Goal: Task Accomplishment & Management: Manage account settings

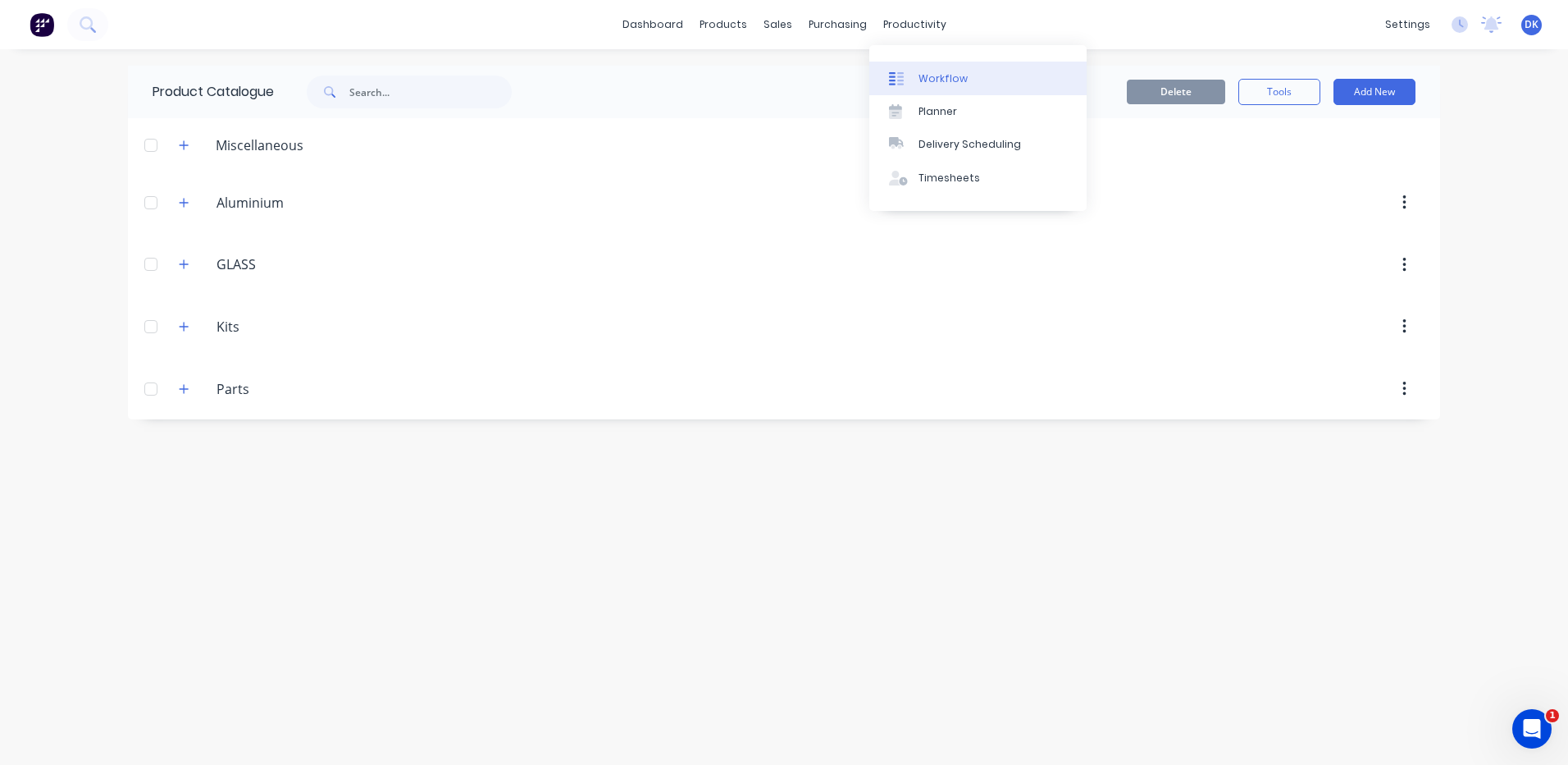
click at [933, 75] on div "Workflow" at bounding box center [943, 78] width 50 height 15
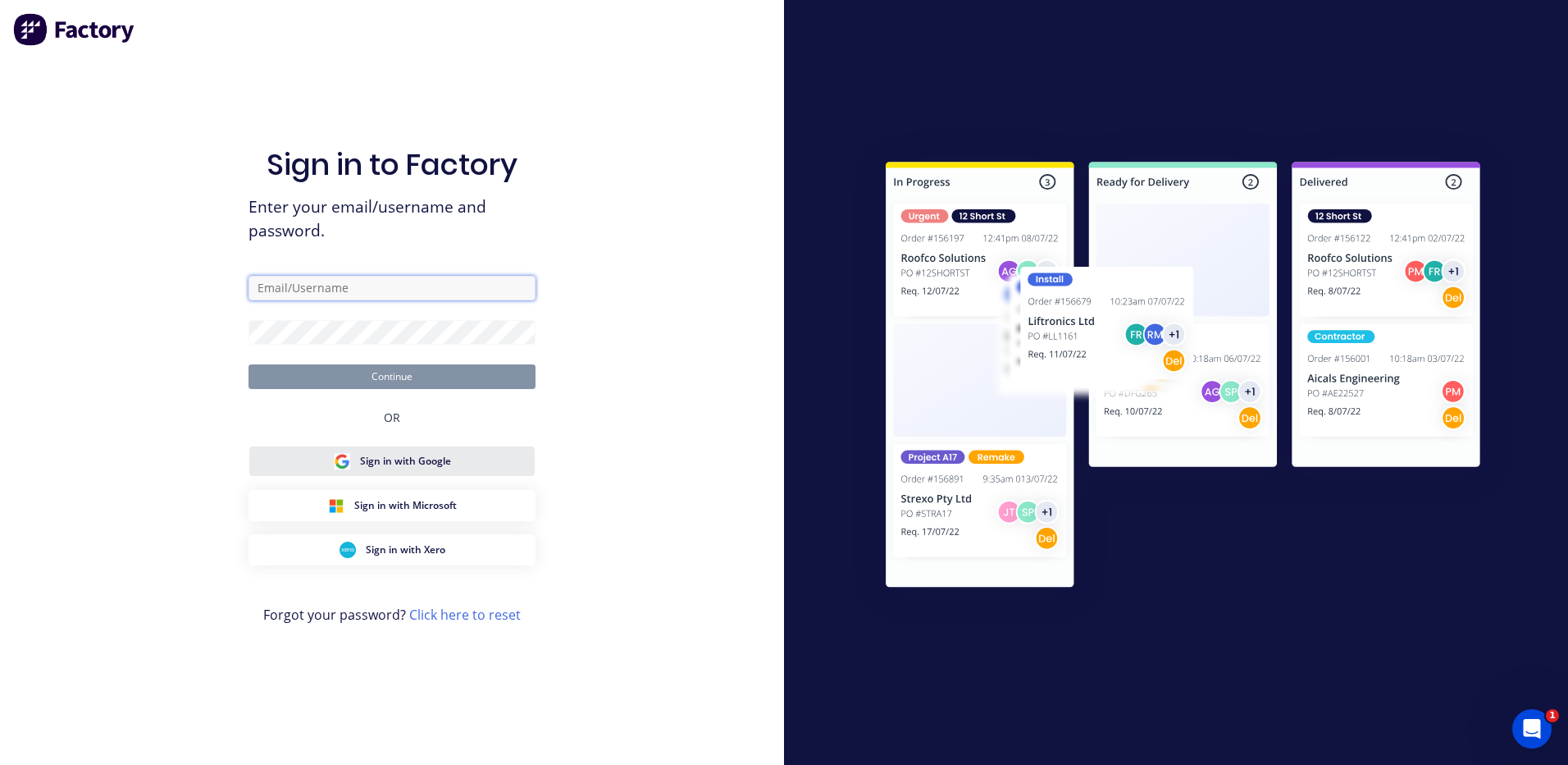
type input "[EMAIL_ADDRESS][DOMAIN_NAME]"
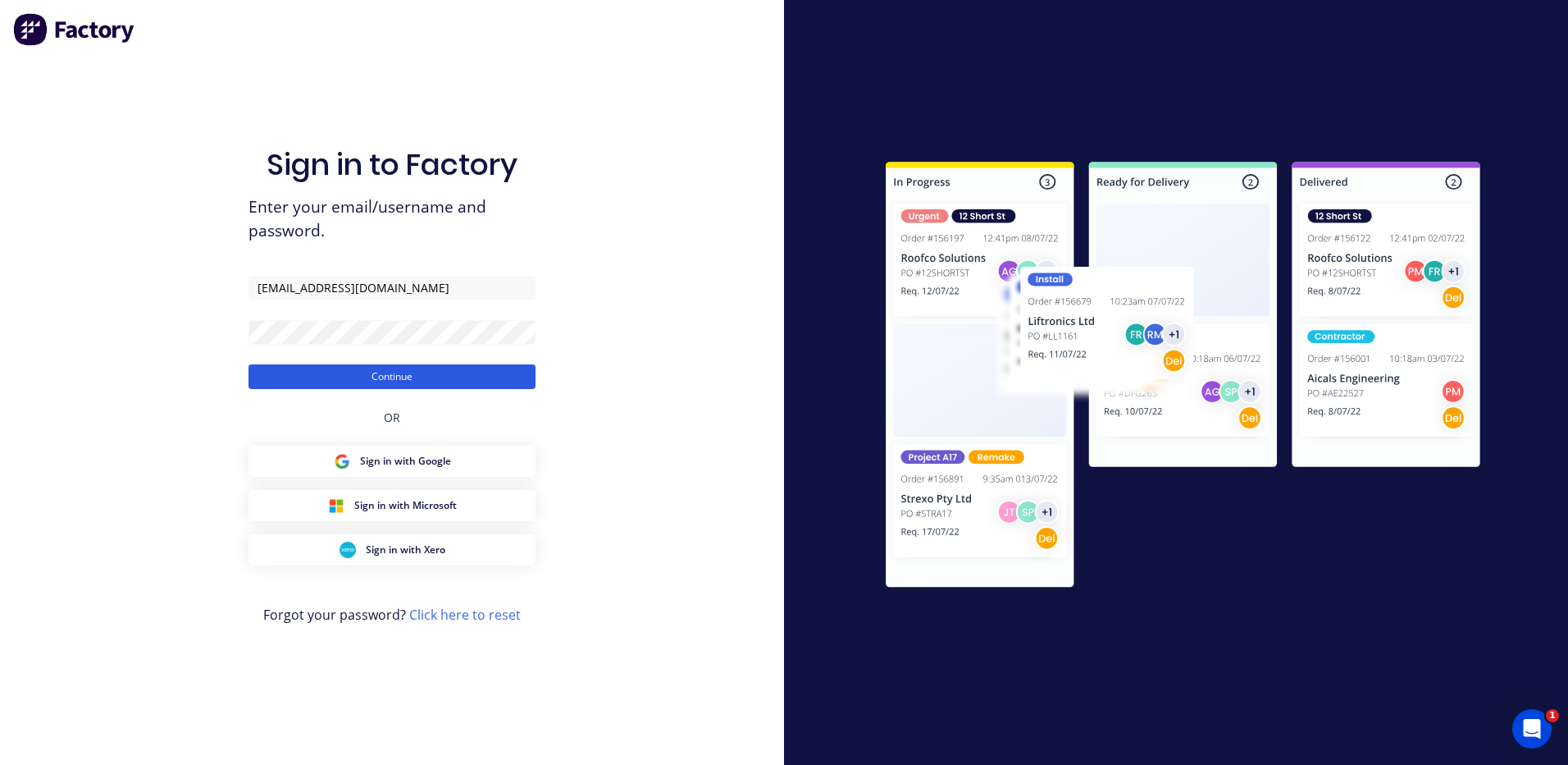
click at [380, 374] on button "Continue" at bounding box center [391, 377] width 287 height 25
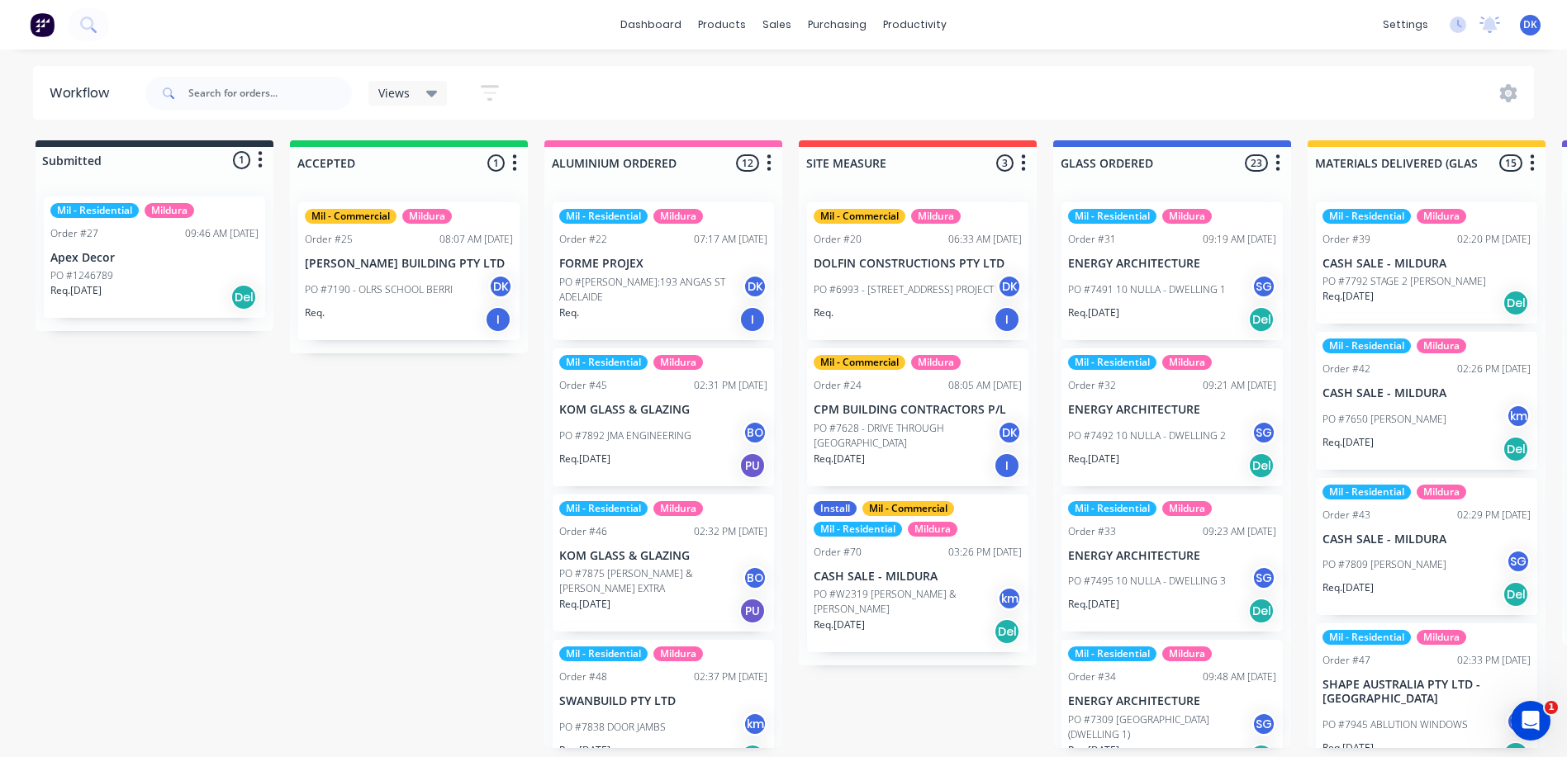
click at [400, 92] on span "Views" at bounding box center [393, 92] width 31 height 17
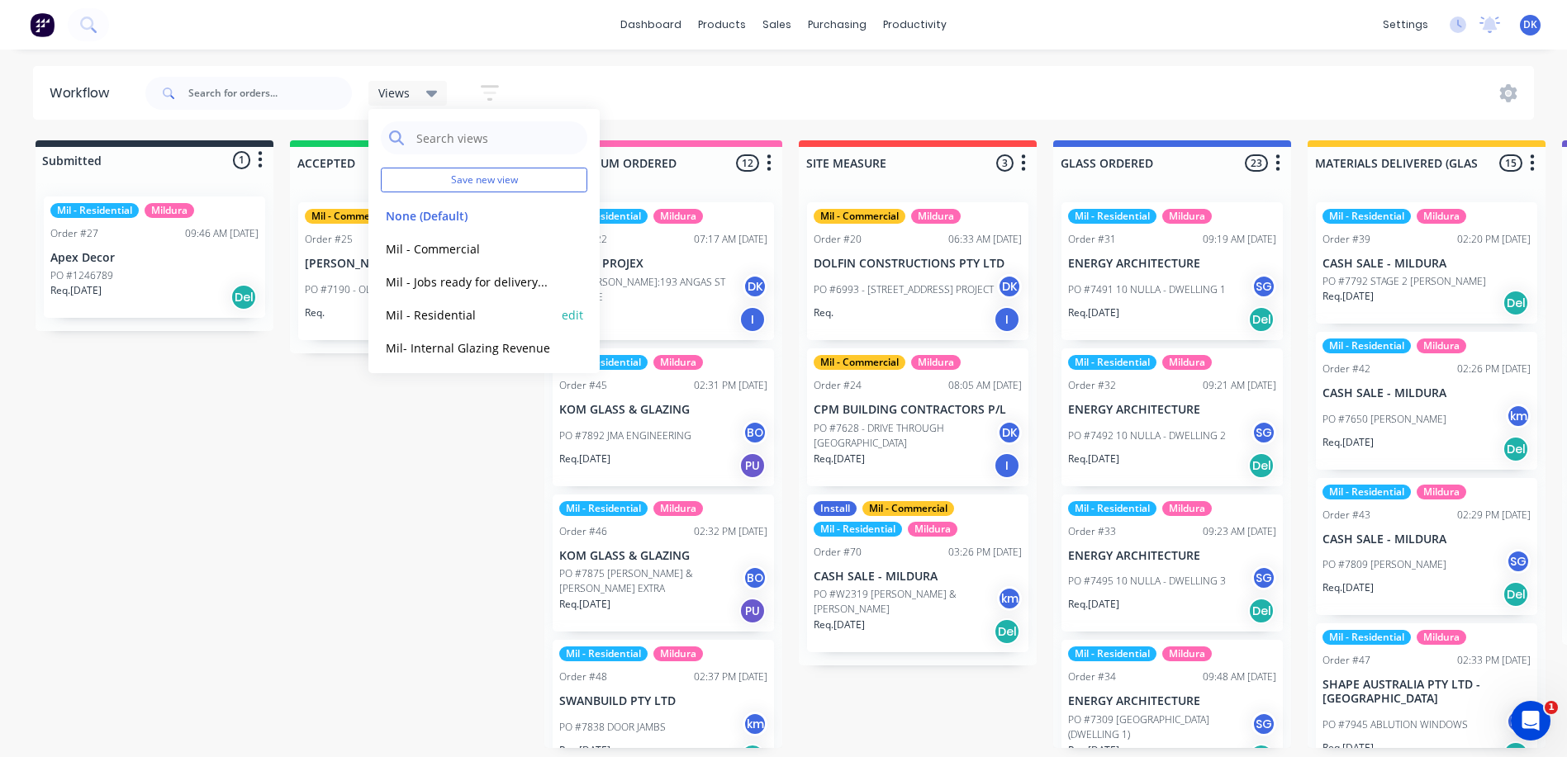
click at [425, 314] on button "Mil - Residential" at bounding box center [469, 315] width 176 height 19
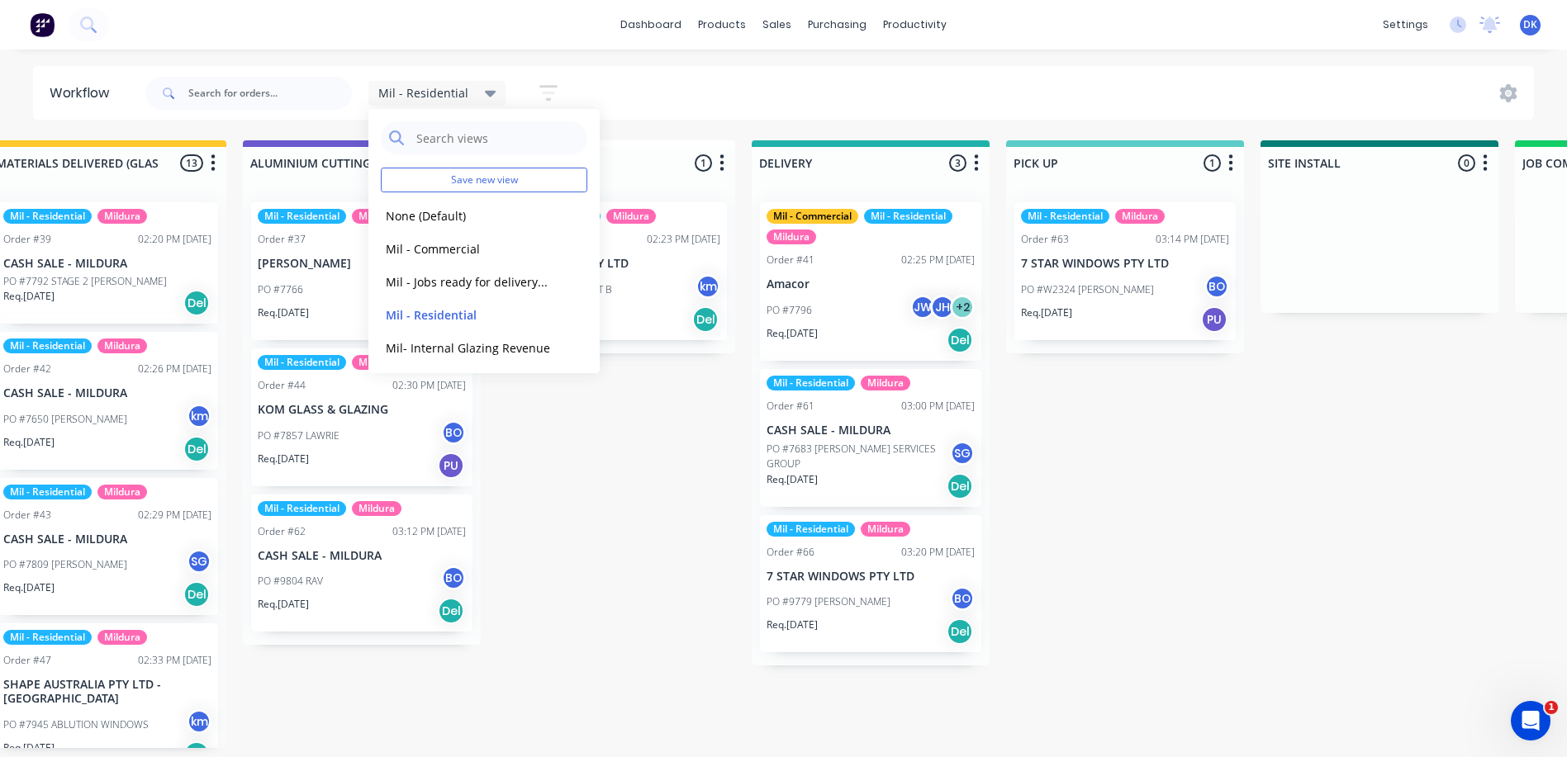
scroll to position [0, 1338]
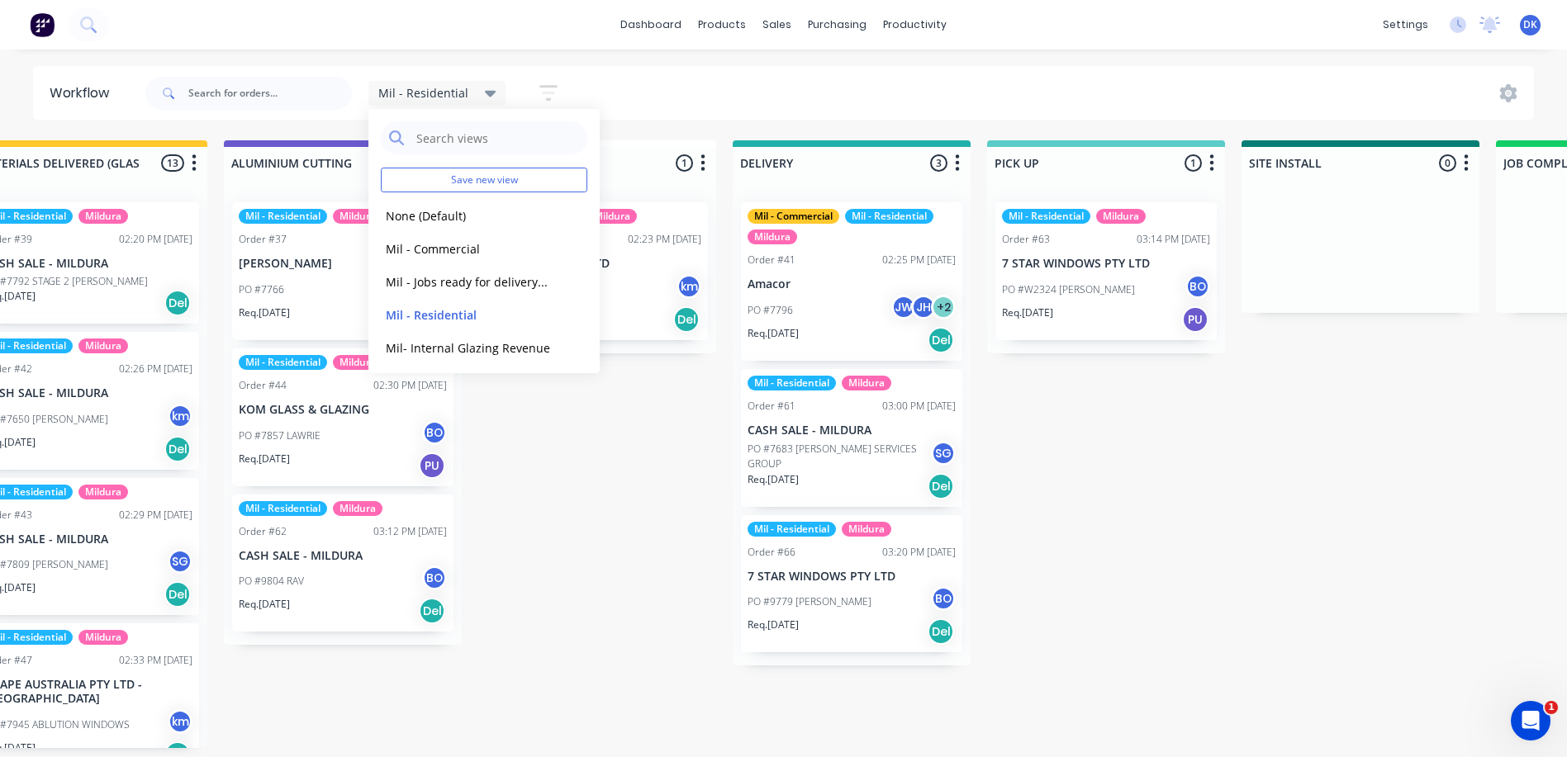
click at [658, 89] on div "Mil - Residential Save new view None (Default) edit Mil - Commercial edit Mil -…" at bounding box center [838, 94] width 1392 height 50
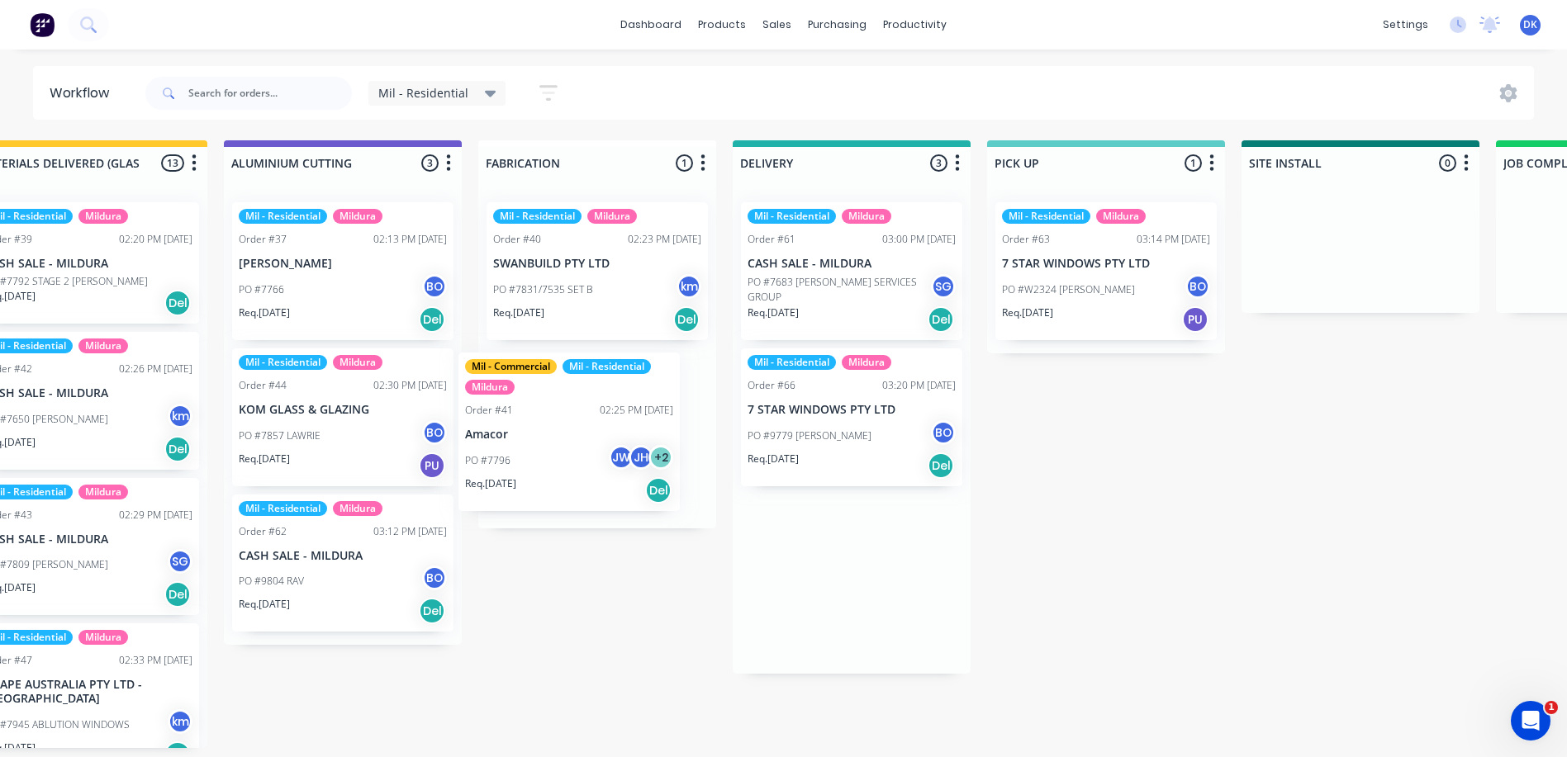
drag, startPoint x: 809, startPoint y: 313, endPoint x: 552, endPoint y: 449, distance: 290.8
click at [552, 449] on div "Submitted 1 Status colour #273444 hex #273444 Save Cancel Summaries Total order…" at bounding box center [386, 444] width 3473 height 608
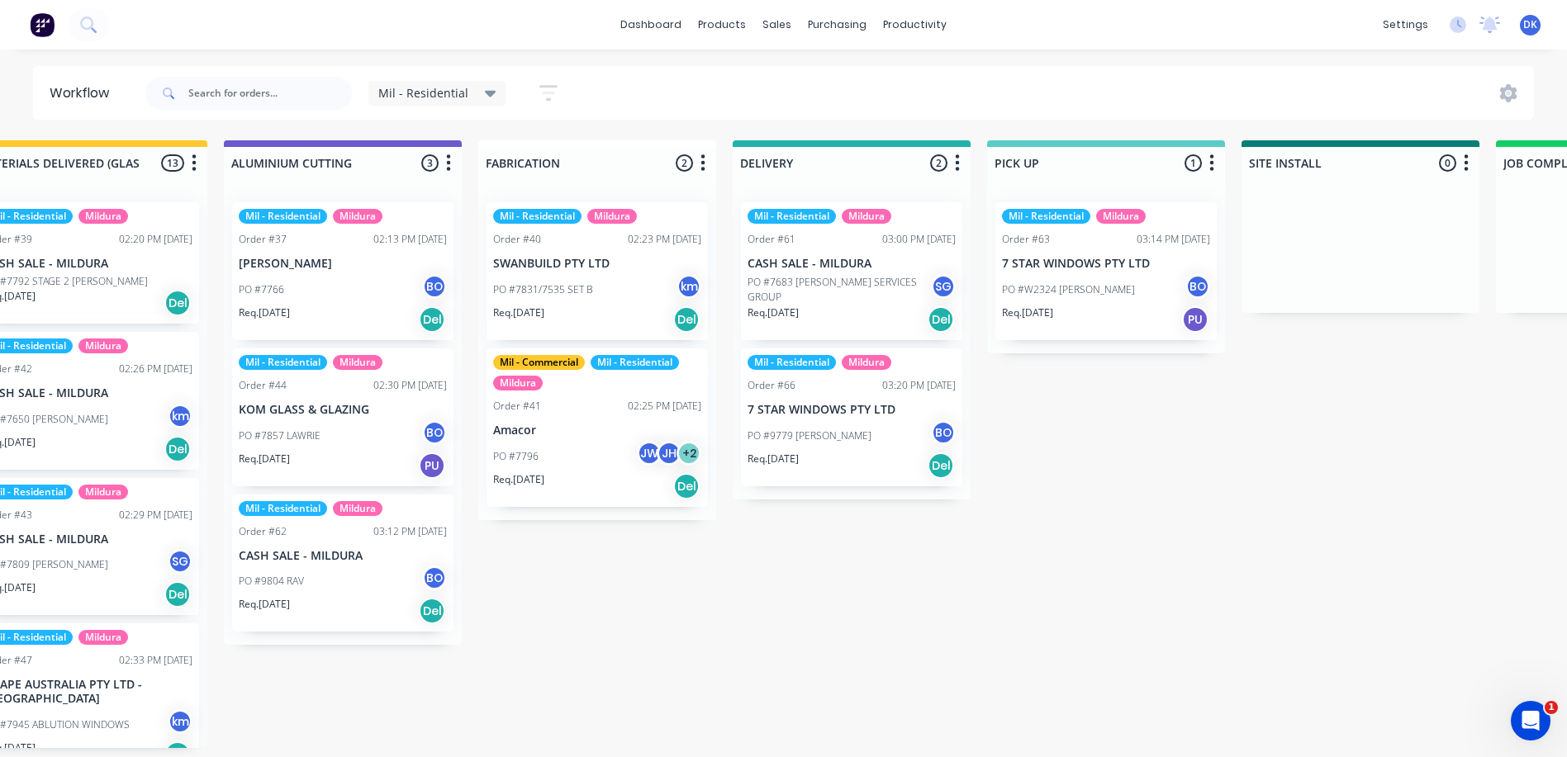
click at [591, 401] on div "Order #41 02:25 PM [DATE]" at bounding box center [597, 406] width 208 height 15
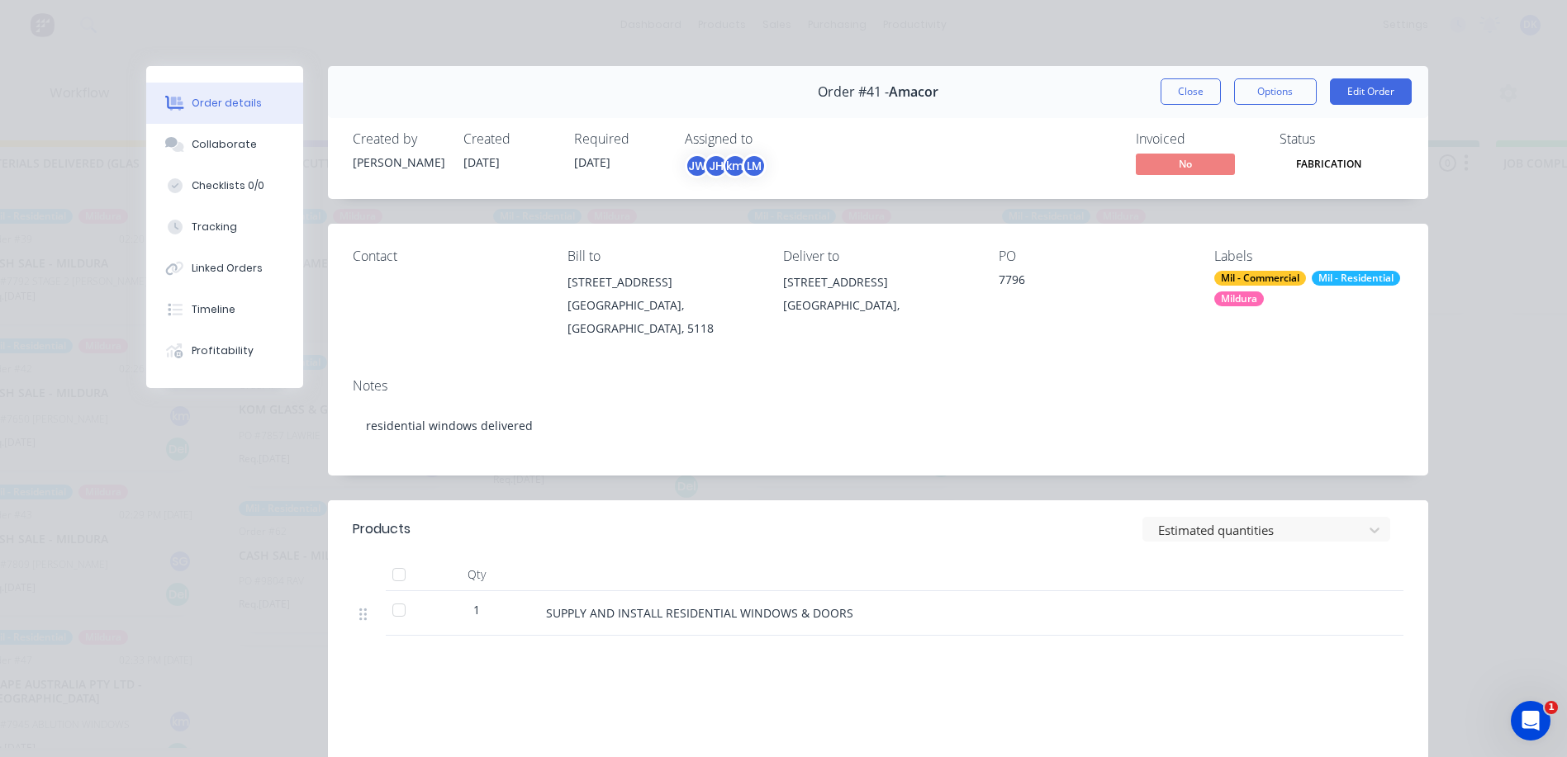
click at [1230, 254] on div "Labels" at bounding box center [1308, 257] width 189 height 16
click at [1237, 299] on div "Mildura" at bounding box center [1239, 299] width 50 height 15
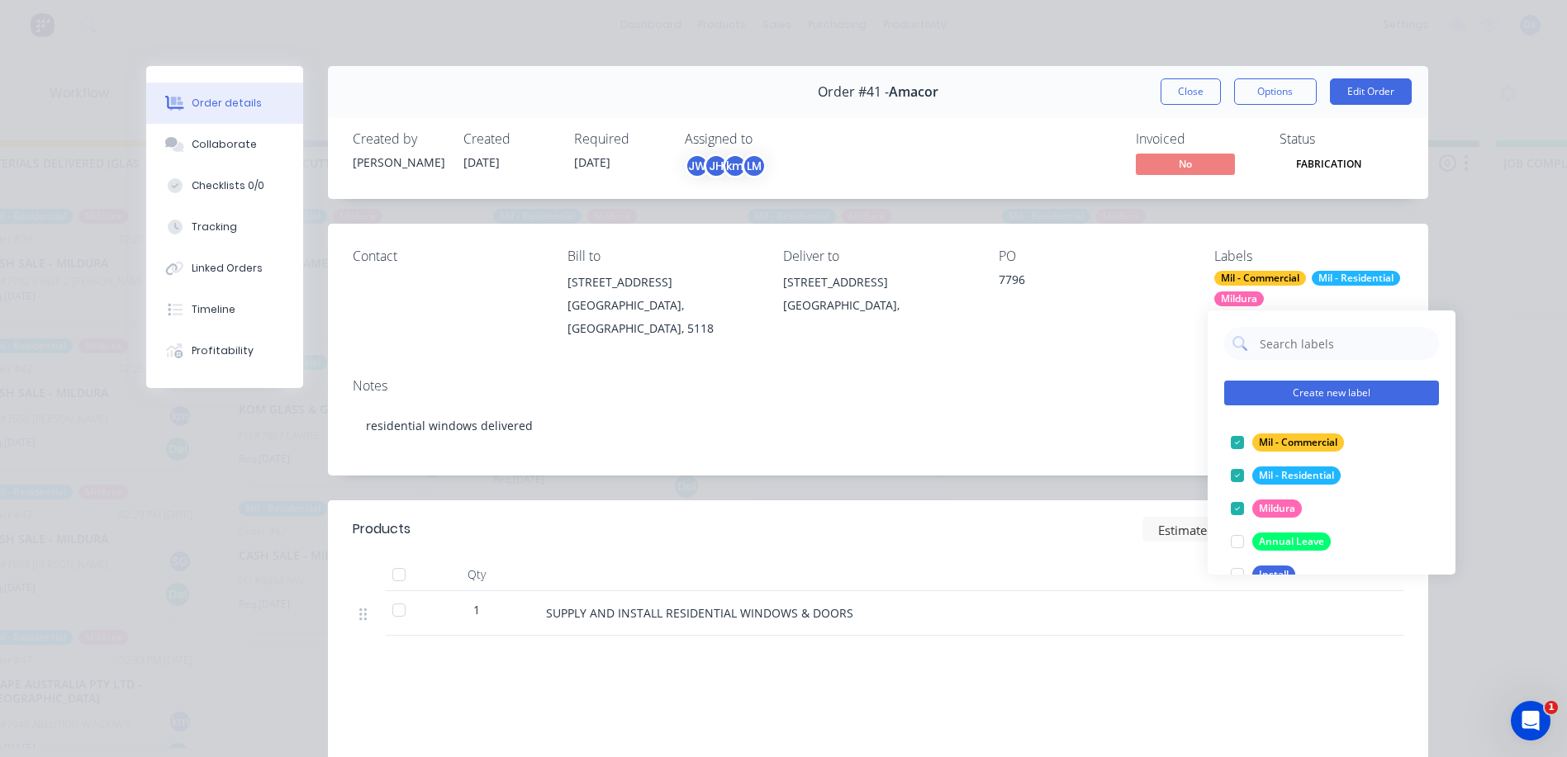
click at [1292, 394] on button "Create new label" at bounding box center [1331, 393] width 215 height 25
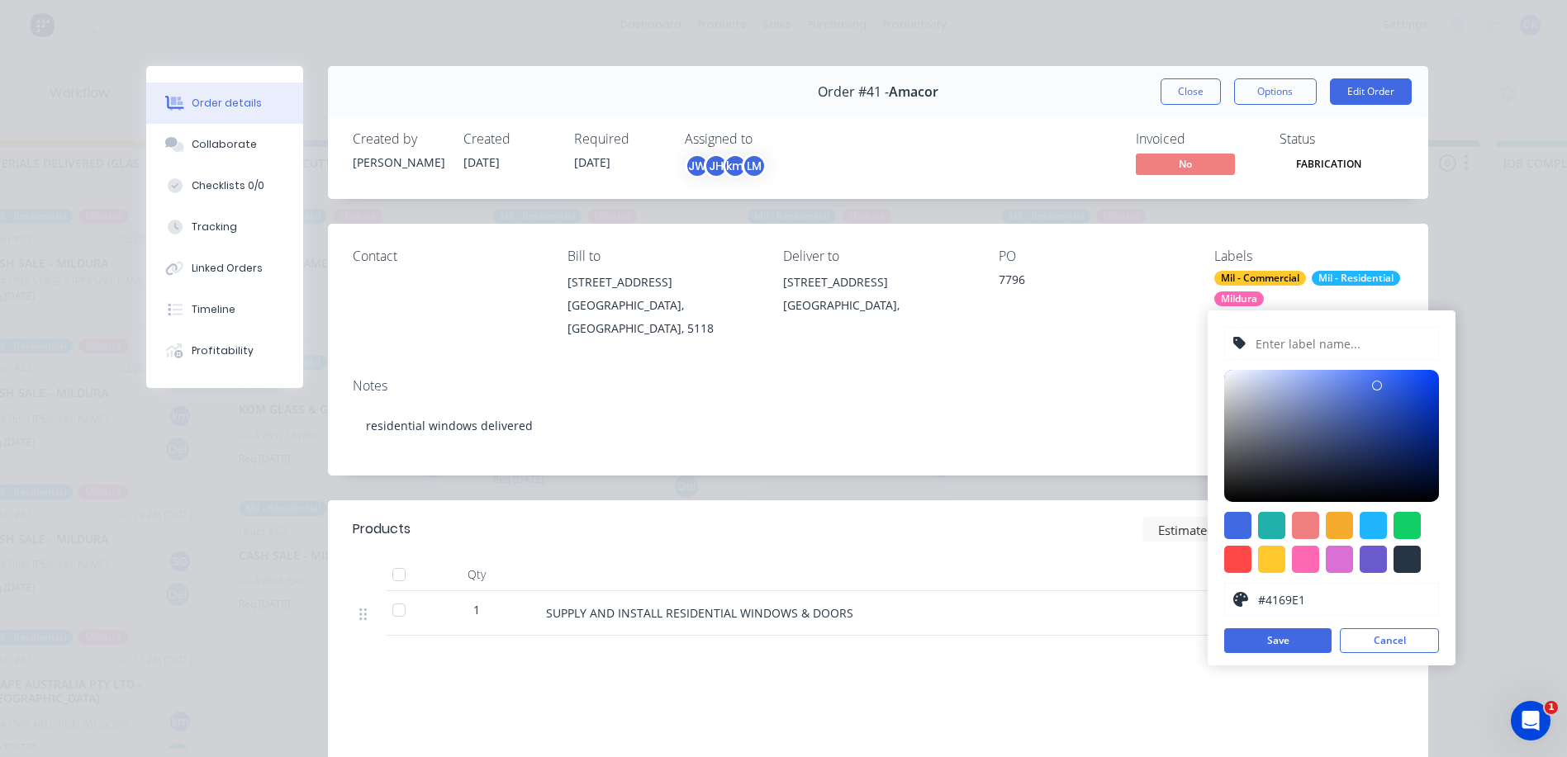
click at [1275, 342] on input "text" at bounding box center [1342, 343] width 176 height 31
type input "RES FAB COMPLETE"
click at [1238, 557] on div at bounding box center [1237, 559] width 27 height 27
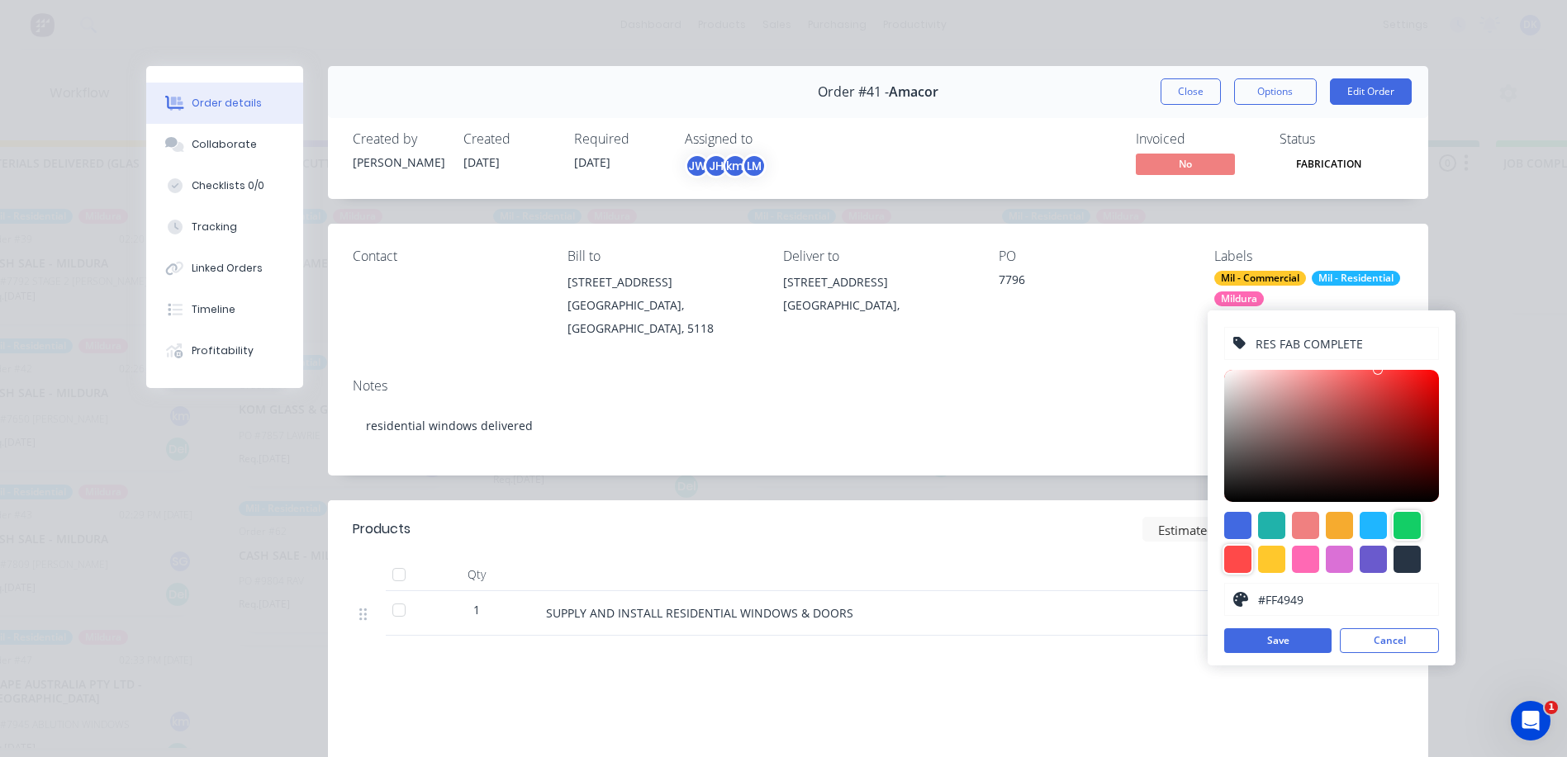
click at [1411, 522] on div at bounding box center [1406, 525] width 27 height 27
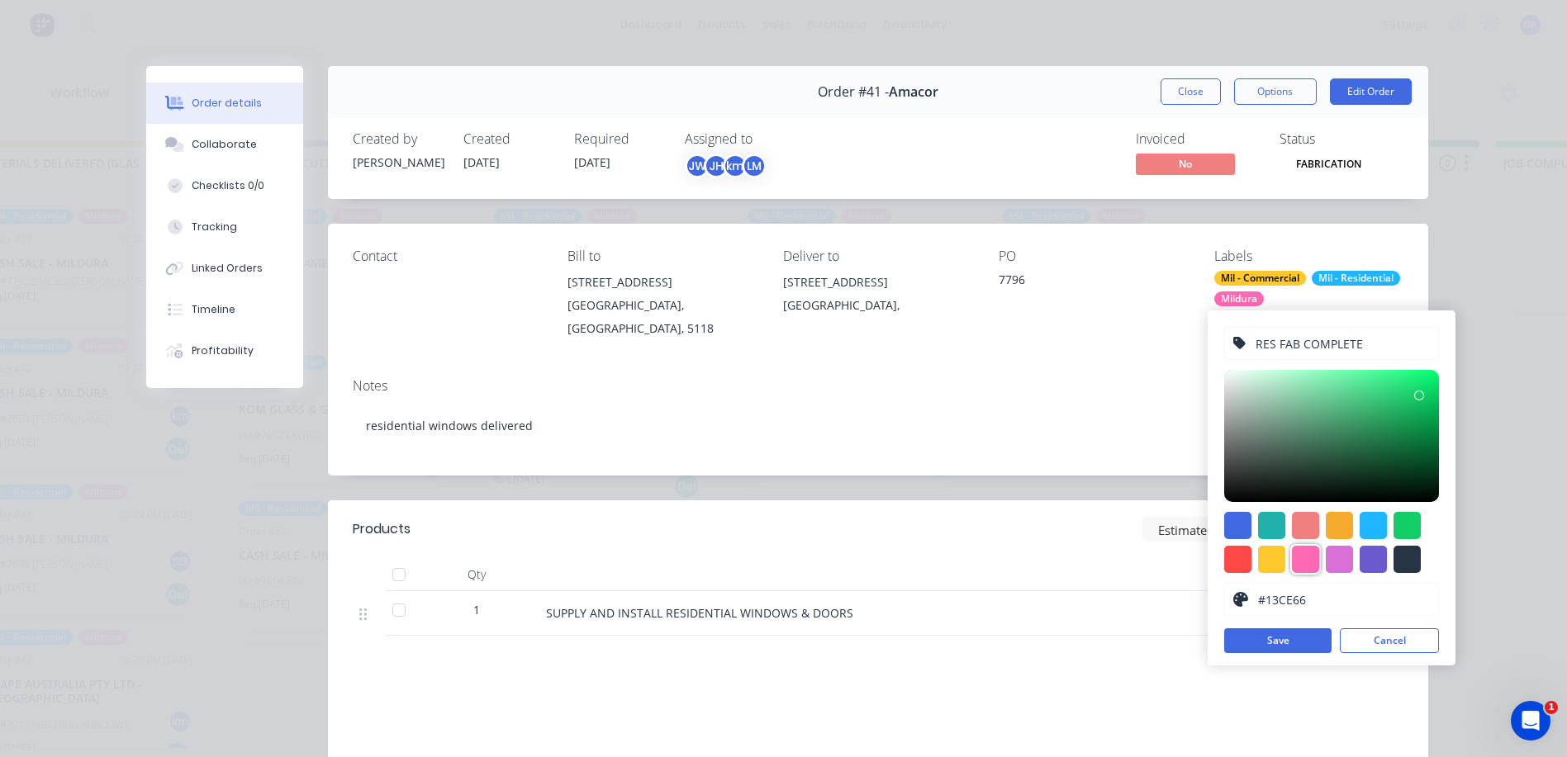
click at [1306, 559] on div at bounding box center [1305, 559] width 27 height 27
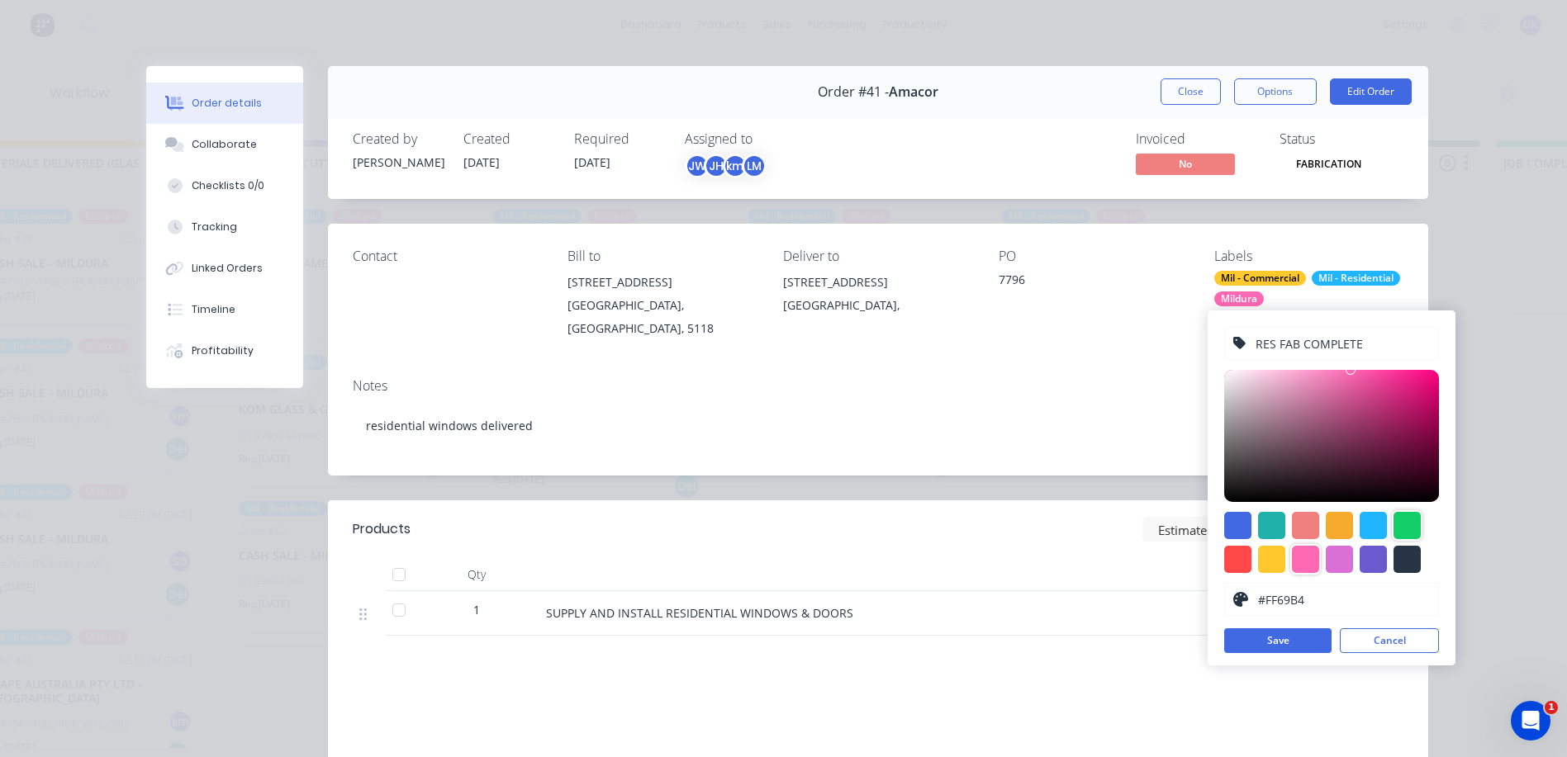
click at [1405, 527] on div at bounding box center [1406, 525] width 27 height 27
type input "#13CE66"
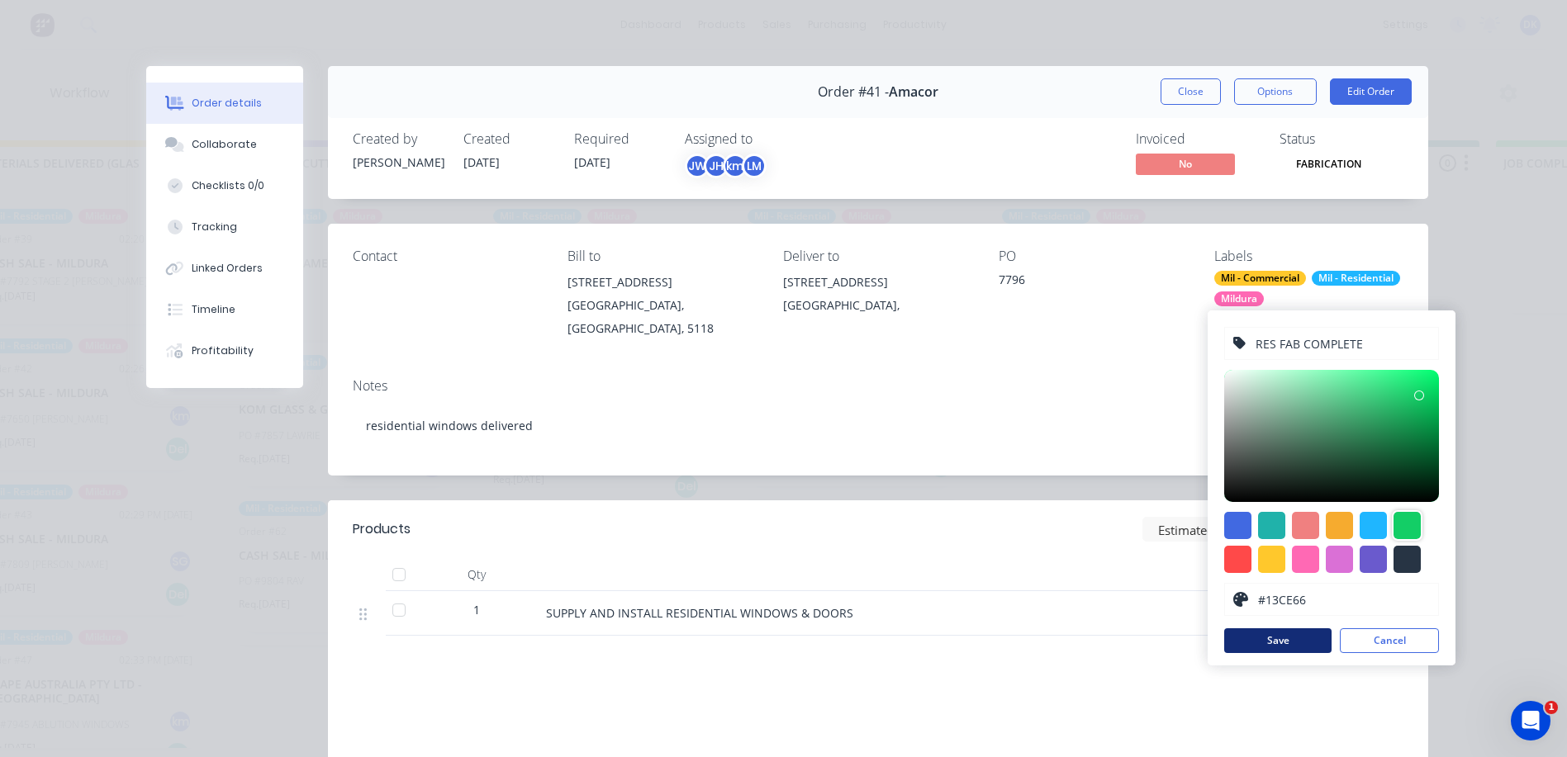
click at [1271, 640] on button "Save" at bounding box center [1277, 640] width 107 height 25
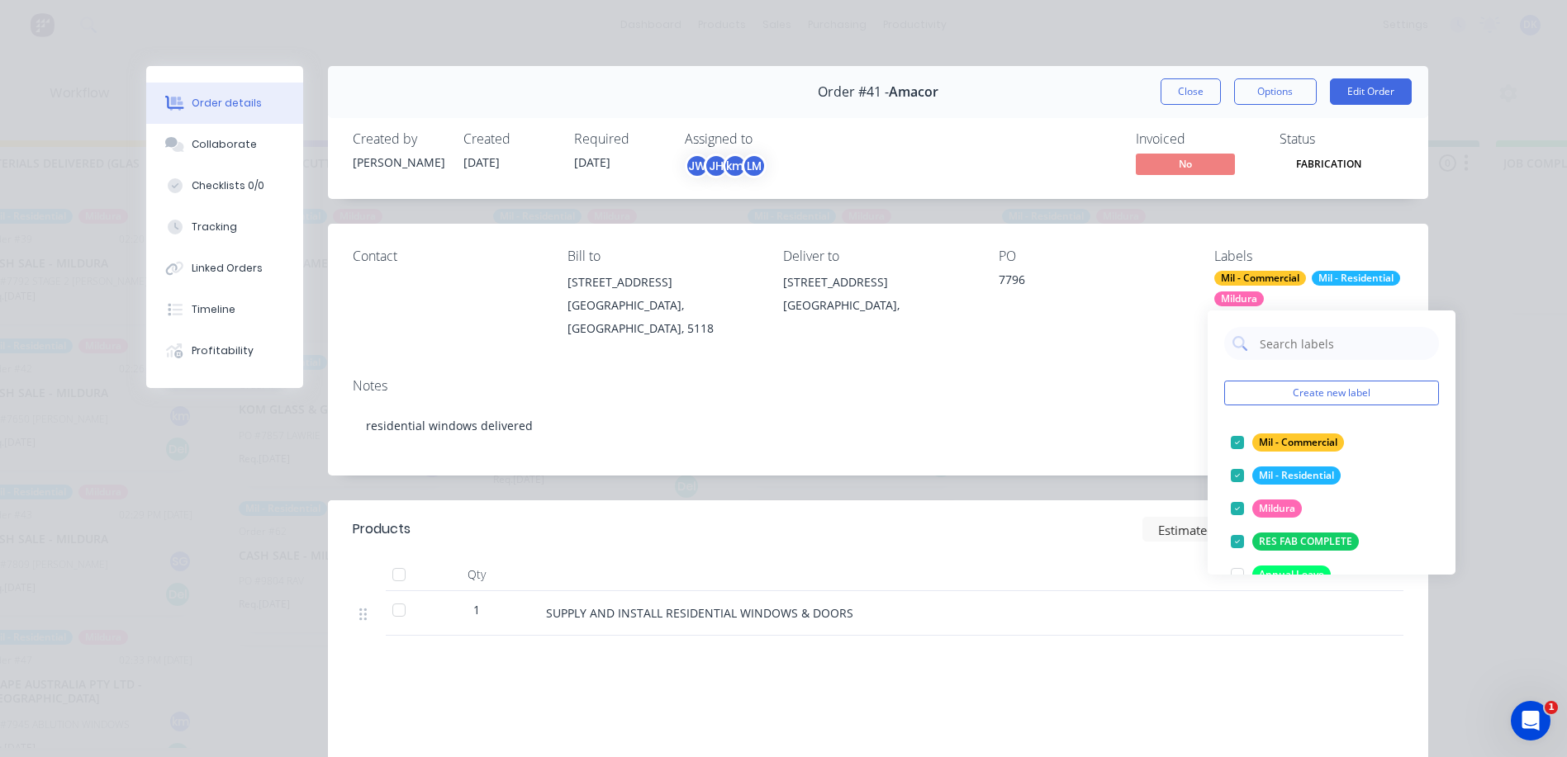
scroll to position [83, 0]
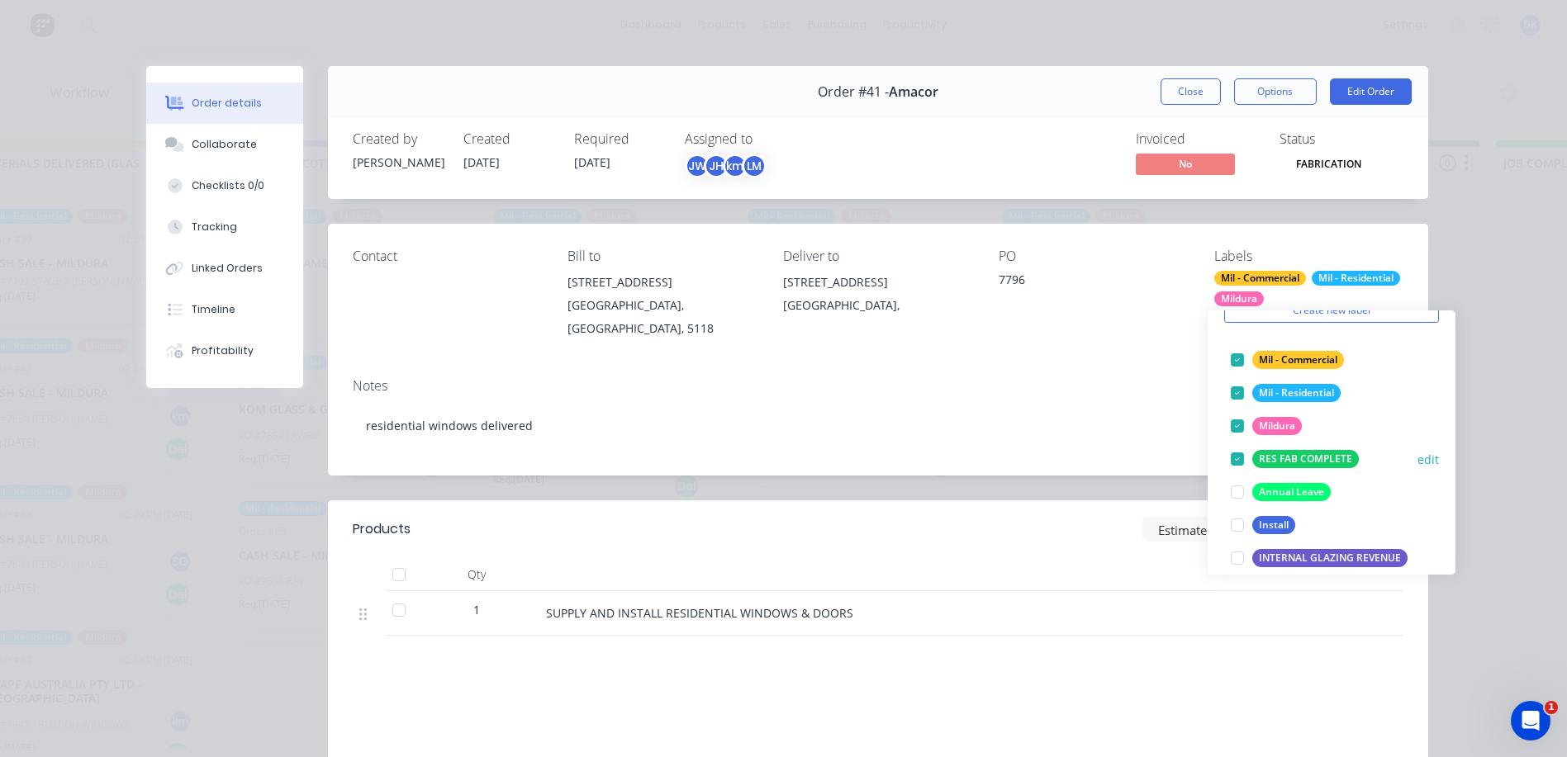
click at [1417, 460] on button "edit" at bounding box center [1427, 459] width 21 height 17
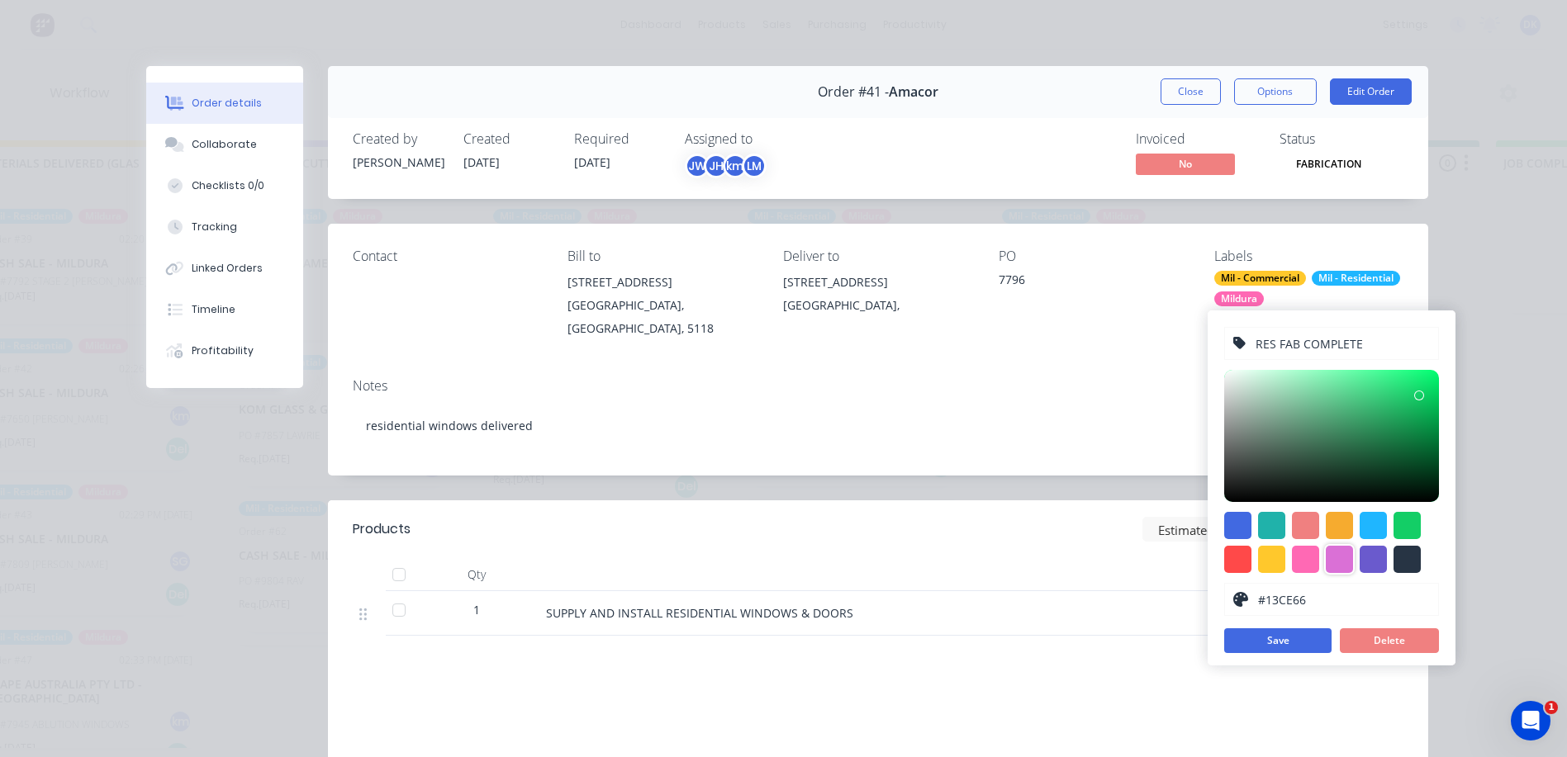
click at [1345, 557] on div at bounding box center [1339, 559] width 27 height 27
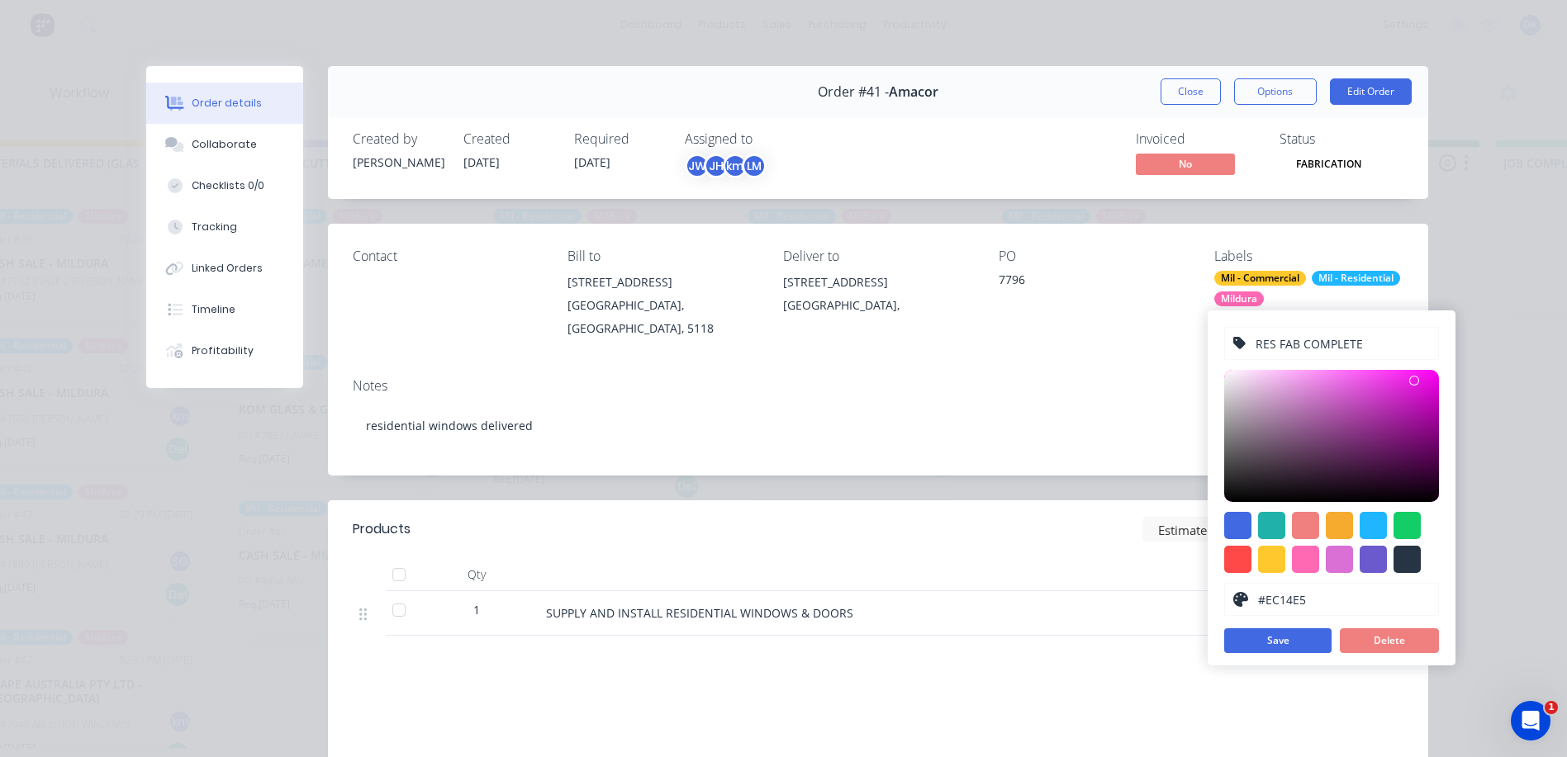
type input "#ED13E6"
drag, startPoint x: 1329, startPoint y: 390, endPoint x: 1421, endPoint y: 379, distance: 93.1
click at [1421, 379] on div at bounding box center [1421, 379] width 10 height 10
click at [1288, 637] on button "Save" at bounding box center [1277, 640] width 107 height 25
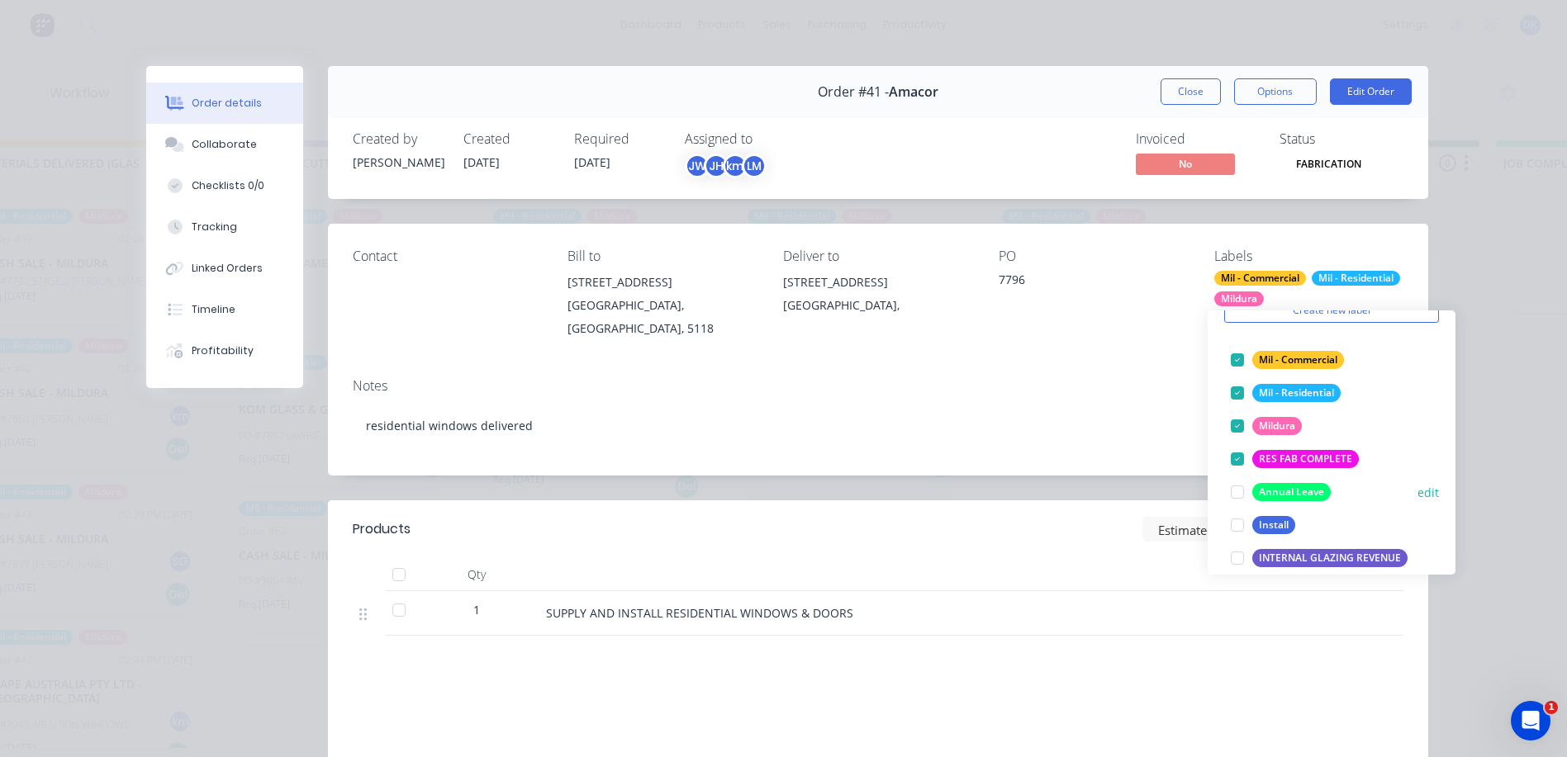
scroll to position [165, 0]
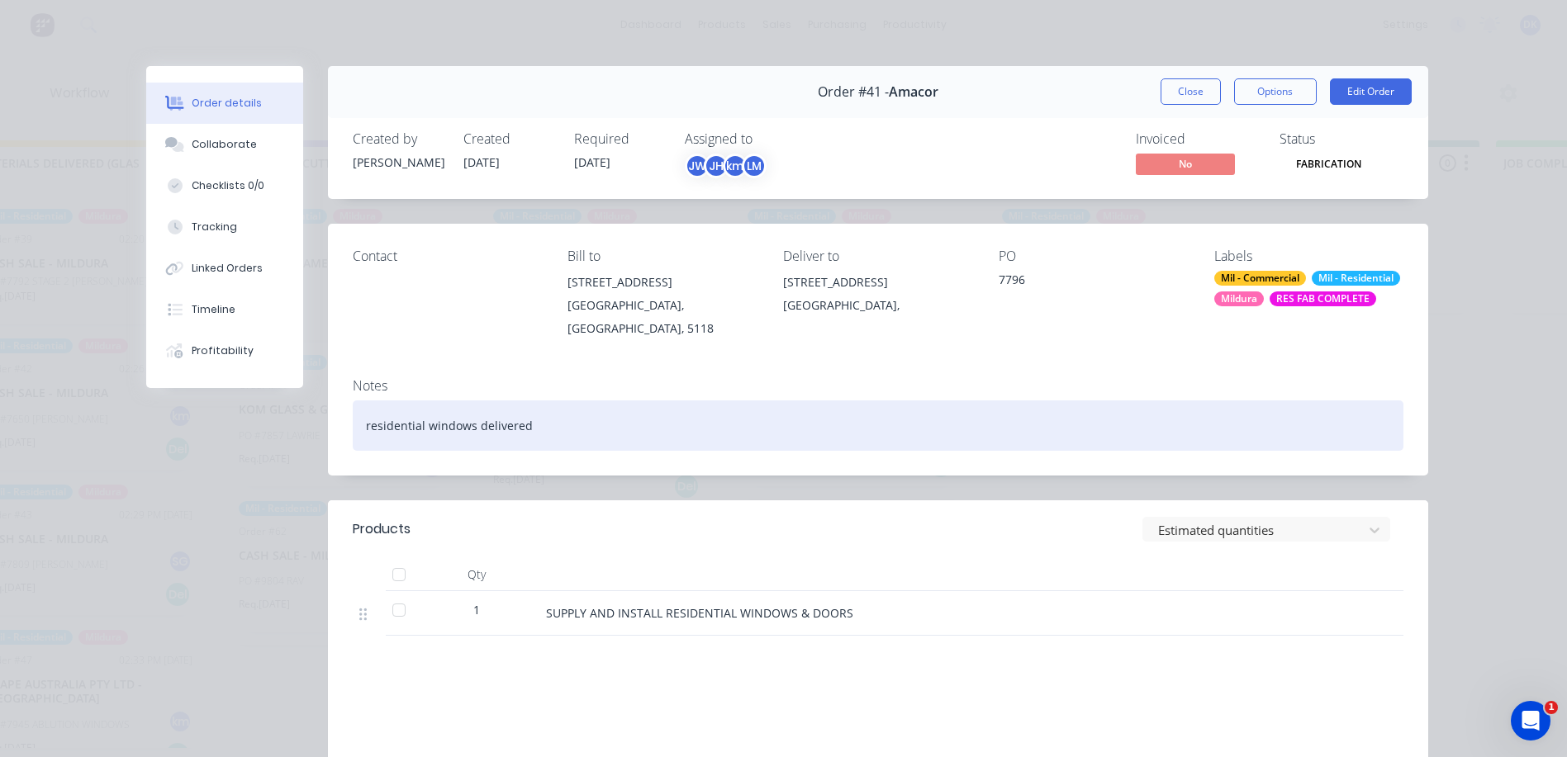
click at [1104, 401] on div "residential windows delivered" at bounding box center [878, 426] width 1050 height 50
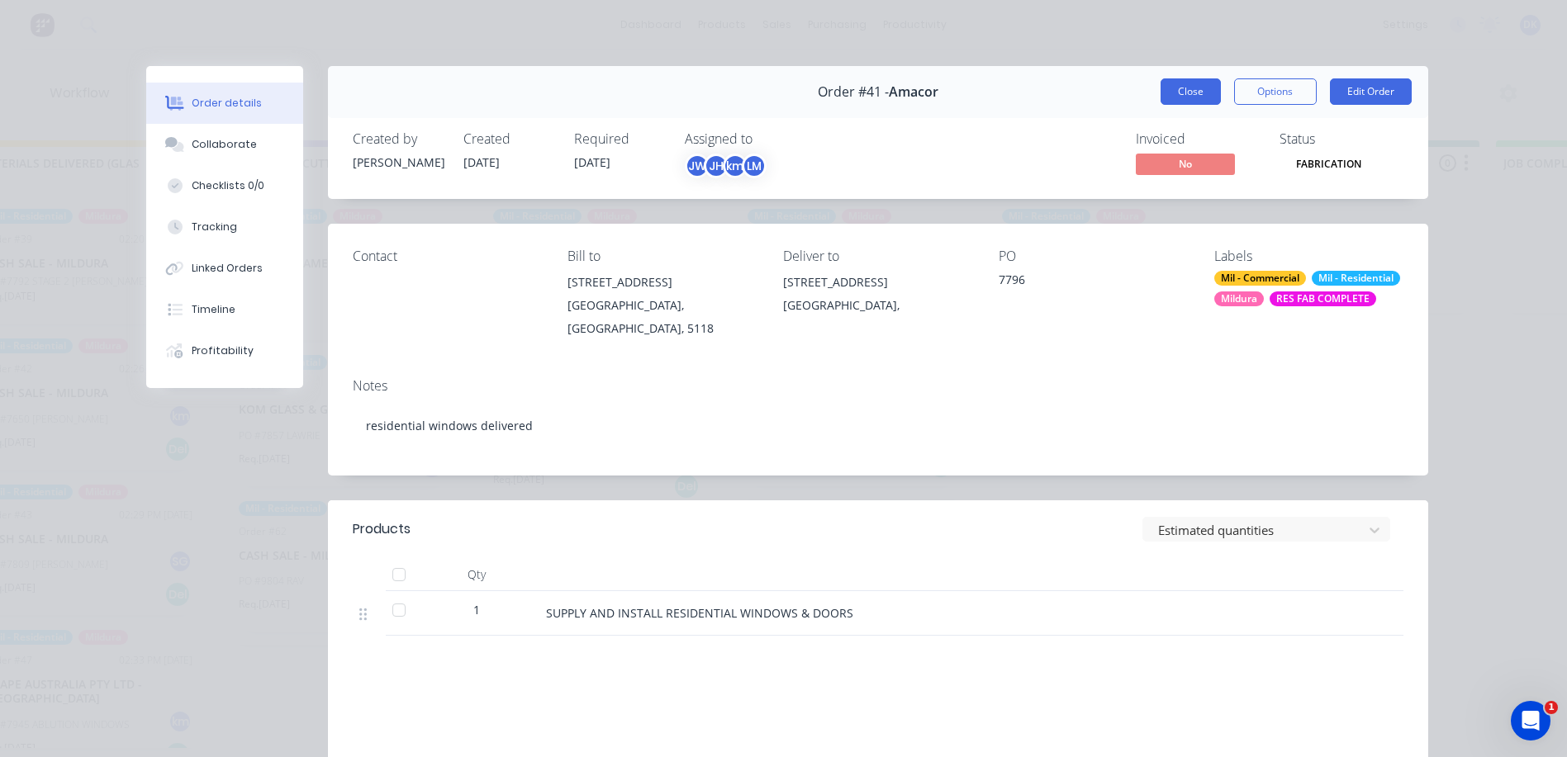
click at [1178, 89] on button "Close" at bounding box center [1190, 91] width 60 height 26
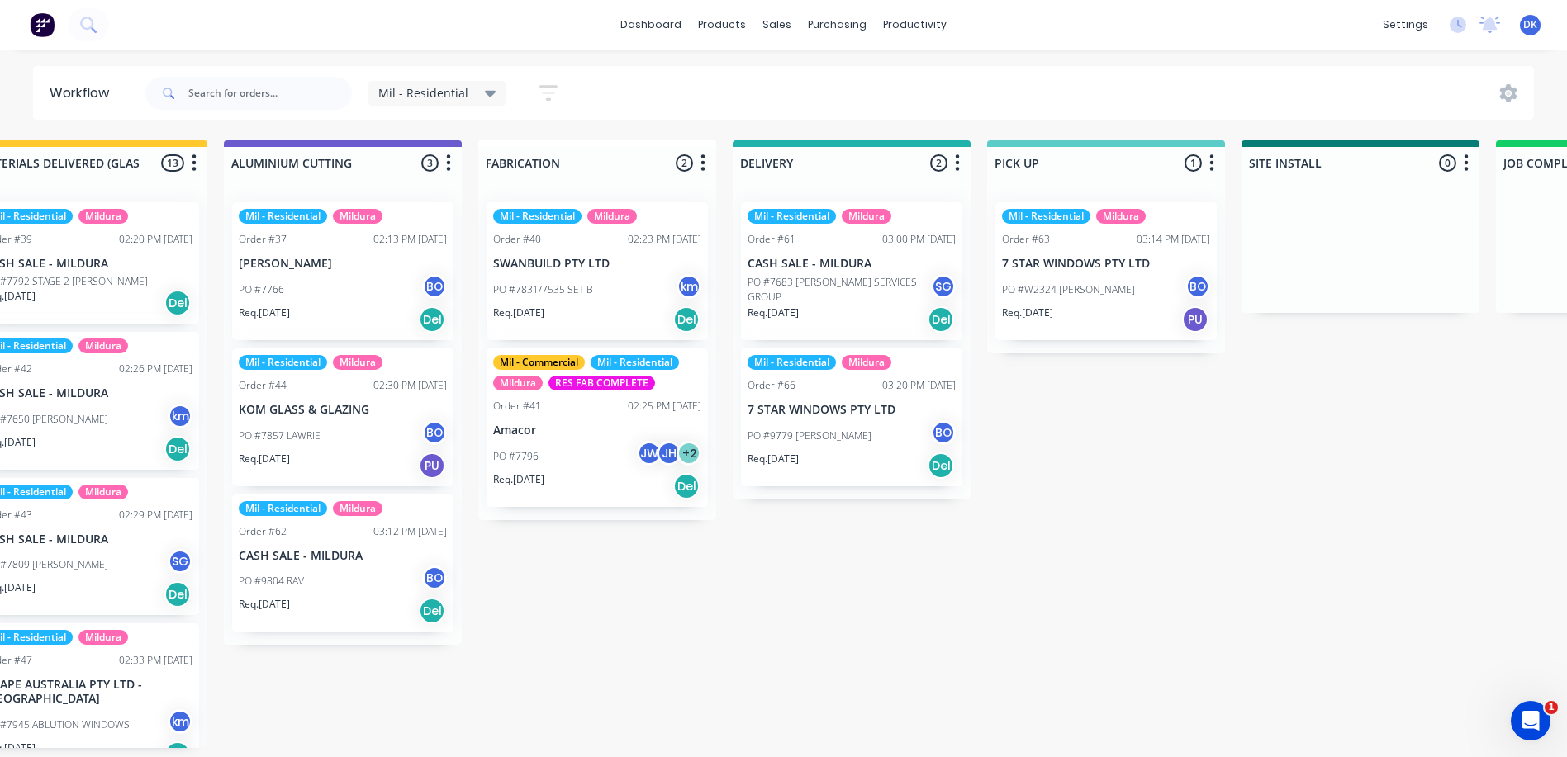
click at [485, 92] on icon at bounding box center [491, 94] width 12 height 7
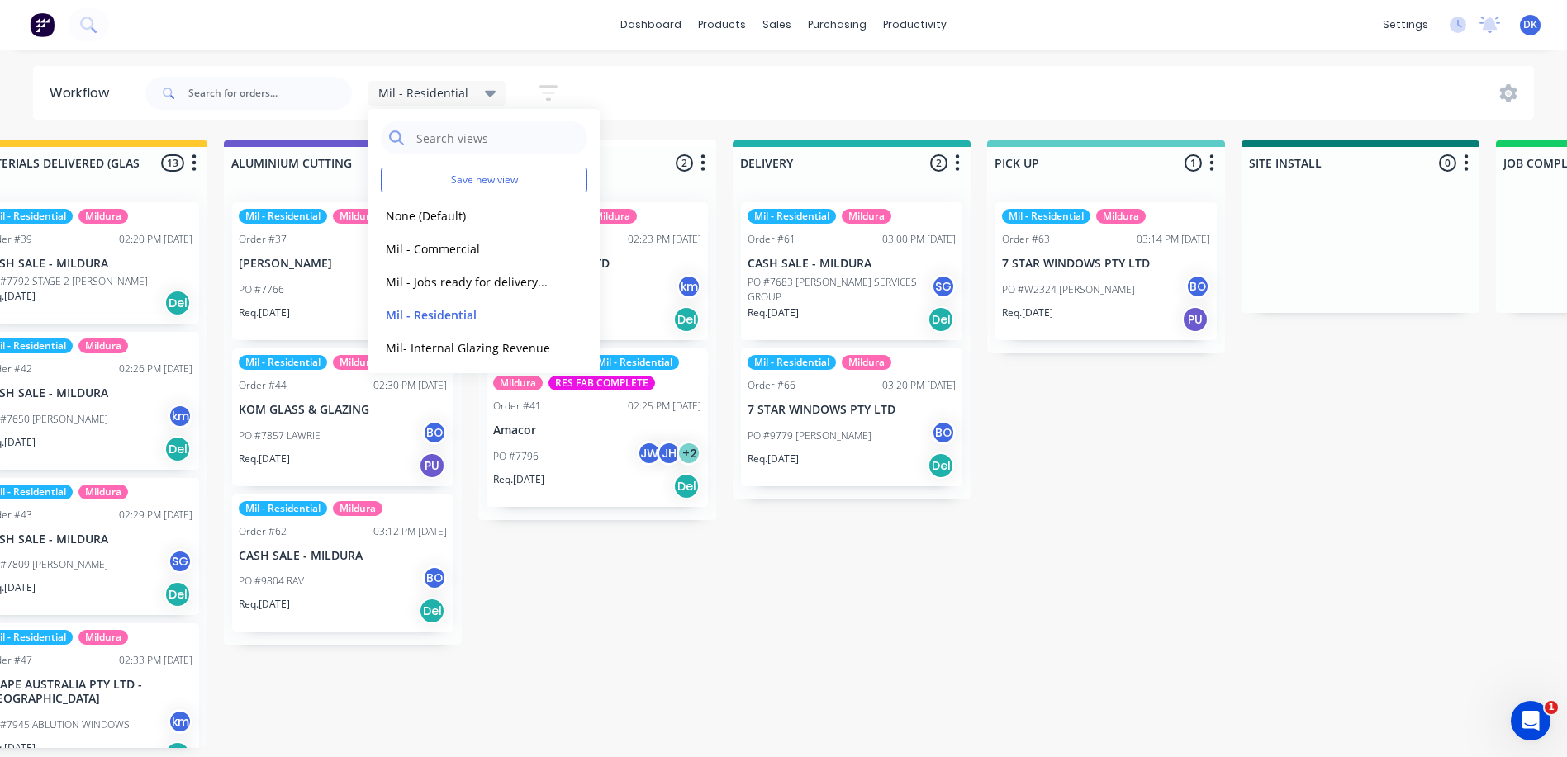
click at [553, 89] on icon "button" at bounding box center [548, 93] width 18 height 21
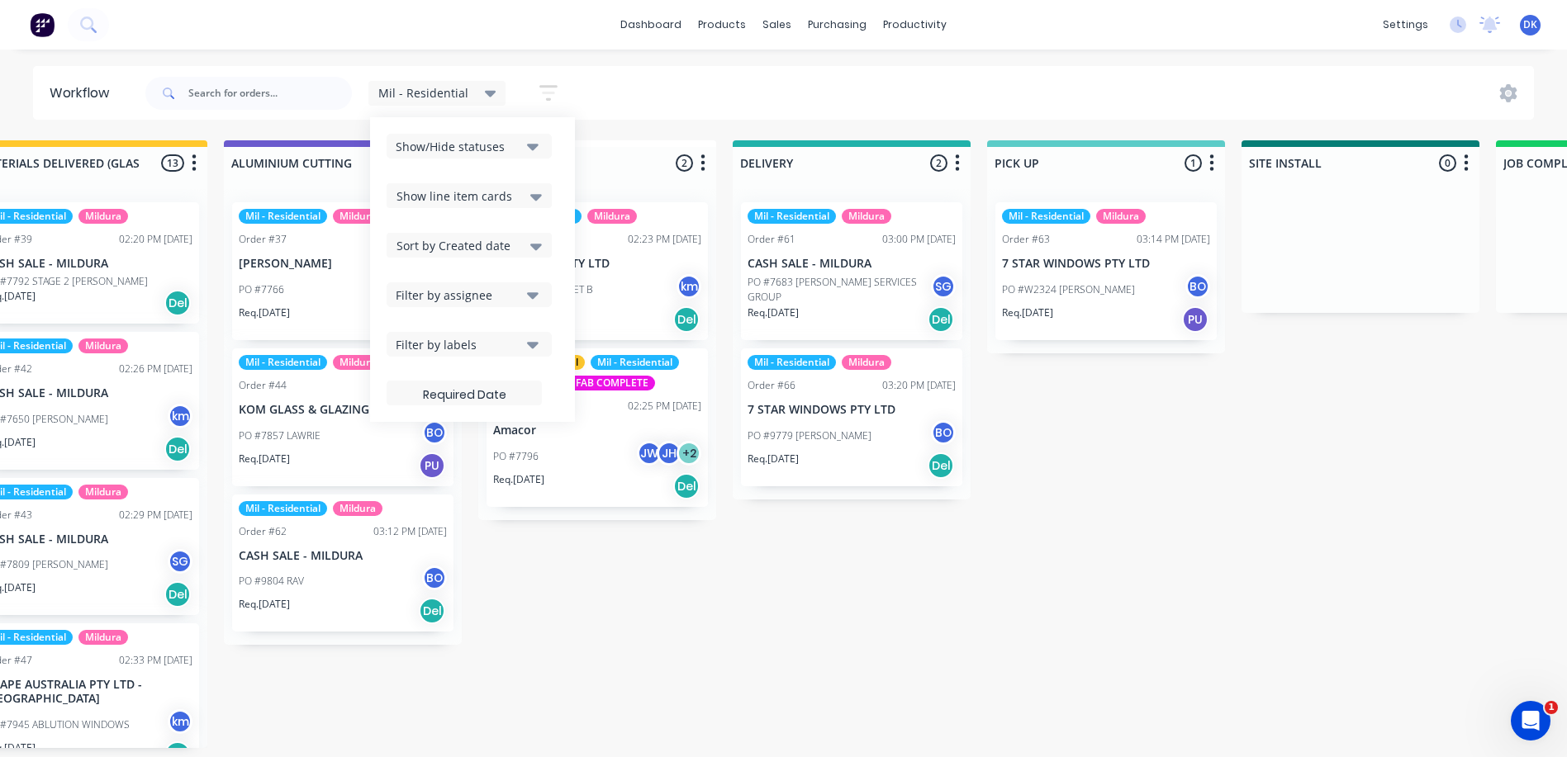
click at [527, 339] on icon "button" at bounding box center [533, 344] width 12 height 18
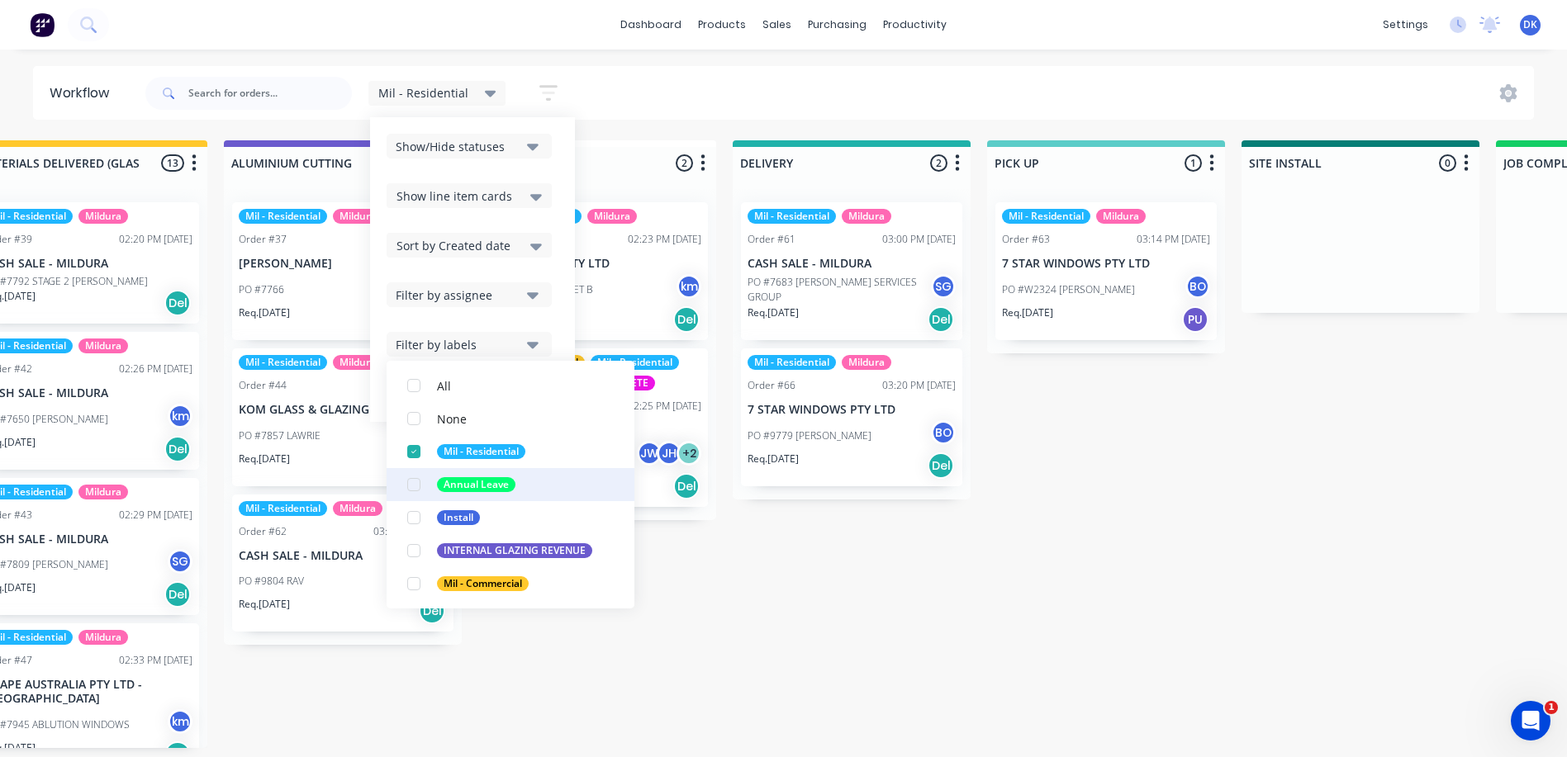
scroll to position [0, 0]
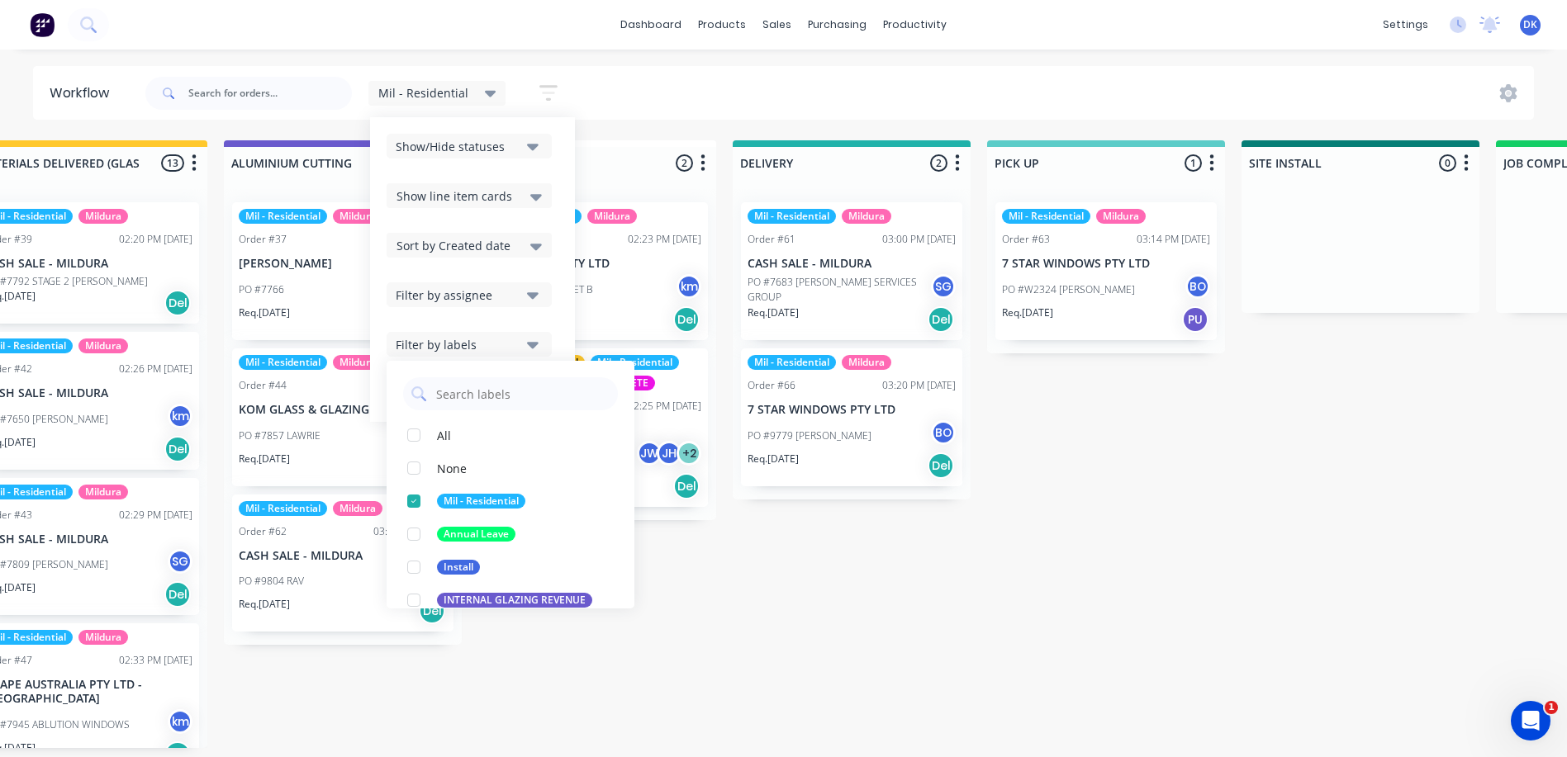
click at [598, 93] on div "Mil - Residential Save new view None (Default) edit Mil - Commercial edit Mil -…" at bounding box center [838, 94] width 1392 height 50
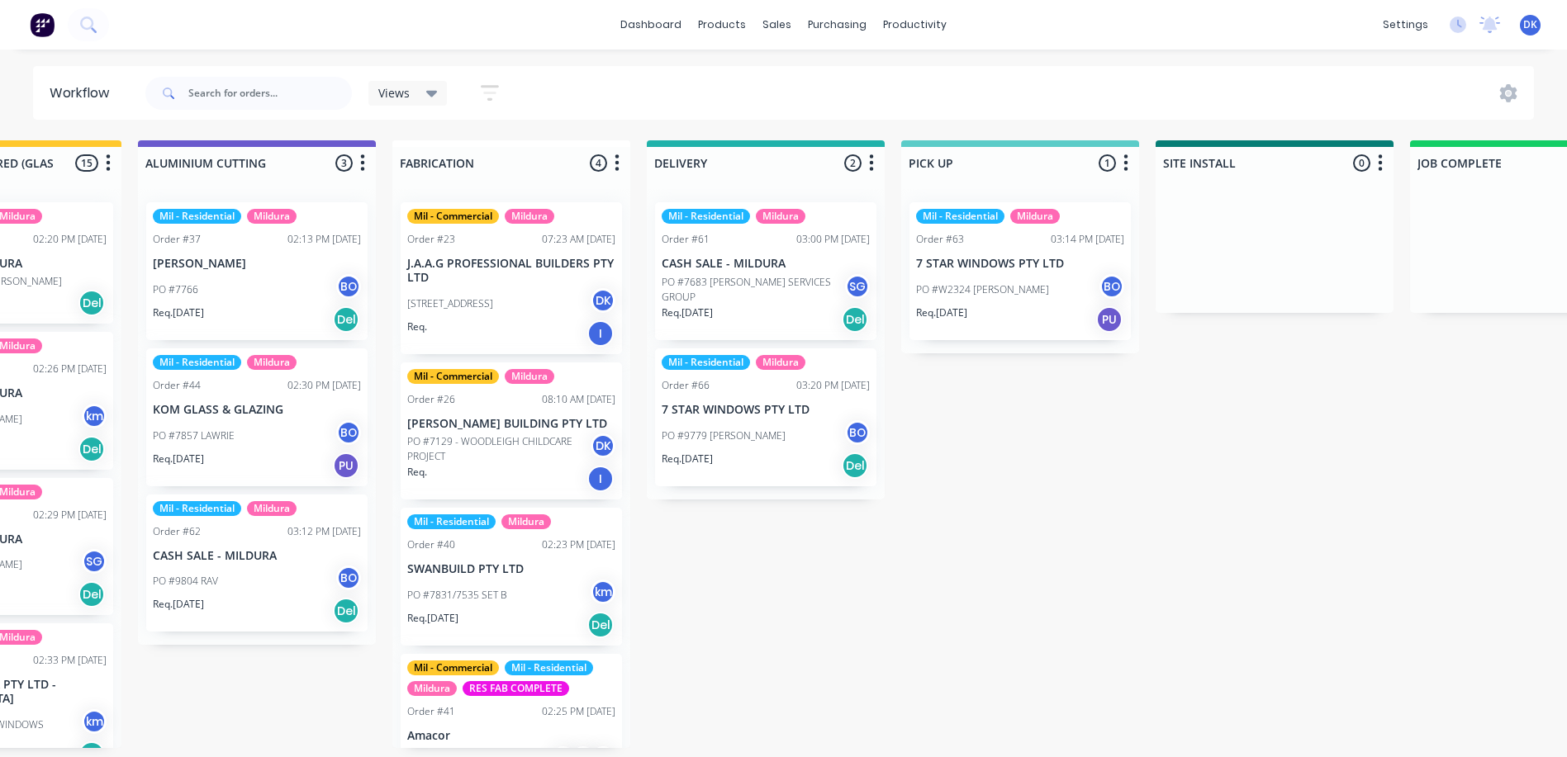
scroll to position [0, 1428]
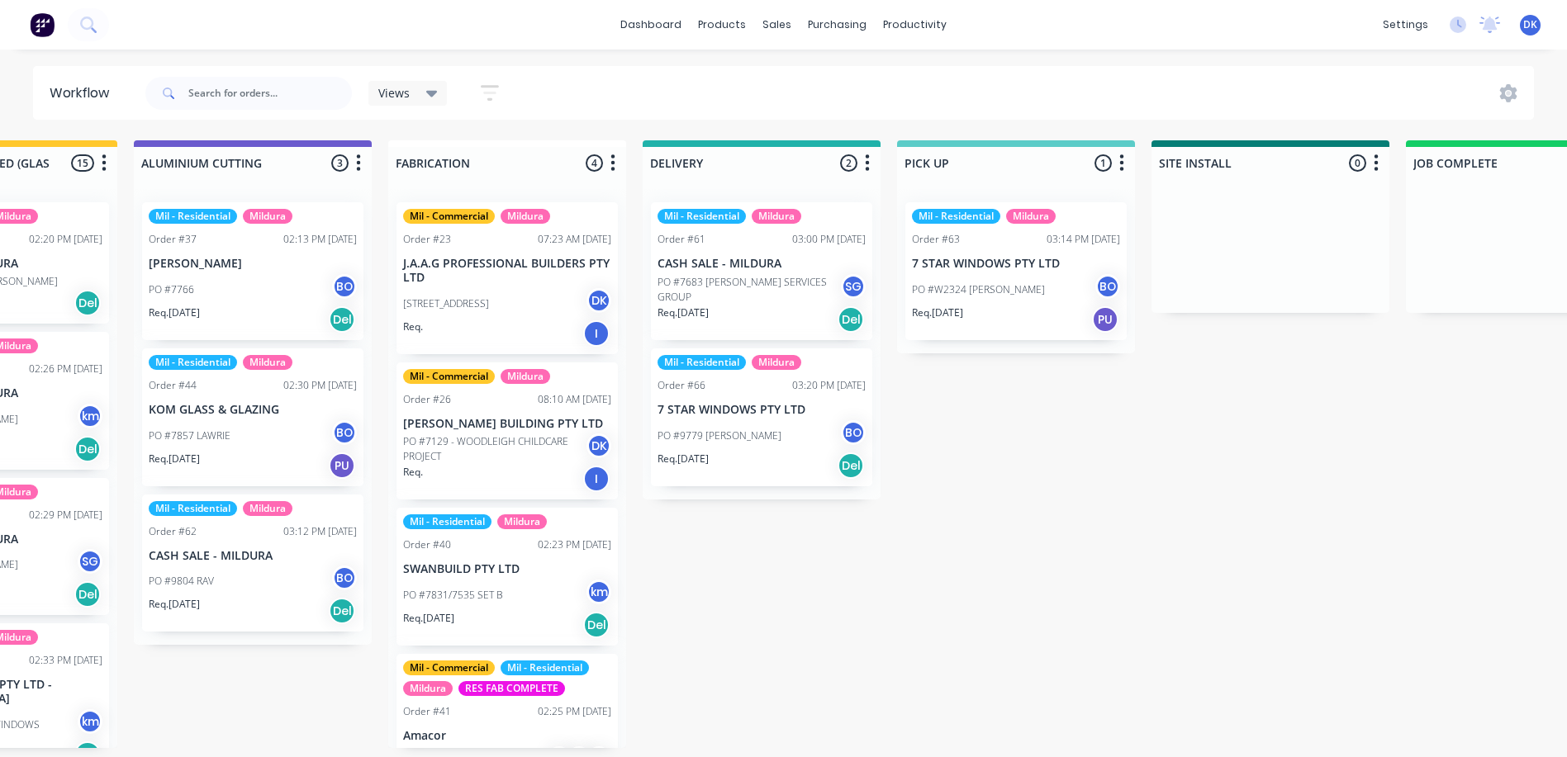
click at [493, 92] on icon "button" at bounding box center [489, 93] width 13 height 2
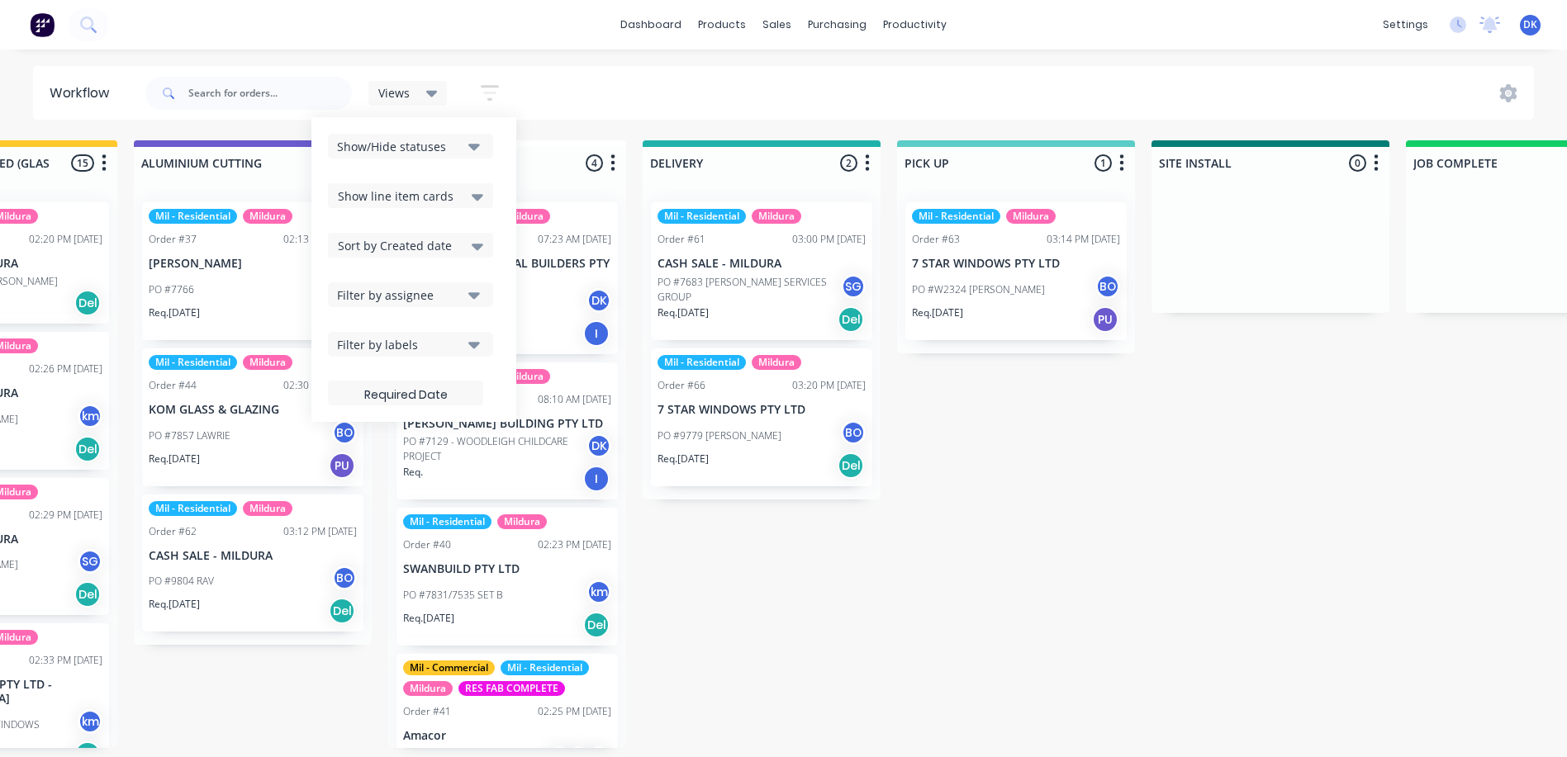
click at [473, 347] on icon "button" at bounding box center [474, 345] width 12 height 7
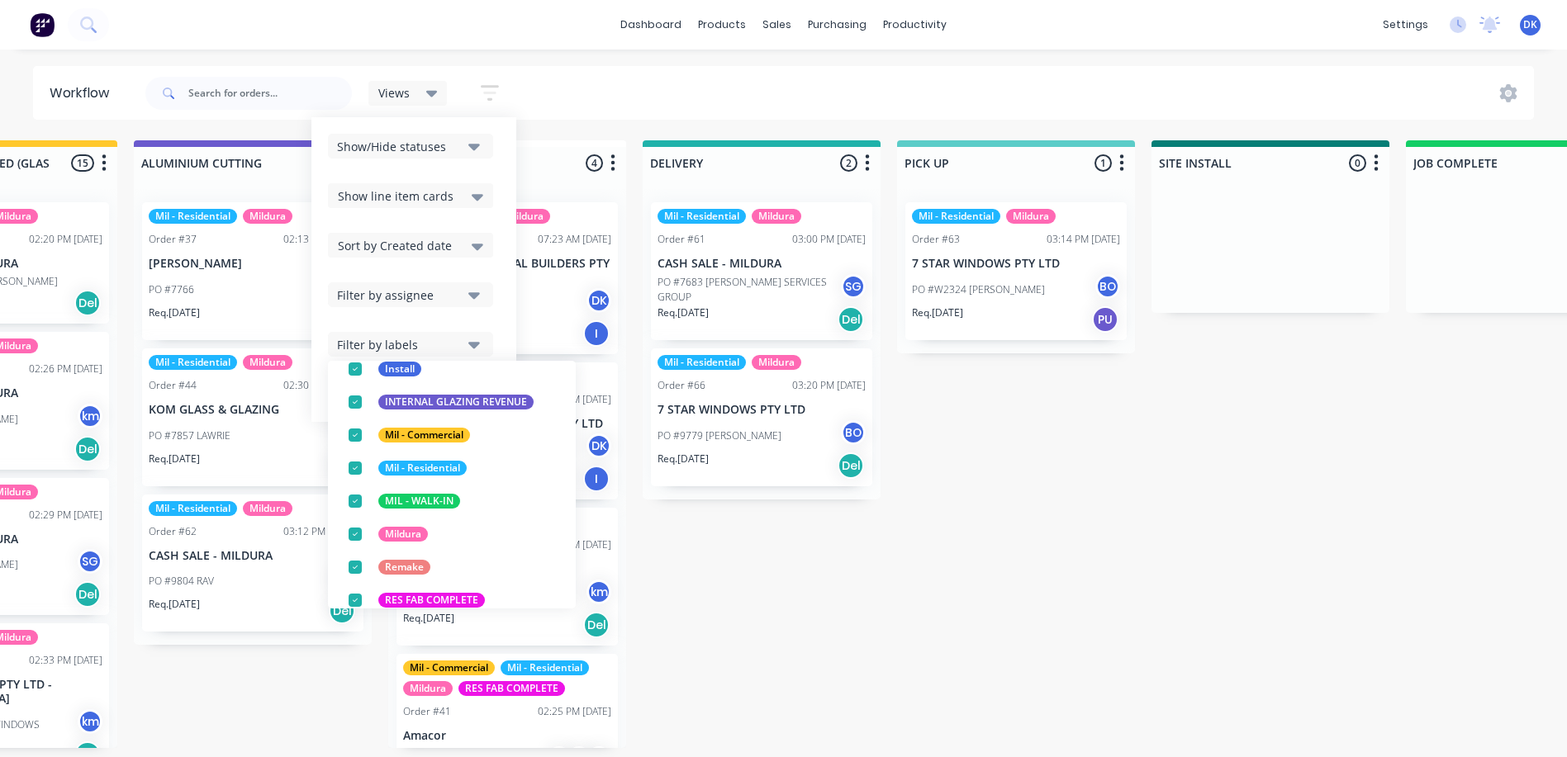
scroll to position [248, 0]
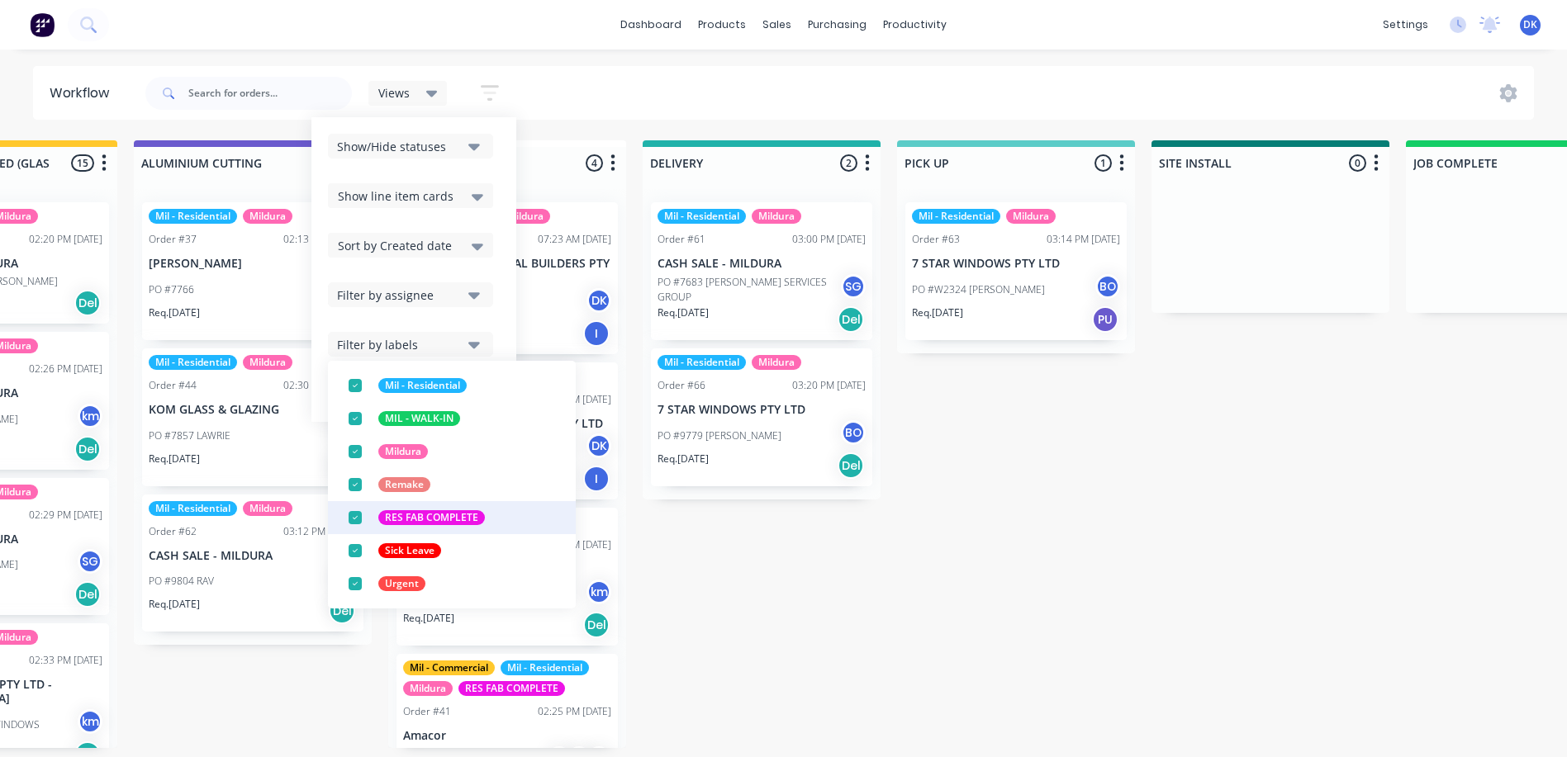
click at [391, 518] on div "RES FAB COMPLETE" at bounding box center [431, 517] width 107 height 15
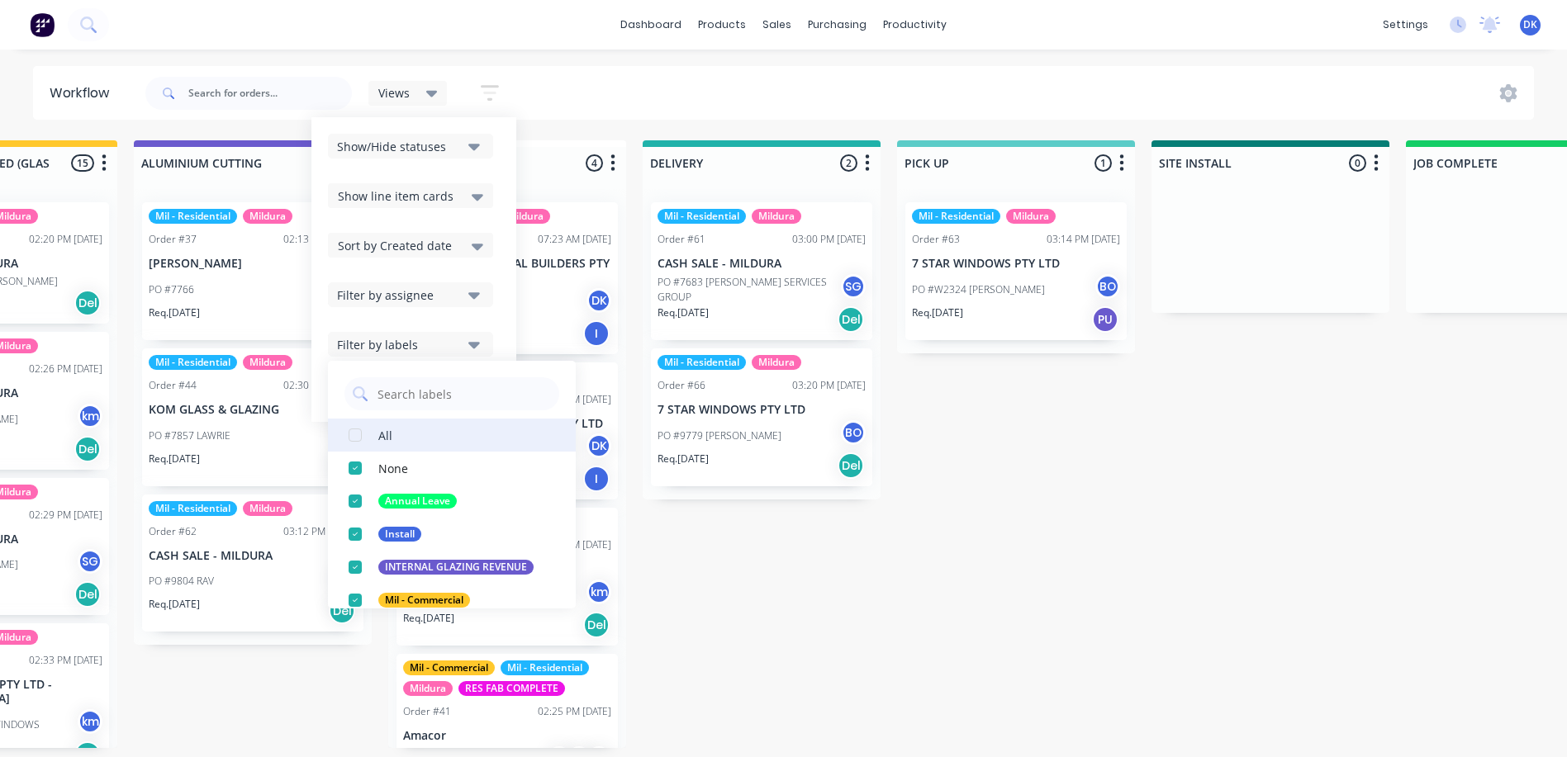
click at [353, 432] on div "button" at bounding box center [355, 435] width 33 height 33
click at [353, 430] on div "button" at bounding box center [355, 435] width 33 height 33
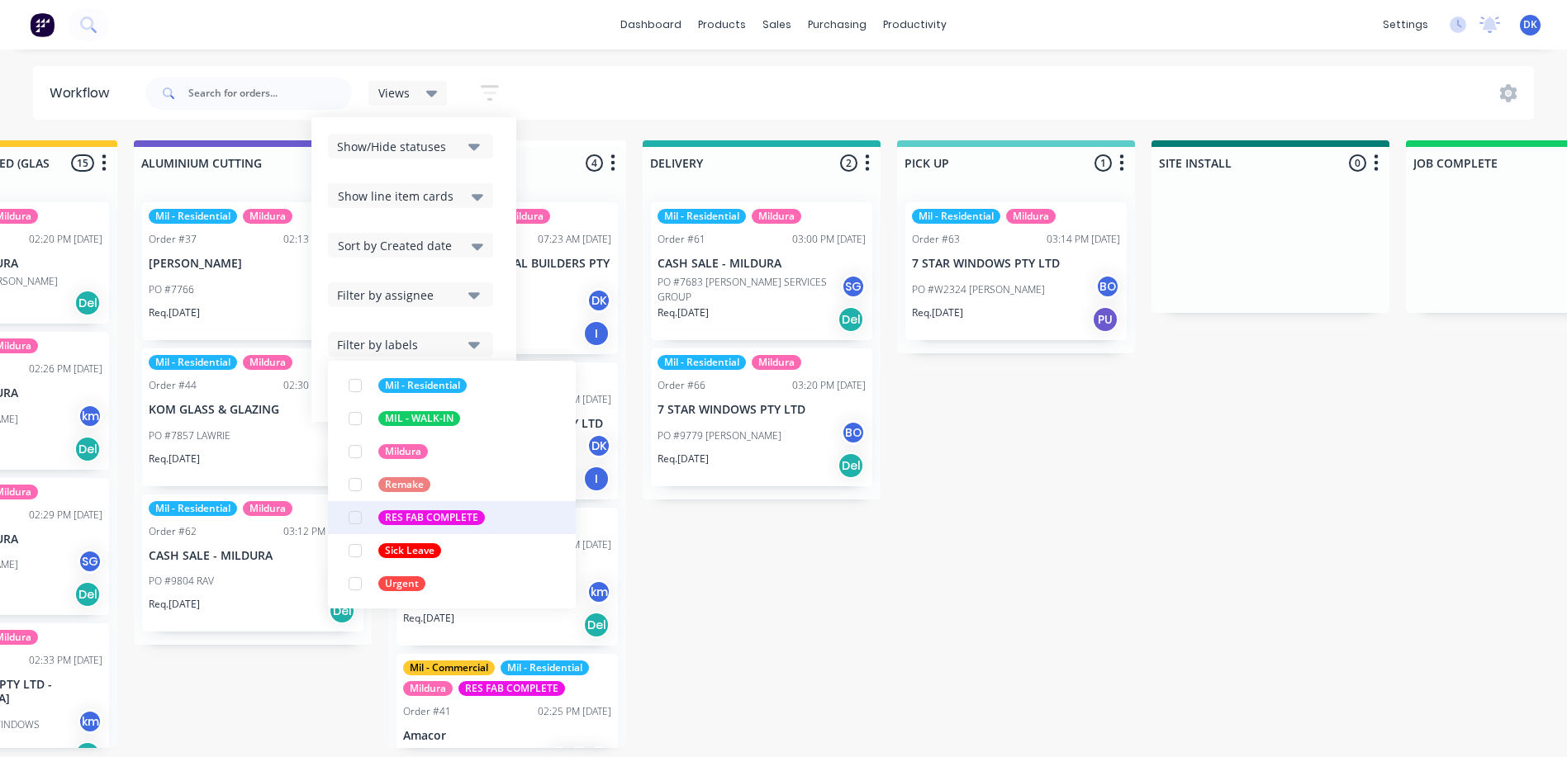
click at [385, 513] on div "RES FAB COMPLETE" at bounding box center [431, 517] width 107 height 15
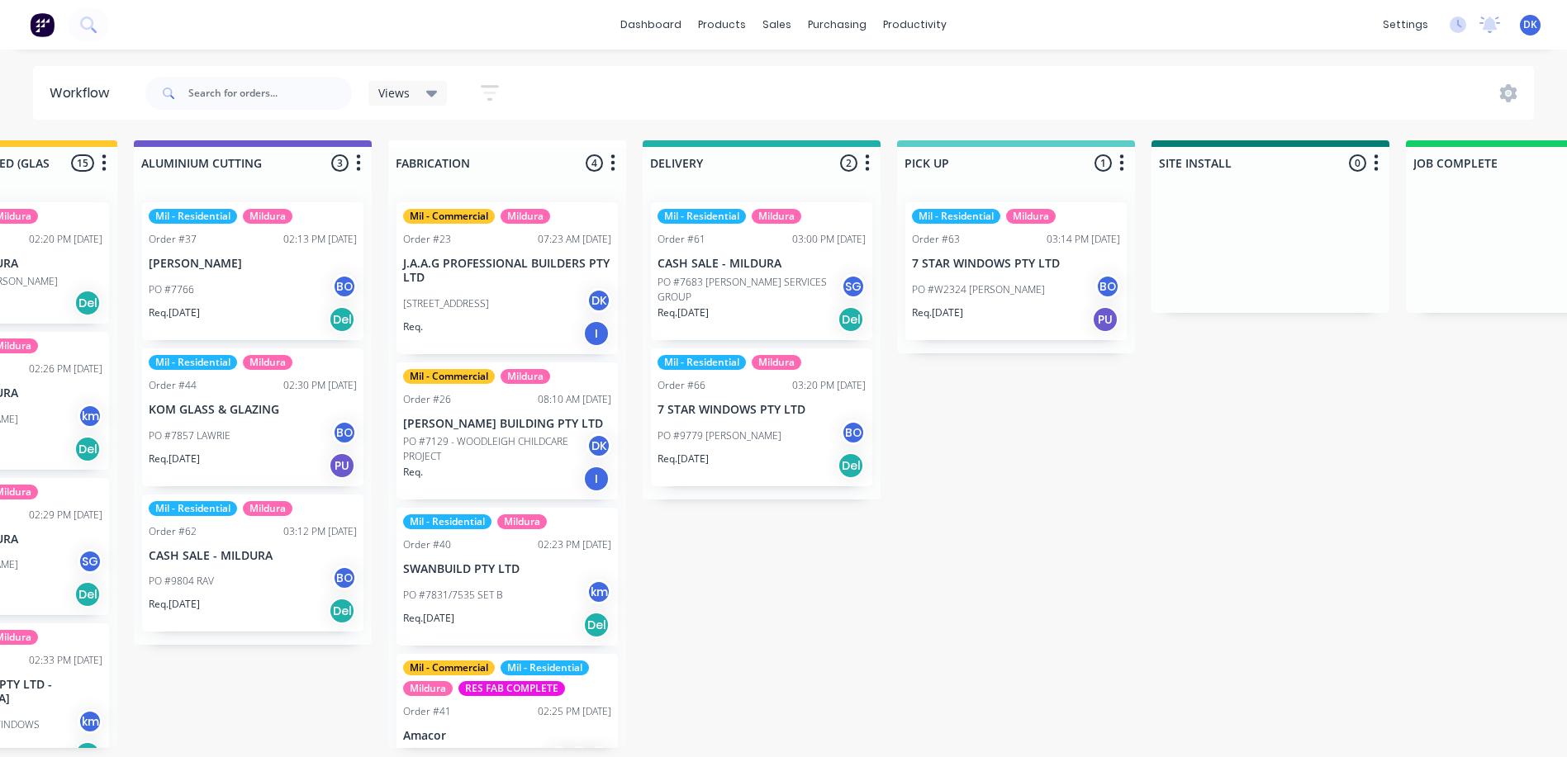
click at [772, 636] on div "Submitted 1 Status colour #273444 hex #273444 Save Cancel Summaries Total order…" at bounding box center [296, 444] width 3473 height 608
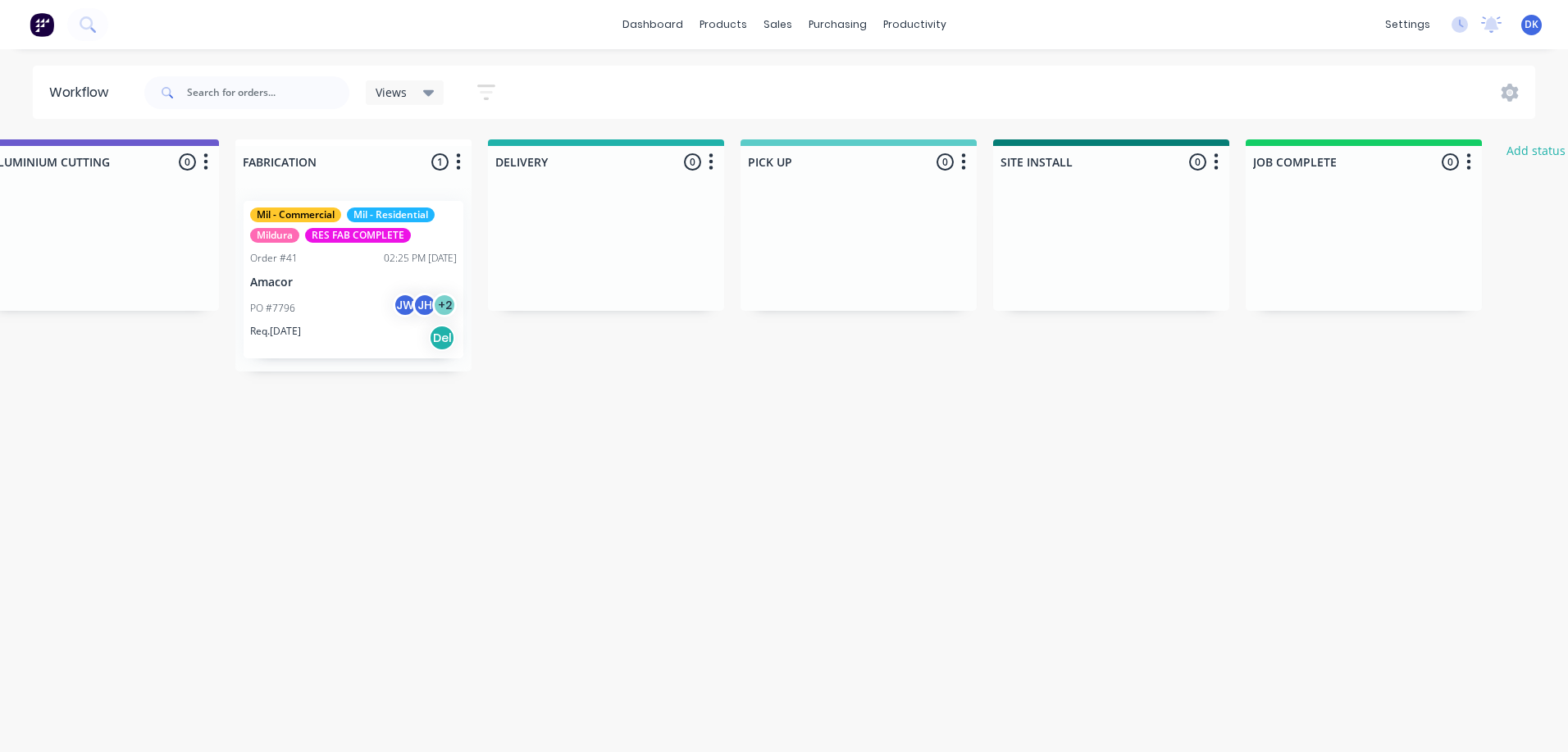
scroll to position [0, 1566]
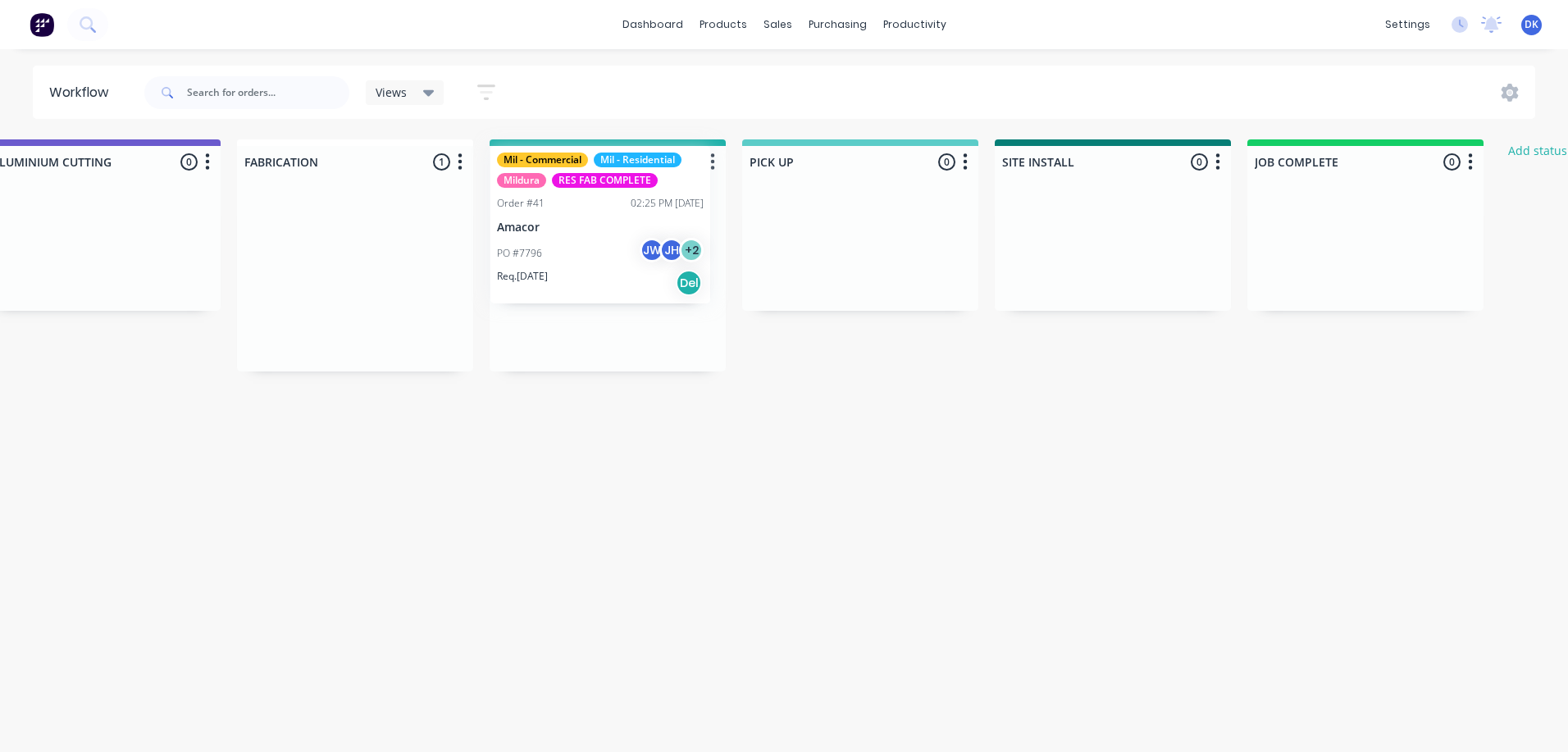
drag, startPoint x: 337, startPoint y: 301, endPoint x: 590, endPoint y: 239, distance: 260.5
click at [590, 239] on div "Submitted 0 Status colour #273444 hex #273444 Save Cancel Summaries Total order…" at bounding box center [145, 255] width 3449 height 232
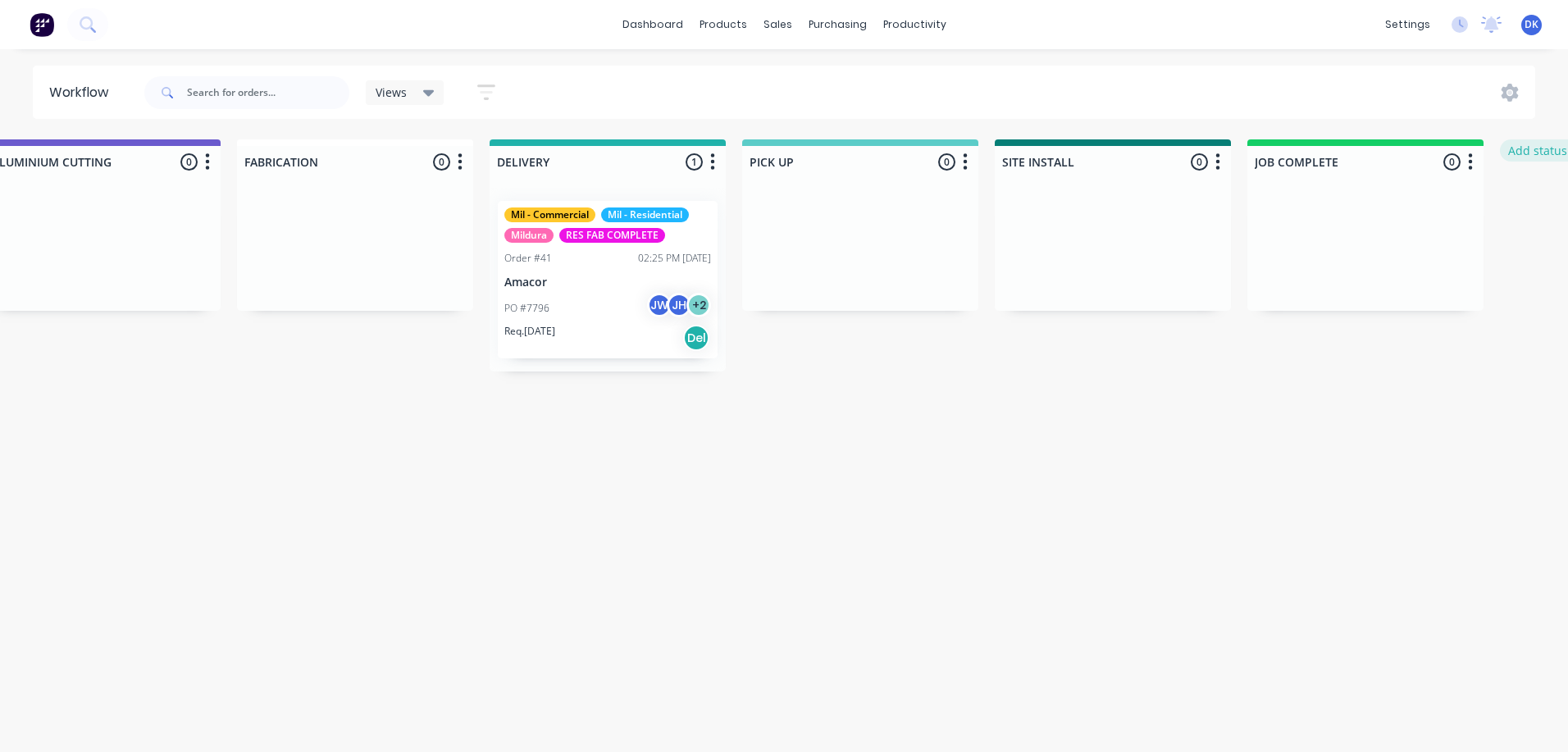
click at [1544, 149] on button "Add status column" at bounding box center [1560, 150] width 120 height 22
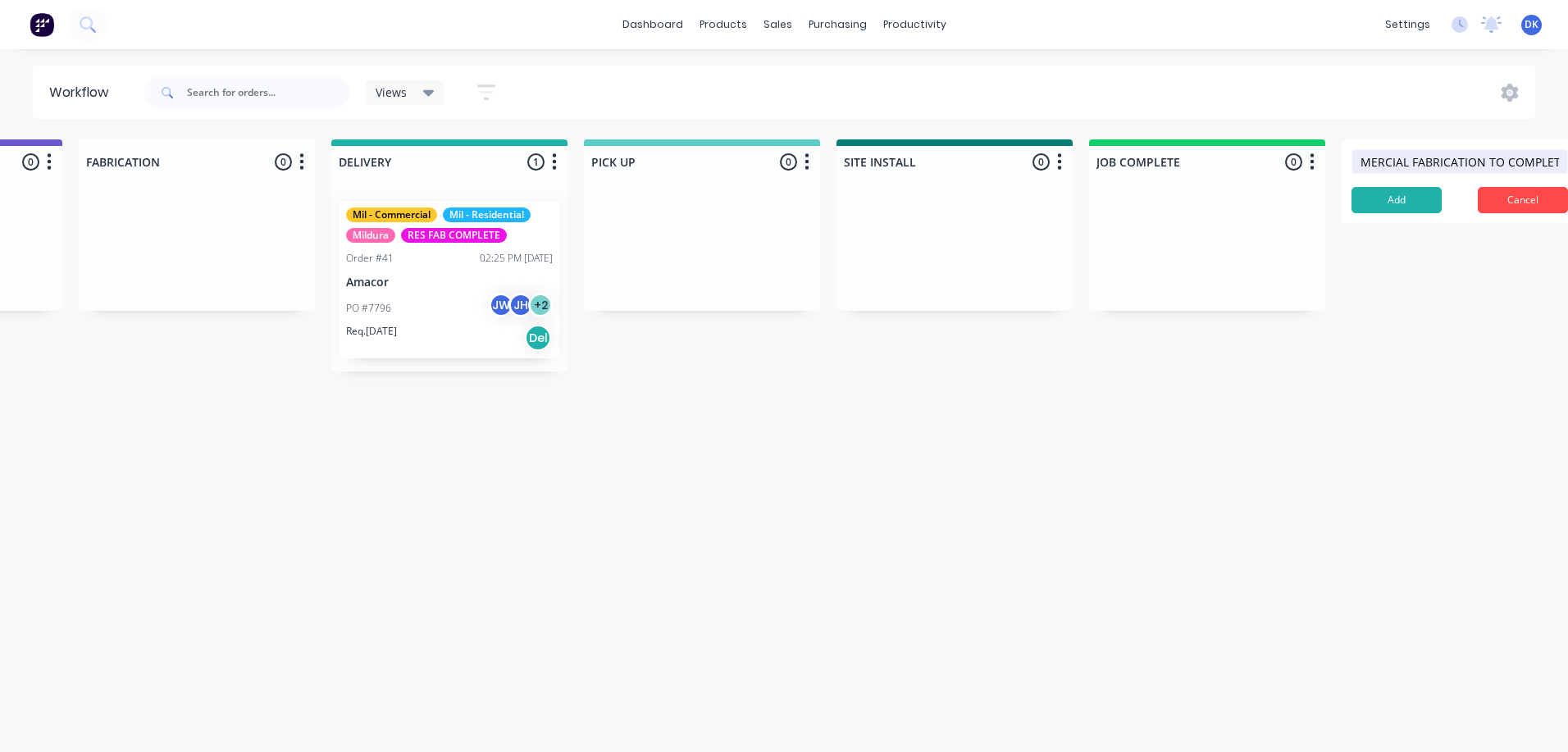
scroll to position [0, 77]
type input "RES JOB COMMERCIAL FABRICATION TO COMPLETE"
click at [1375, 191] on button "Add" at bounding box center [1396, 200] width 90 height 26
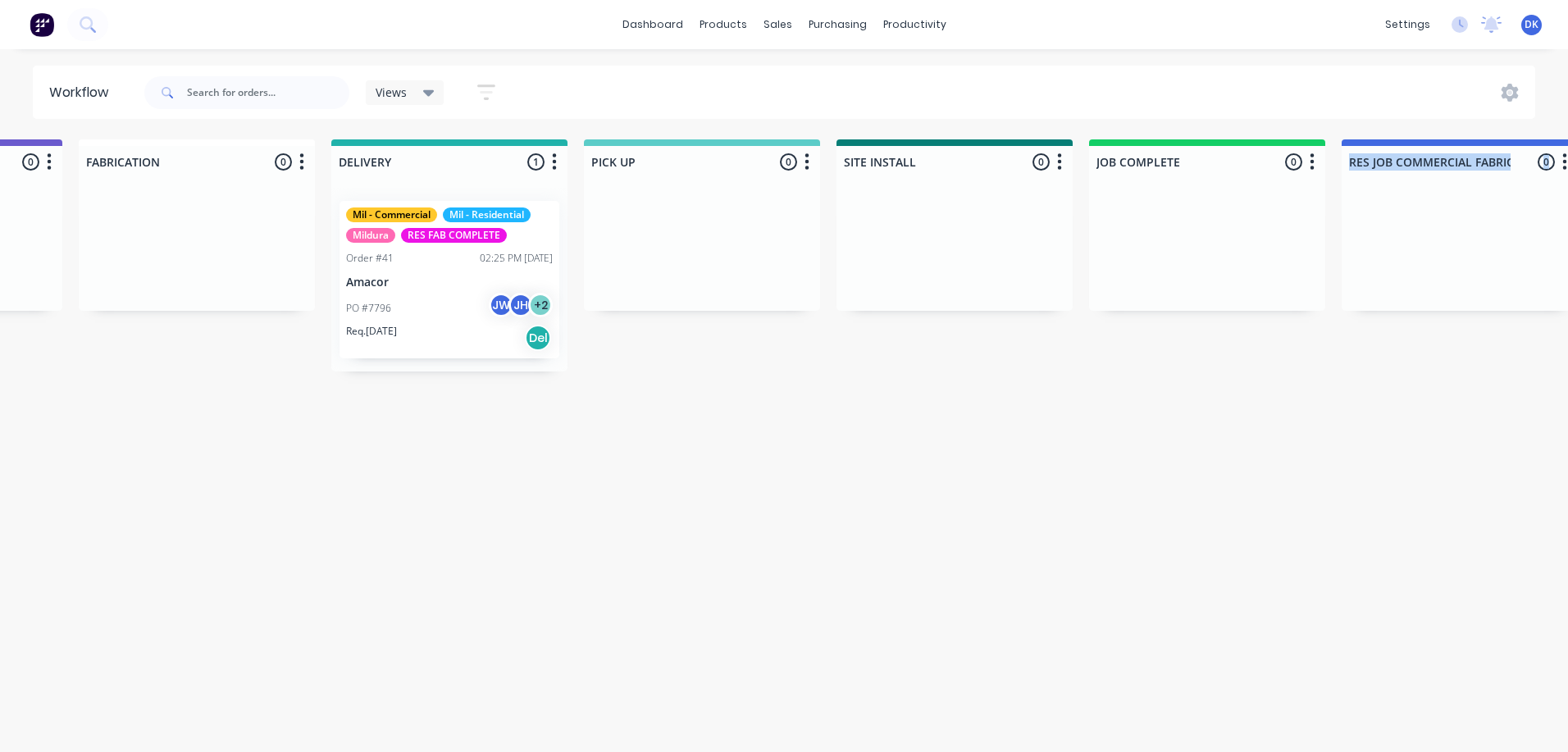
drag, startPoint x: 1438, startPoint y: 197, endPoint x: 1129, endPoint y: 216, distance: 309.6
click at [1129, 216] on div "Submitted 0 Status colour #273444 hex #273444 Save Cancel Summaries Total order…" at bounding box center [106, 255] width 3686 height 232
click at [1566, 160] on icon "button" at bounding box center [1564, 162] width 5 height 21
drag, startPoint x: 1288, startPoint y: 491, endPoint x: 1293, endPoint y: 478, distance: 13.9
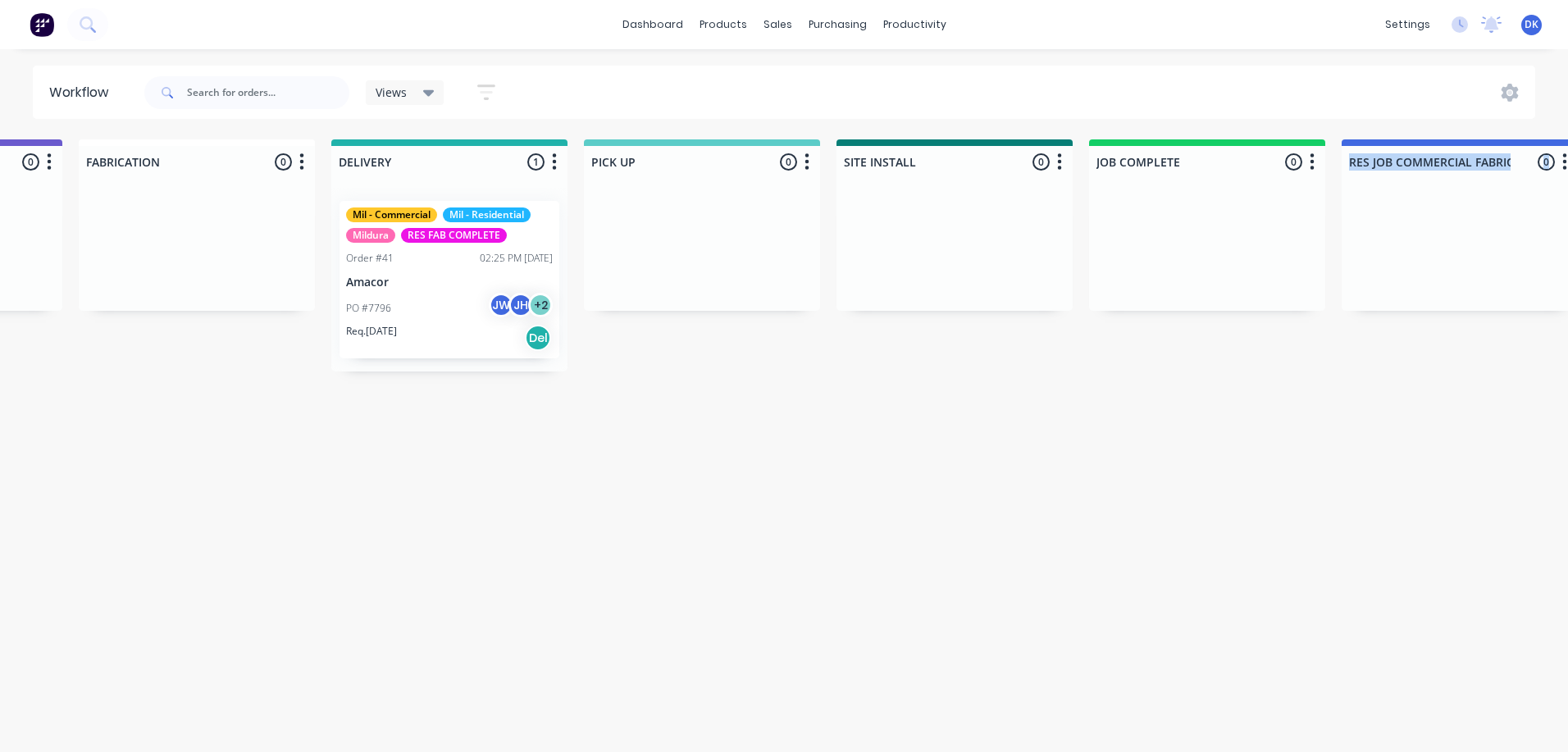
drag, startPoint x: 1420, startPoint y: 245, endPoint x: 1122, endPoint y: 278, distance: 299.8
click at [1122, 278] on div "Submitted 0 Status colour #273444 hex #273444 Save Cancel Summaries Total order…" at bounding box center [106, 255] width 3686 height 232
drag, startPoint x: 1122, startPoint y: 278, endPoint x: 1303, endPoint y: 458, distance: 255.3
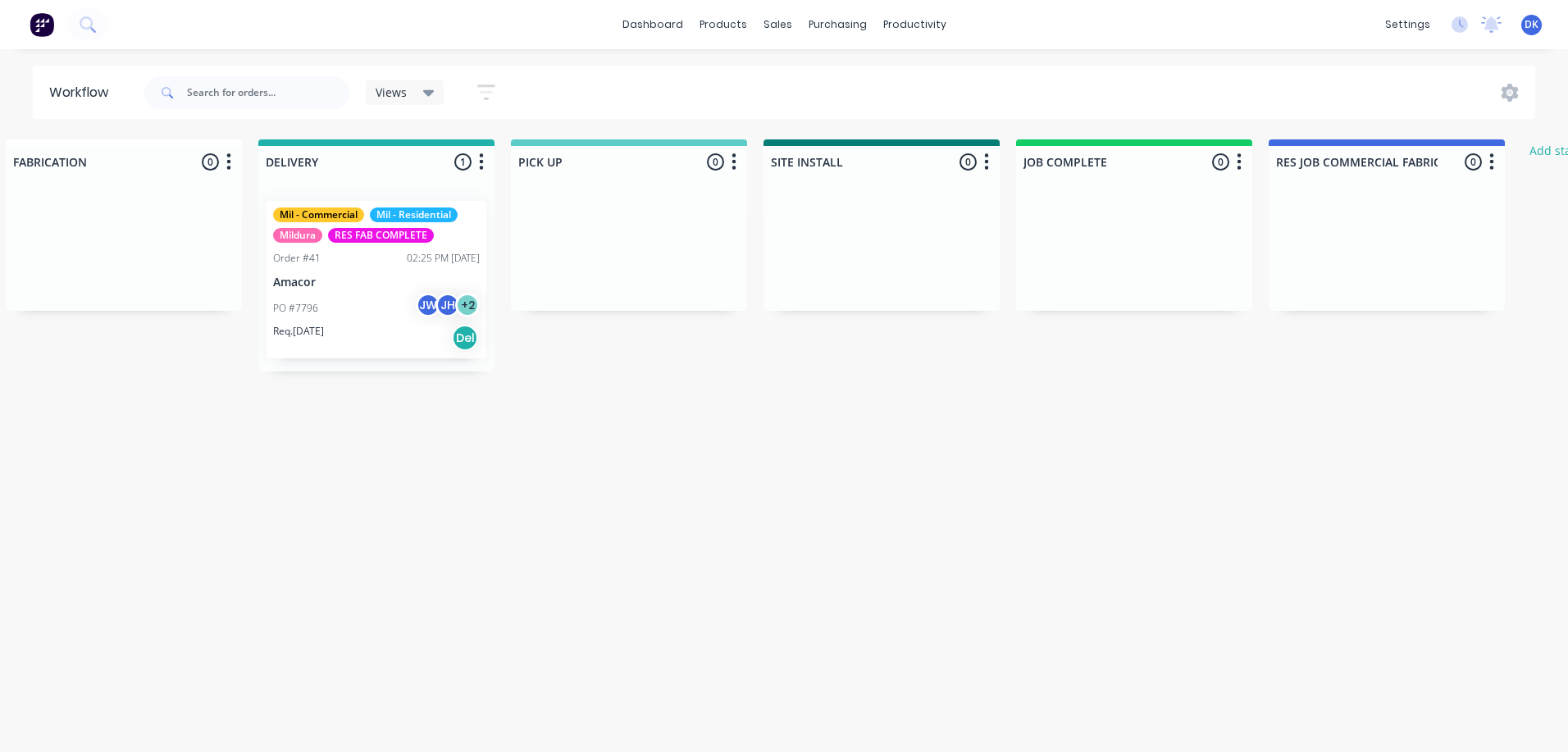
scroll to position [0, 1794]
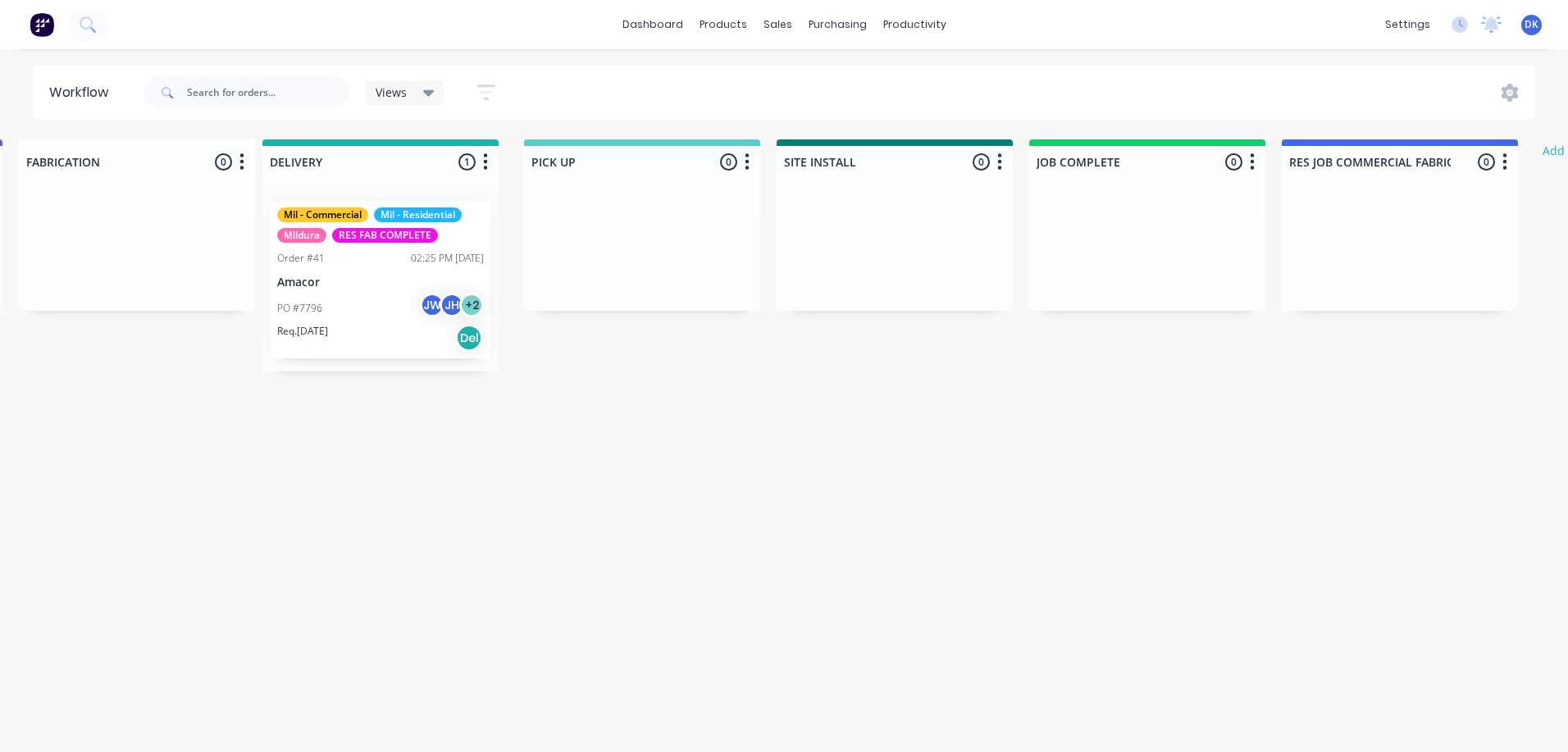
click at [326, 159] on div "Submitted 0 Status colour #273444 hex #273444 Save Cancel Summaries Total order…" at bounding box center [47, 255] width 3686 height 232
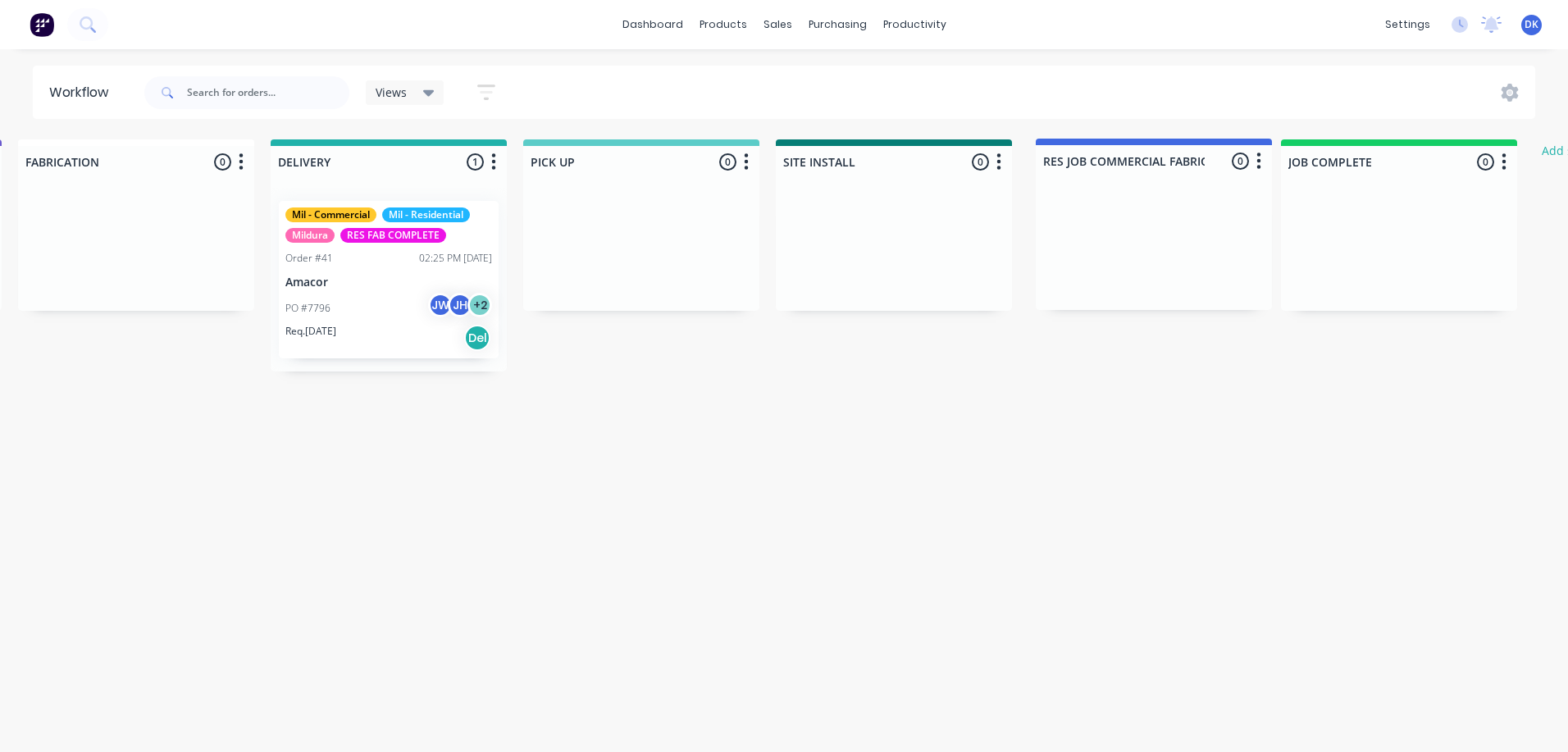
scroll to position [0, 1788]
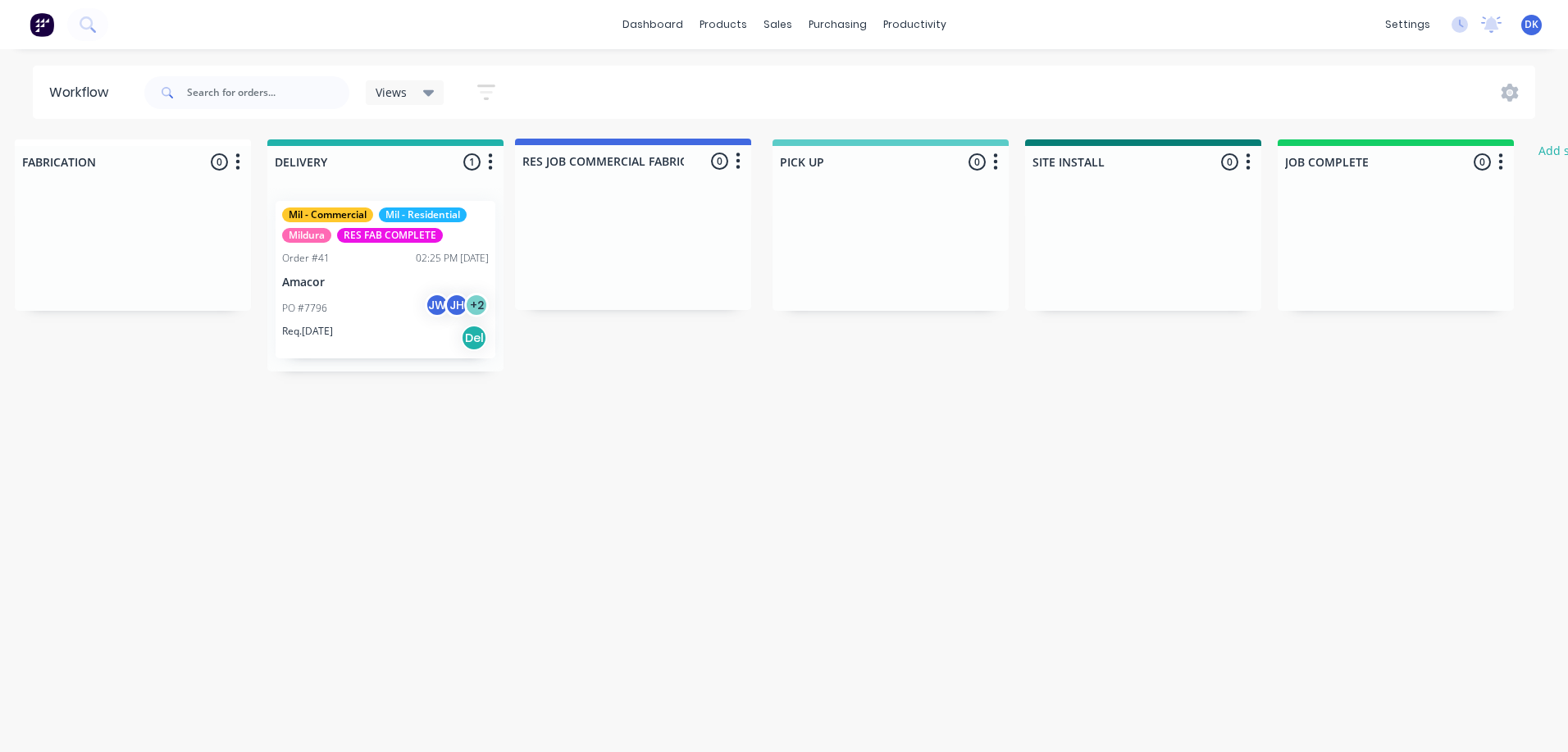
drag, startPoint x: 1351, startPoint y: 163, endPoint x: 569, endPoint y: 161, distance: 782.0
click at [569, 161] on div "Submitted 0 Status colour #273444 hex #273444 Save Cancel Summaries Total order…" at bounding box center [42, 255] width 3686 height 232
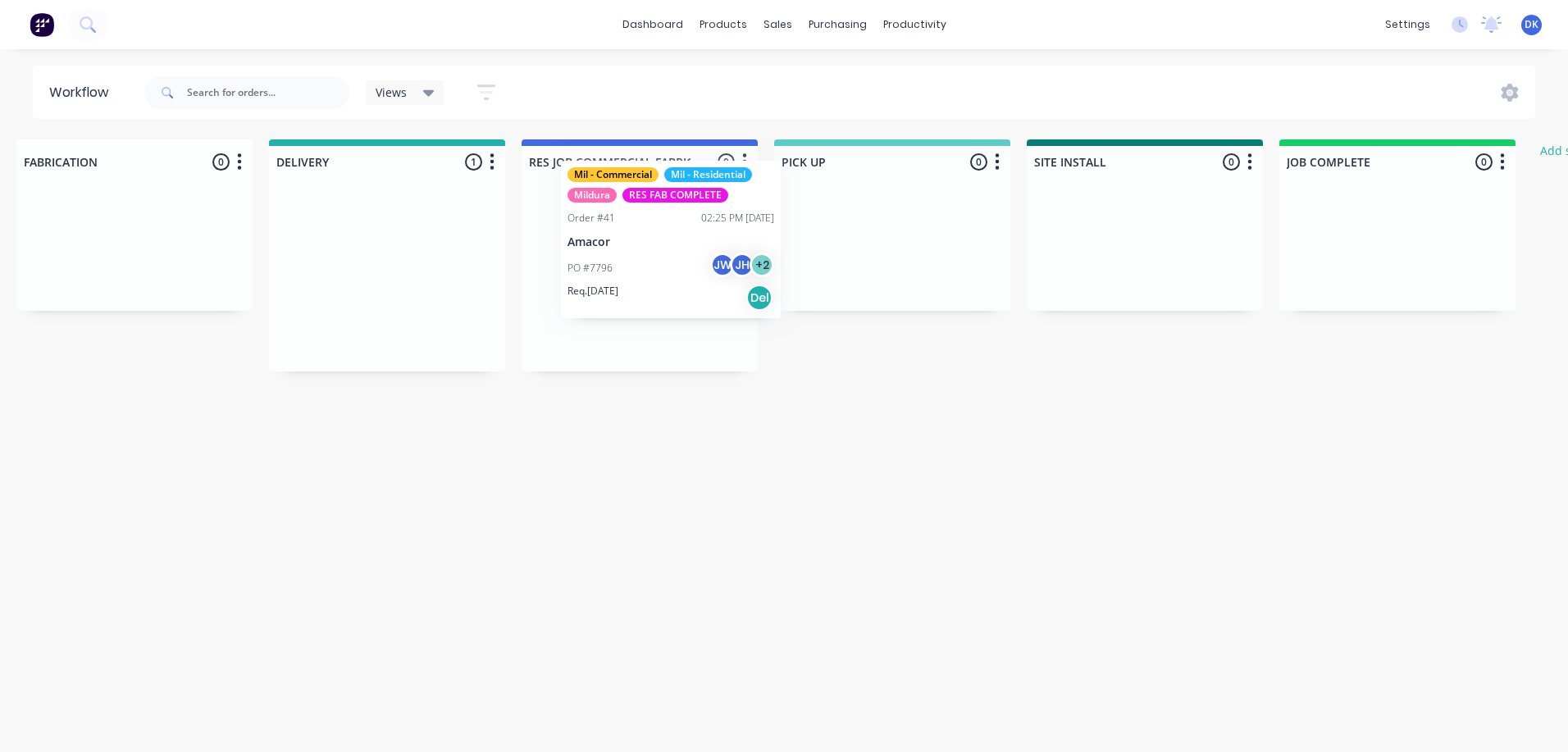
drag, startPoint x: 366, startPoint y: 280, endPoint x: 659, endPoint y: 235, distance: 296.4
click at [659, 235] on div "Submitted 0 Status colour #273444 hex #273444 Save Cancel Summaries Total order…" at bounding box center [44, 255] width 3686 height 232
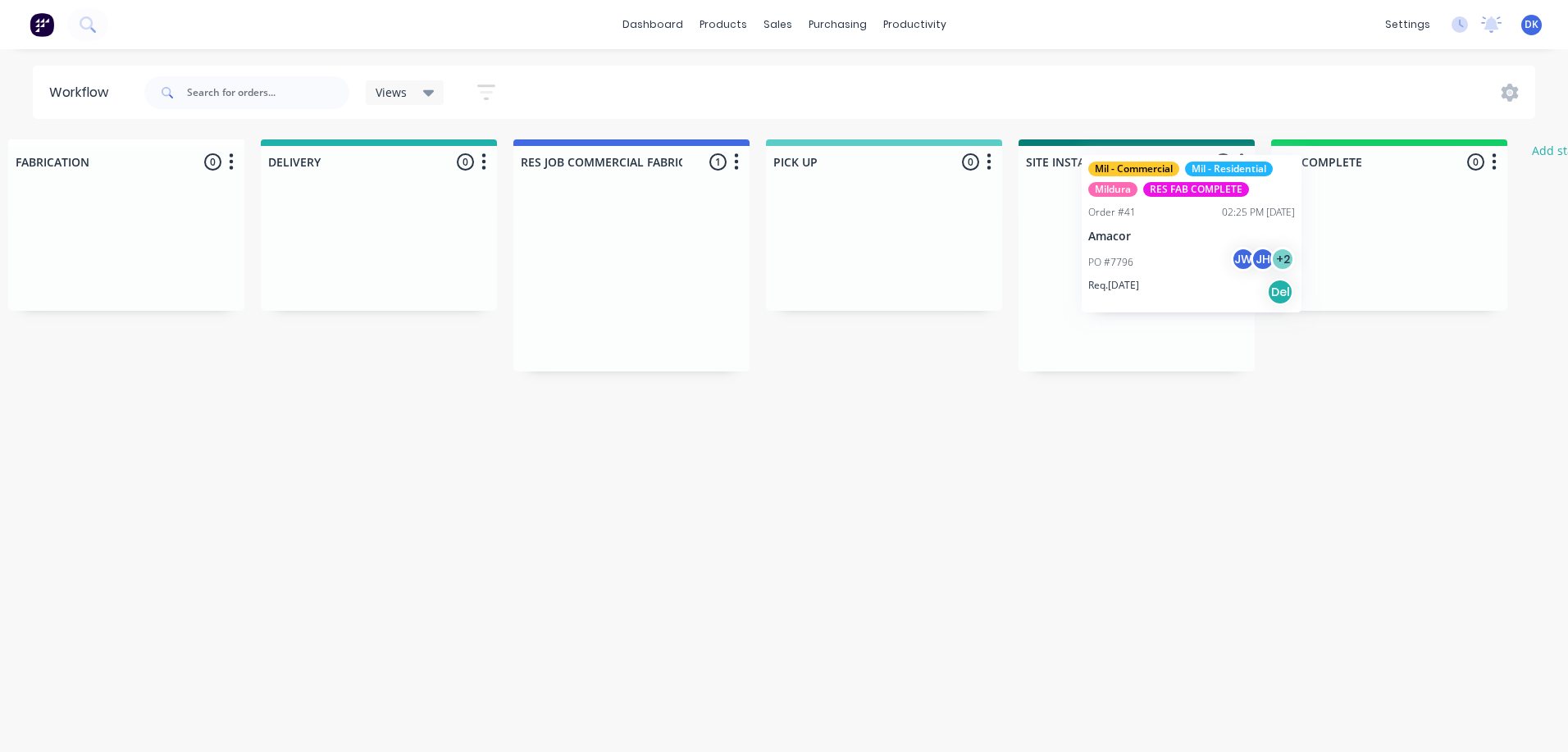
scroll to position [0, 1796]
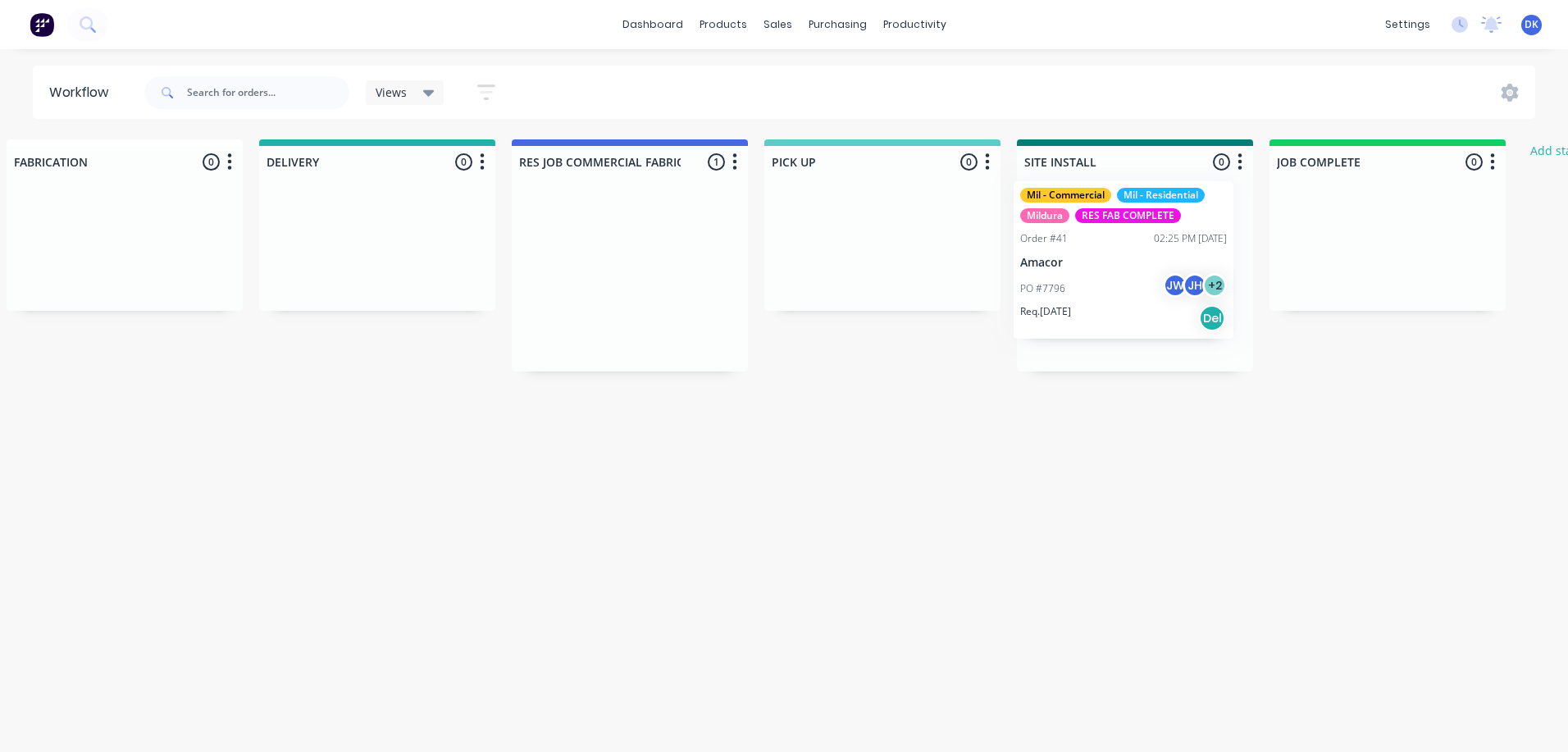
drag, startPoint x: 725, startPoint y: 242, endPoint x: 1103, endPoint y: 247, distance: 378.0
click at [1103, 247] on div "Submitted 0 Status colour #273444 hex #273444 Save Cancel Summaries Total order…" at bounding box center [34, 255] width 3686 height 232
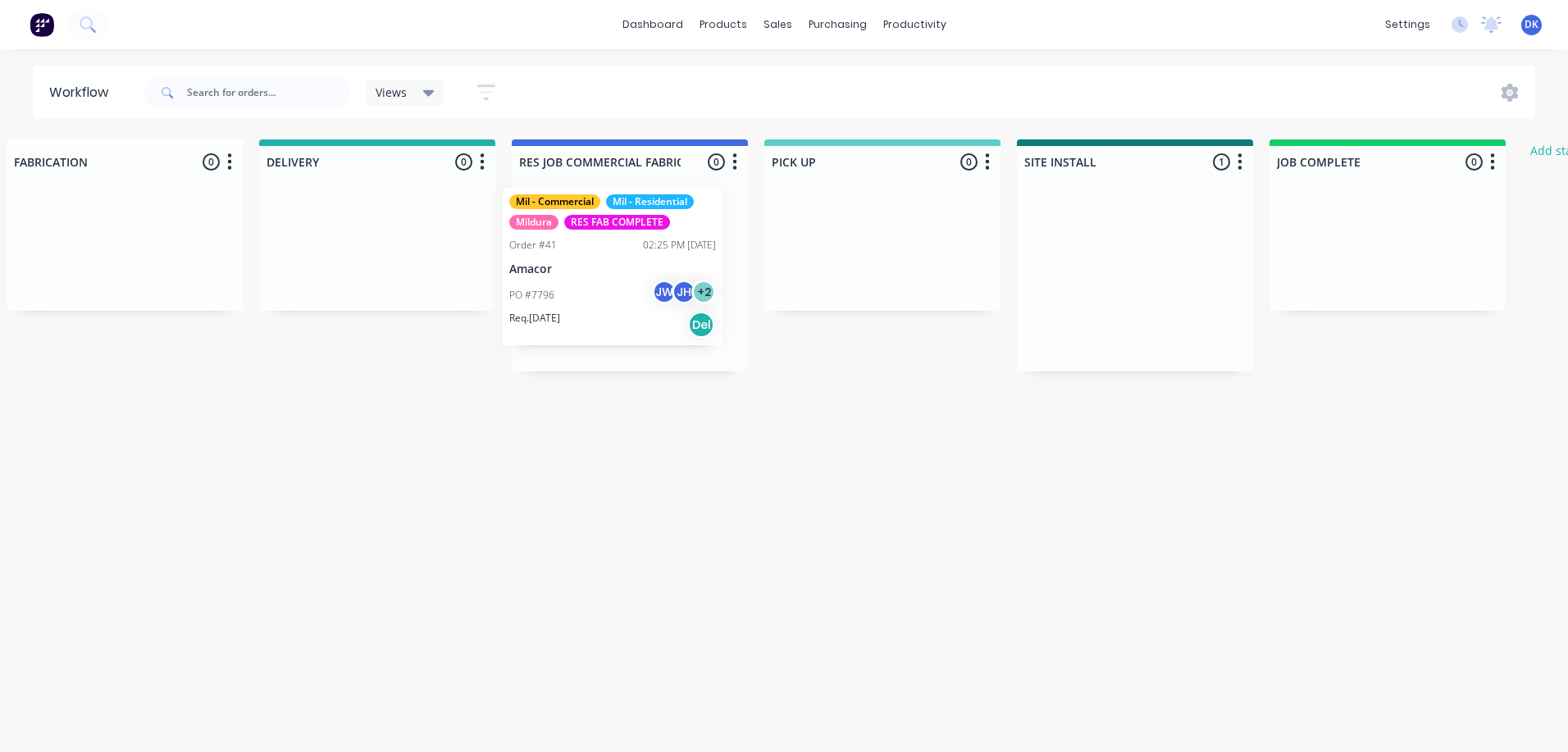
drag, startPoint x: 1154, startPoint y: 270, endPoint x: 615, endPoint y: 260, distance: 539.1
click at [615, 260] on div "Submitted 0 Status colour #273444 hex #273444 Save Cancel Summaries Total order…" at bounding box center [34, 255] width 3686 height 232
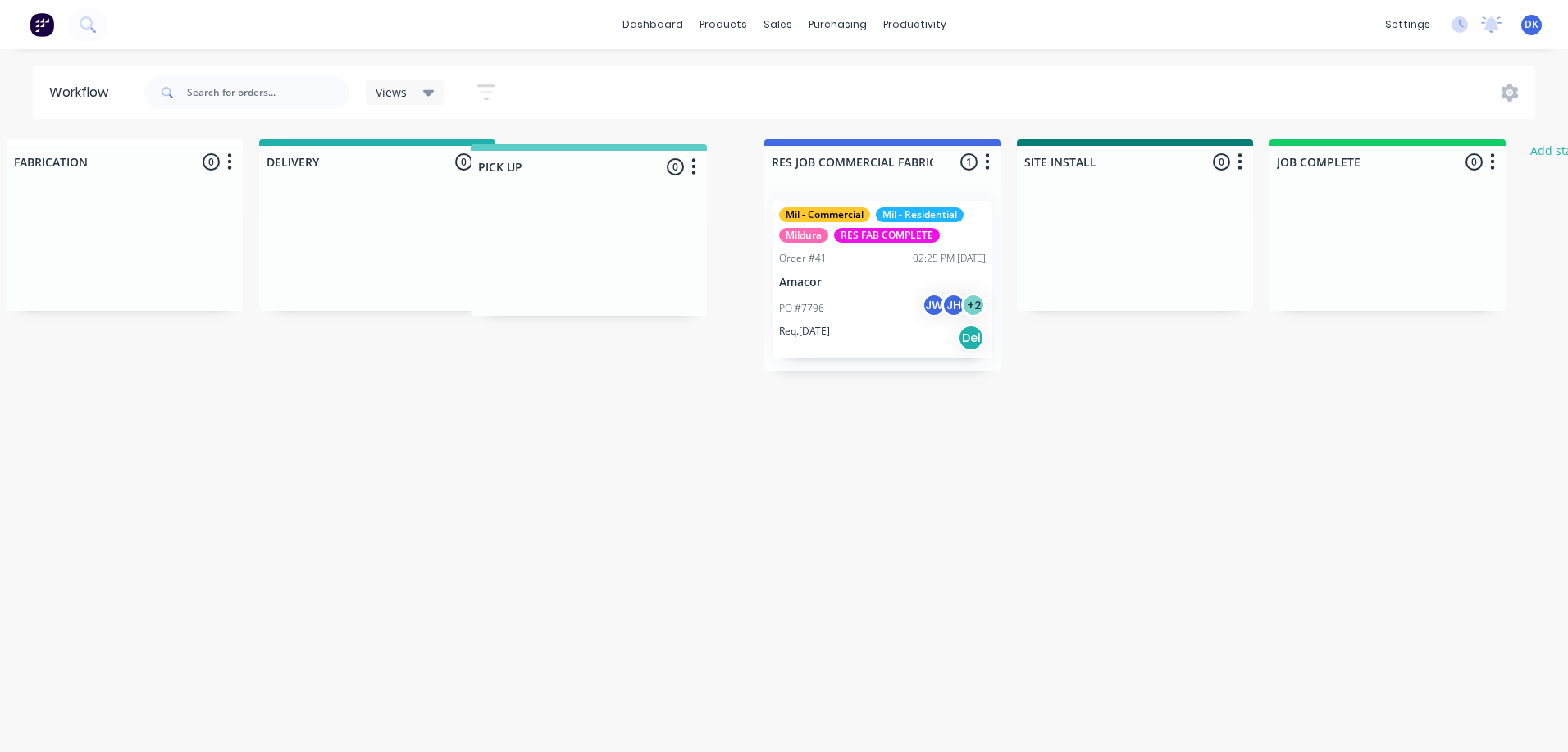
drag, startPoint x: 863, startPoint y: 159, endPoint x: 553, endPoint y: 164, distance: 310.0
click at [553, 164] on div "Submitted 0 Status colour #273444 hex #273444 Save Cancel Summaries Total order…" at bounding box center [34, 255] width 3686 height 232
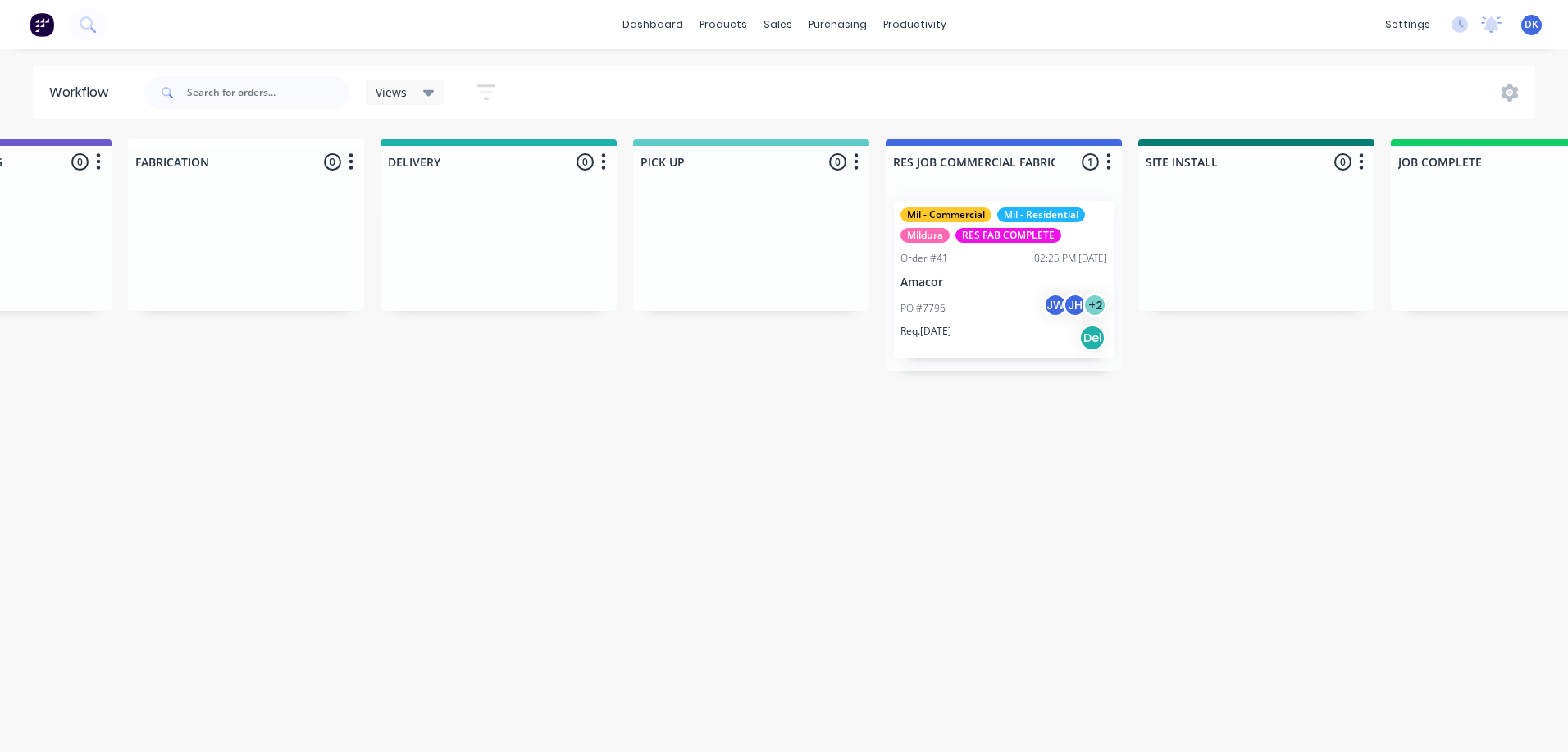
scroll to position [0, 1681]
click at [423, 92] on icon at bounding box center [429, 92] width 12 height 18
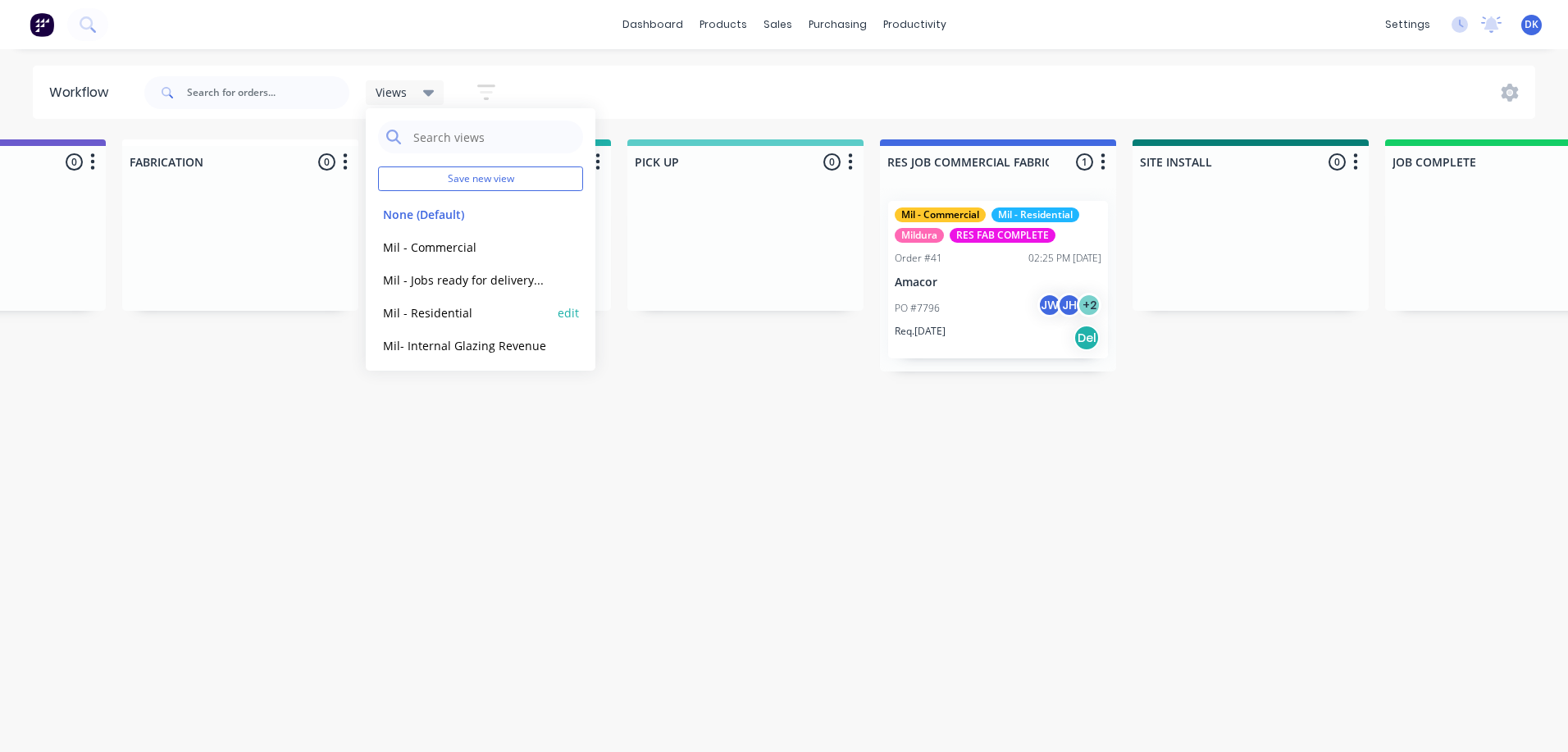
click at [431, 311] on button "Mil - Residential" at bounding box center [466, 313] width 175 height 19
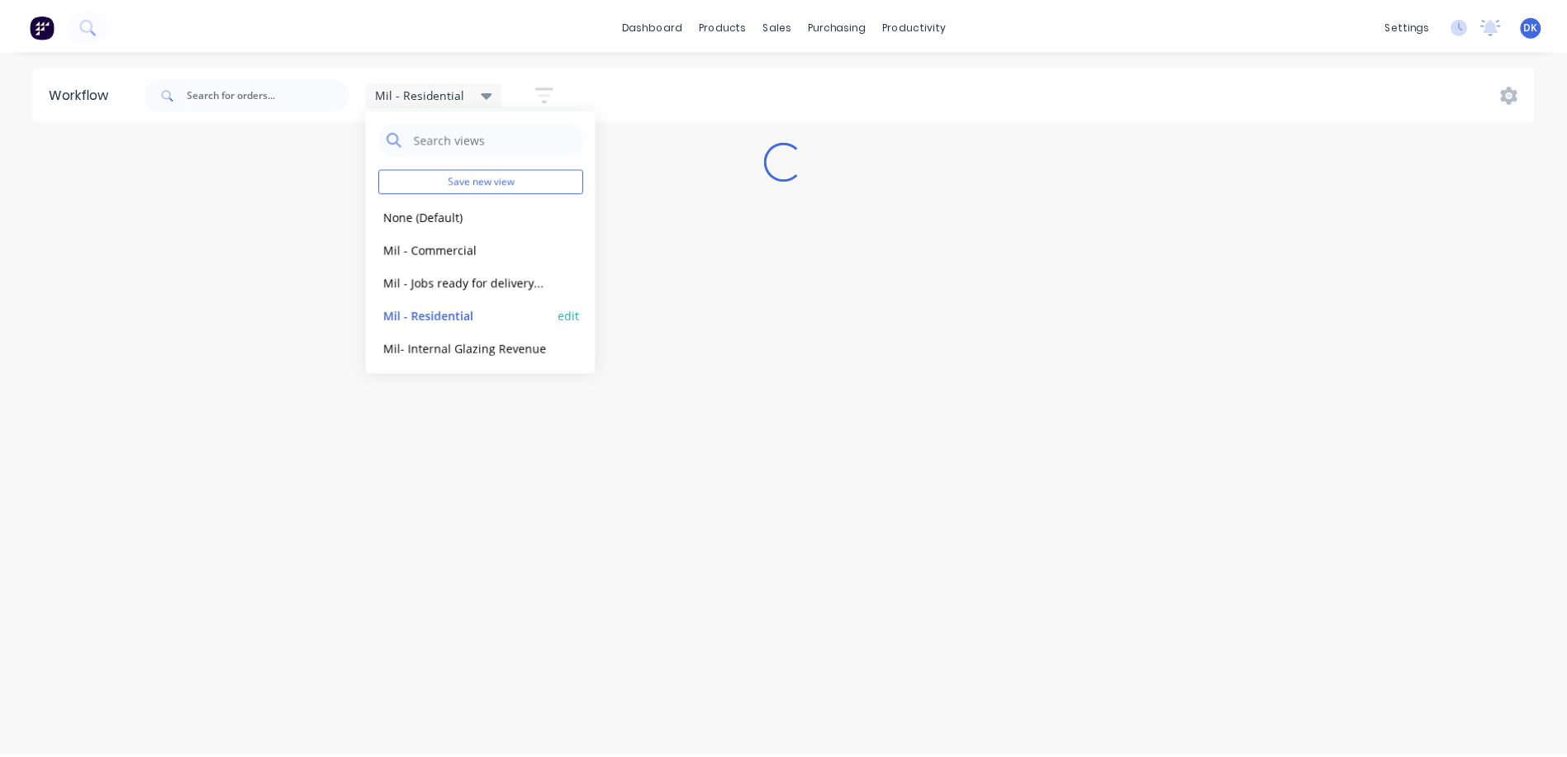
scroll to position [0, 0]
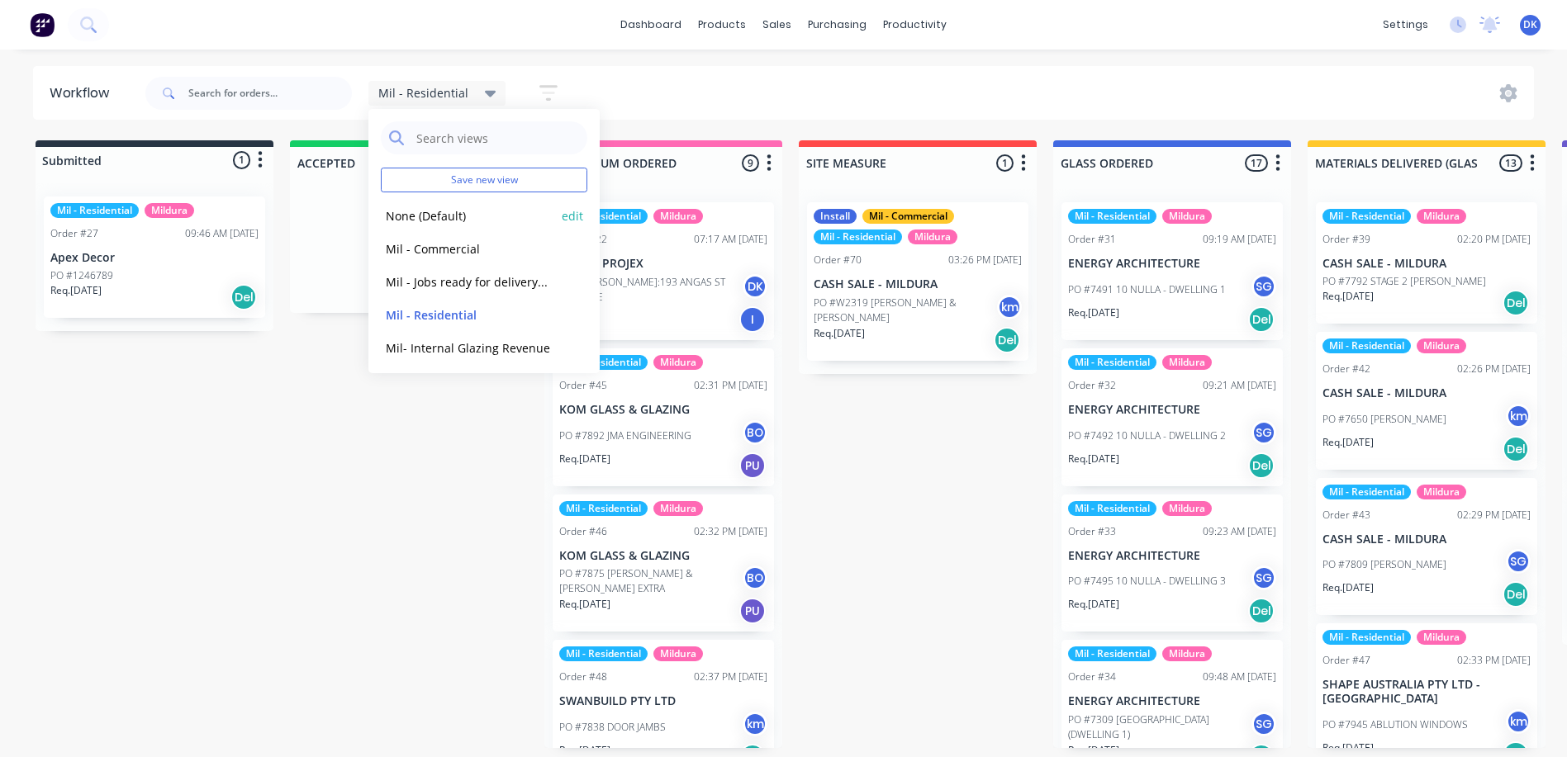
click at [424, 211] on button "None (Default)" at bounding box center [469, 215] width 176 height 19
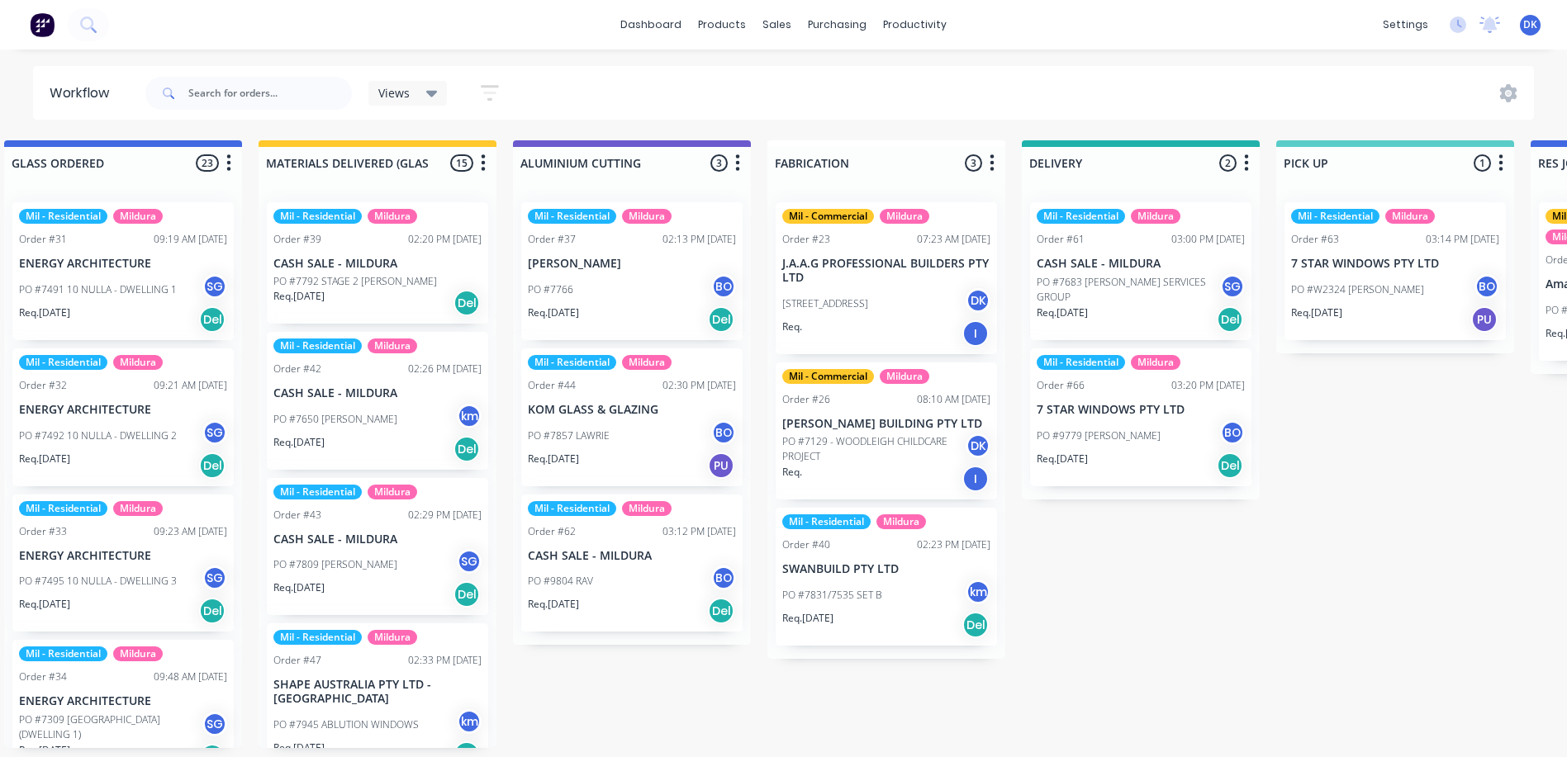
scroll to position [0, 1060]
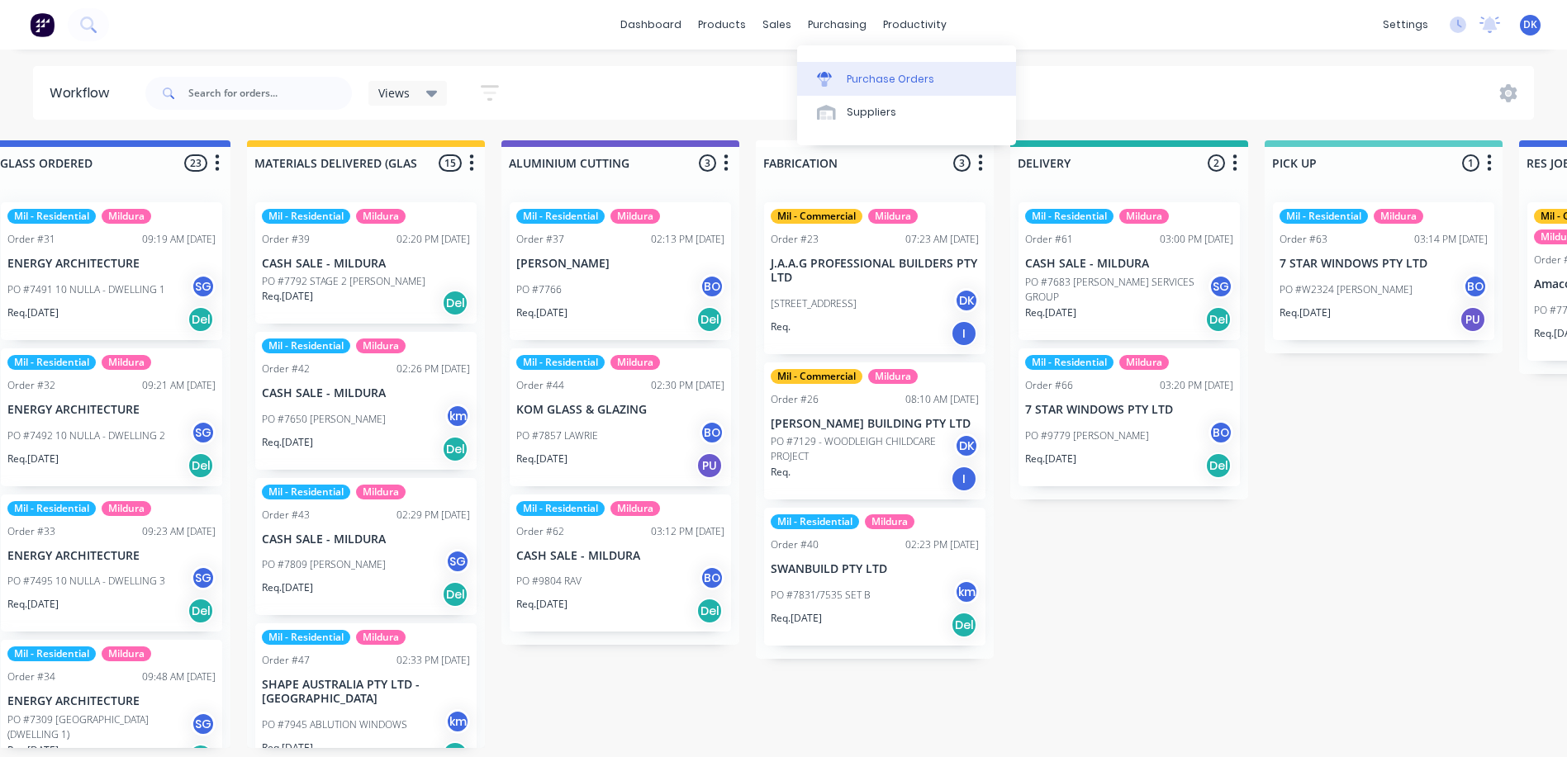
click at [870, 69] on link "Purchase Orders" at bounding box center [906, 78] width 219 height 33
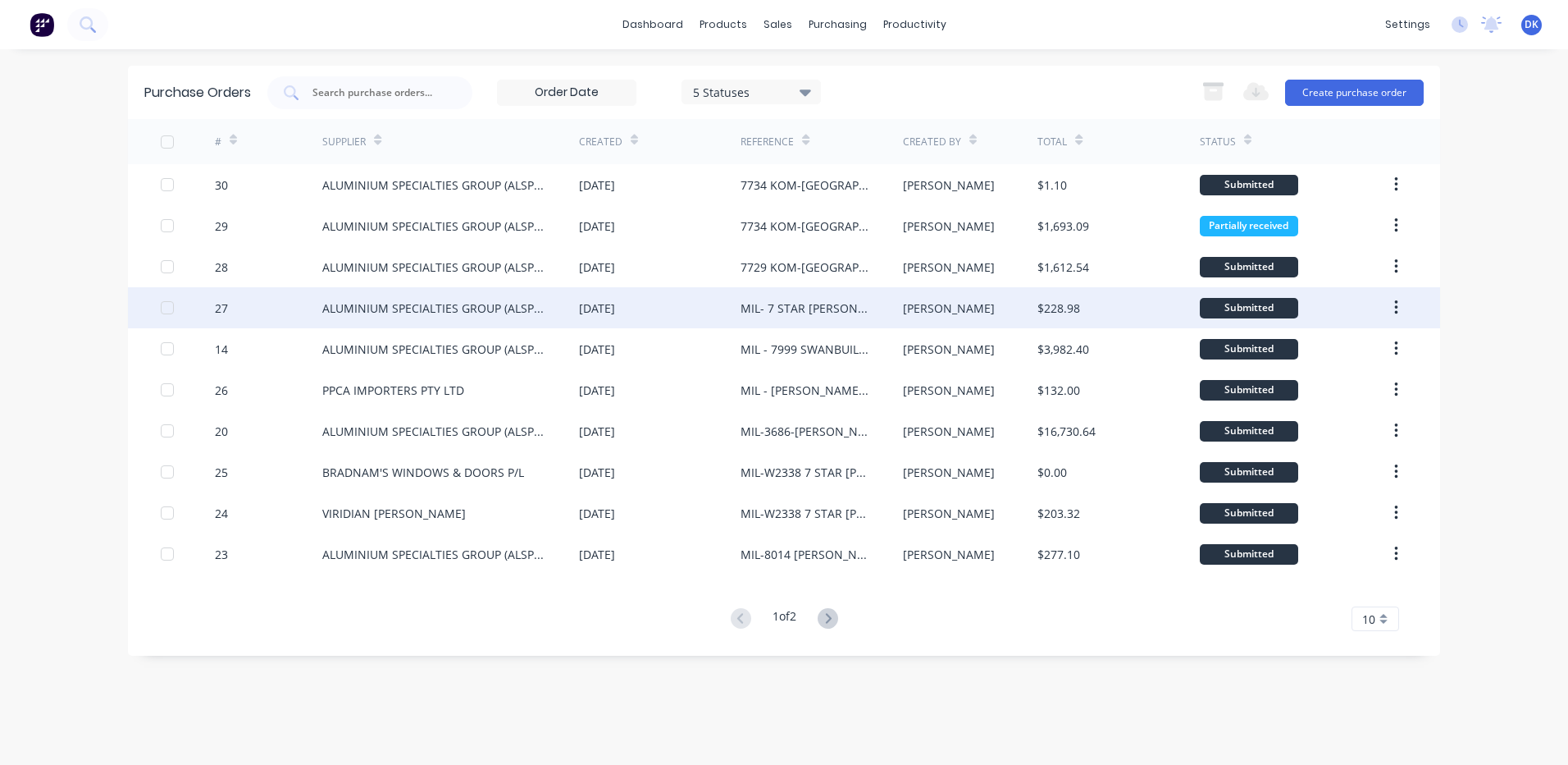
click at [784, 306] on div "MIL- 7 STAR MARIA CROWLEY" at bounding box center [805, 307] width 129 height 17
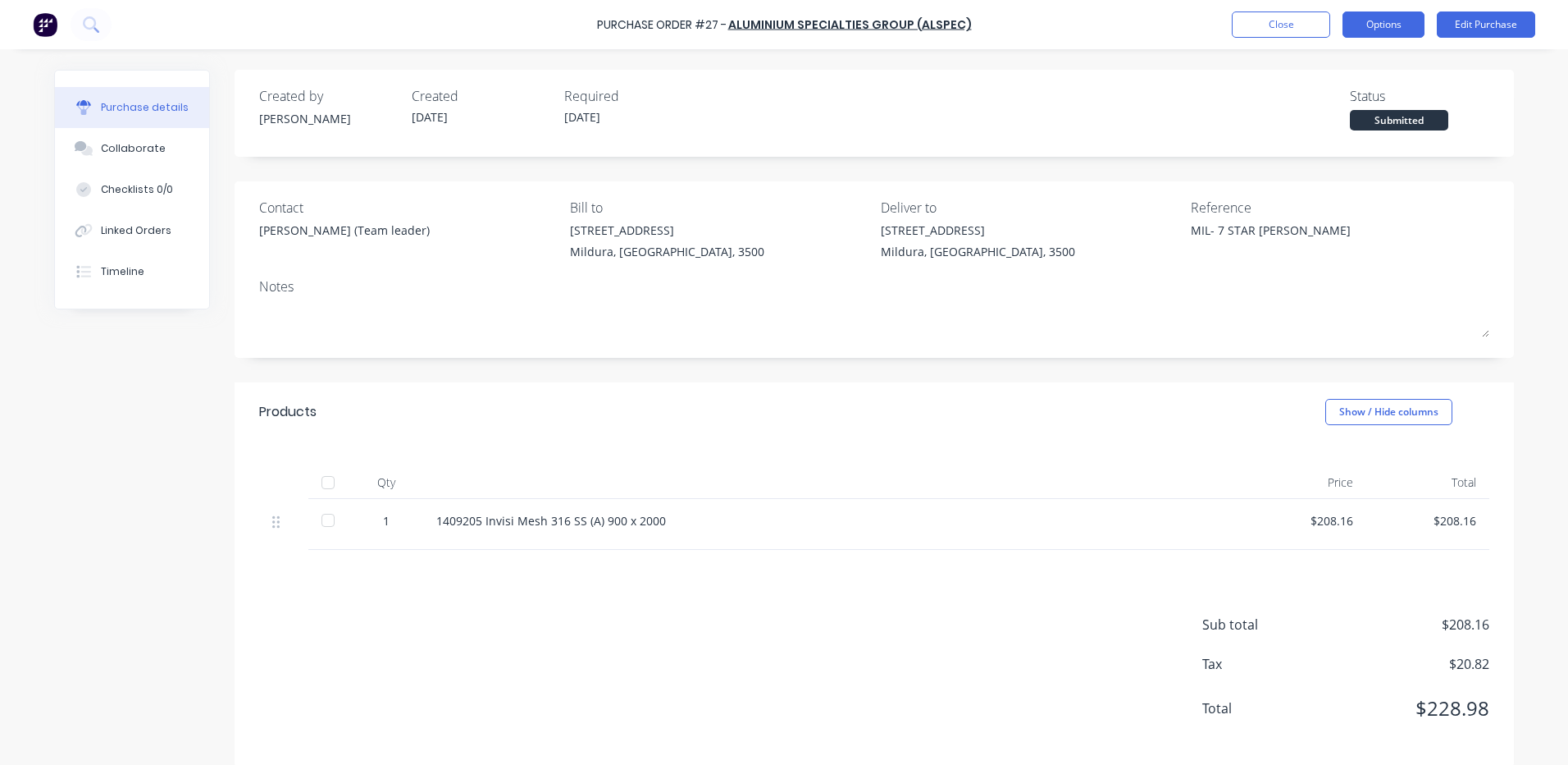
click at [1382, 21] on button "Options" at bounding box center [1383, 25] width 82 height 26
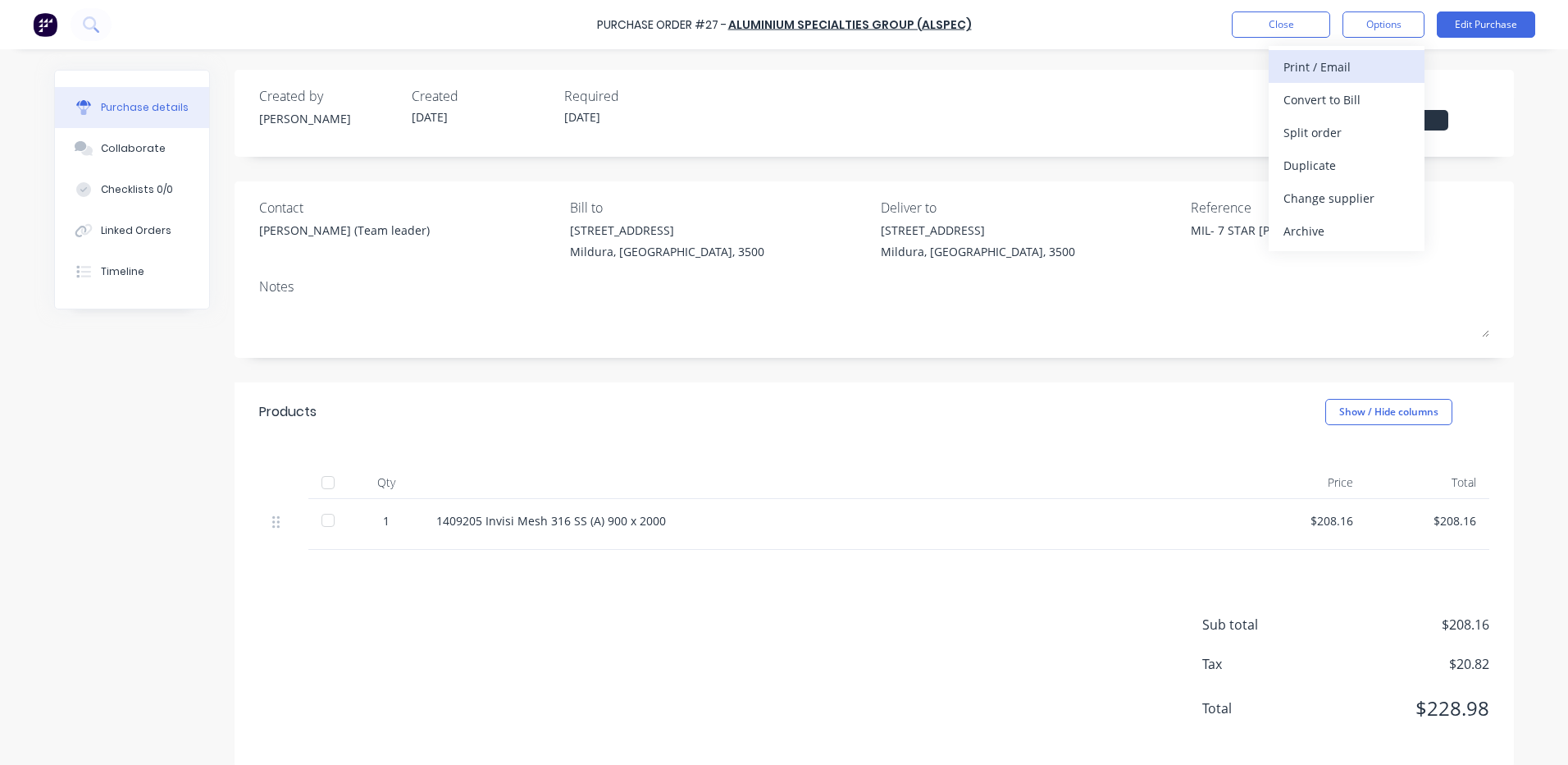
click at [1301, 73] on div "Print / Email" at bounding box center [1346, 67] width 126 height 24
click at [1302, 94] on div "With pricing" at bounding box center [1346, 99] width 126 height 24
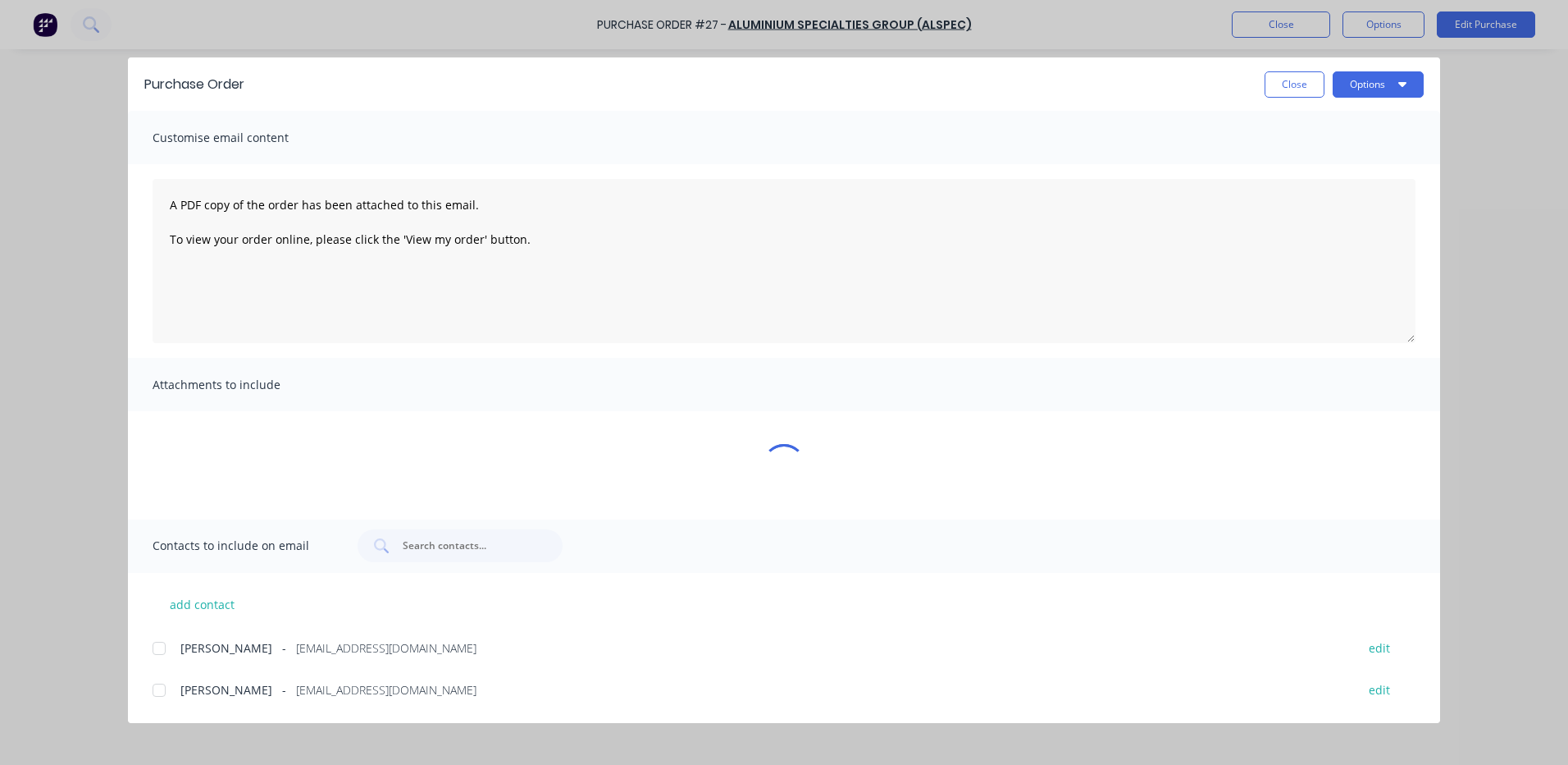
type textarea "x"
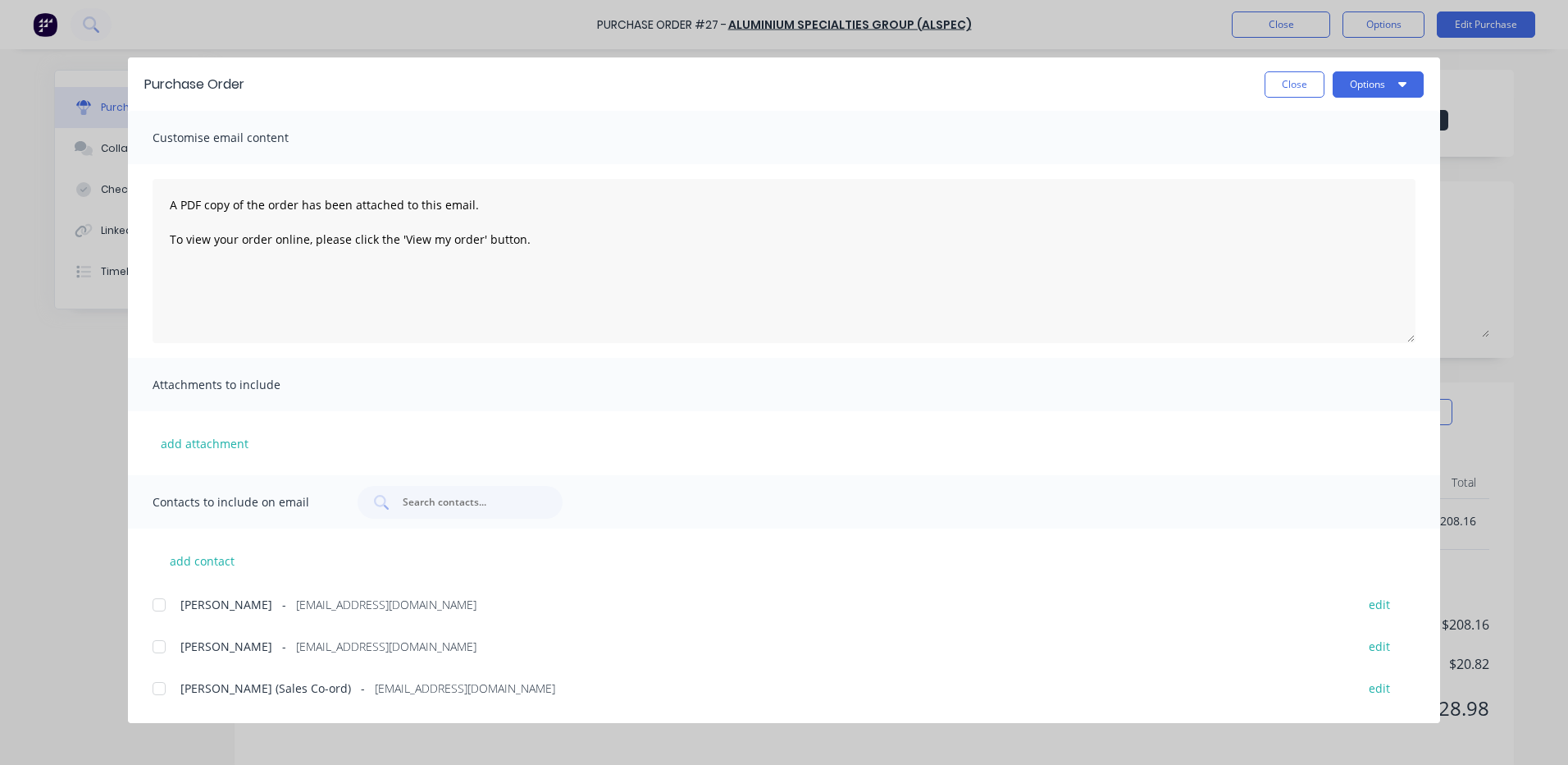
scroll to position [122, 0]
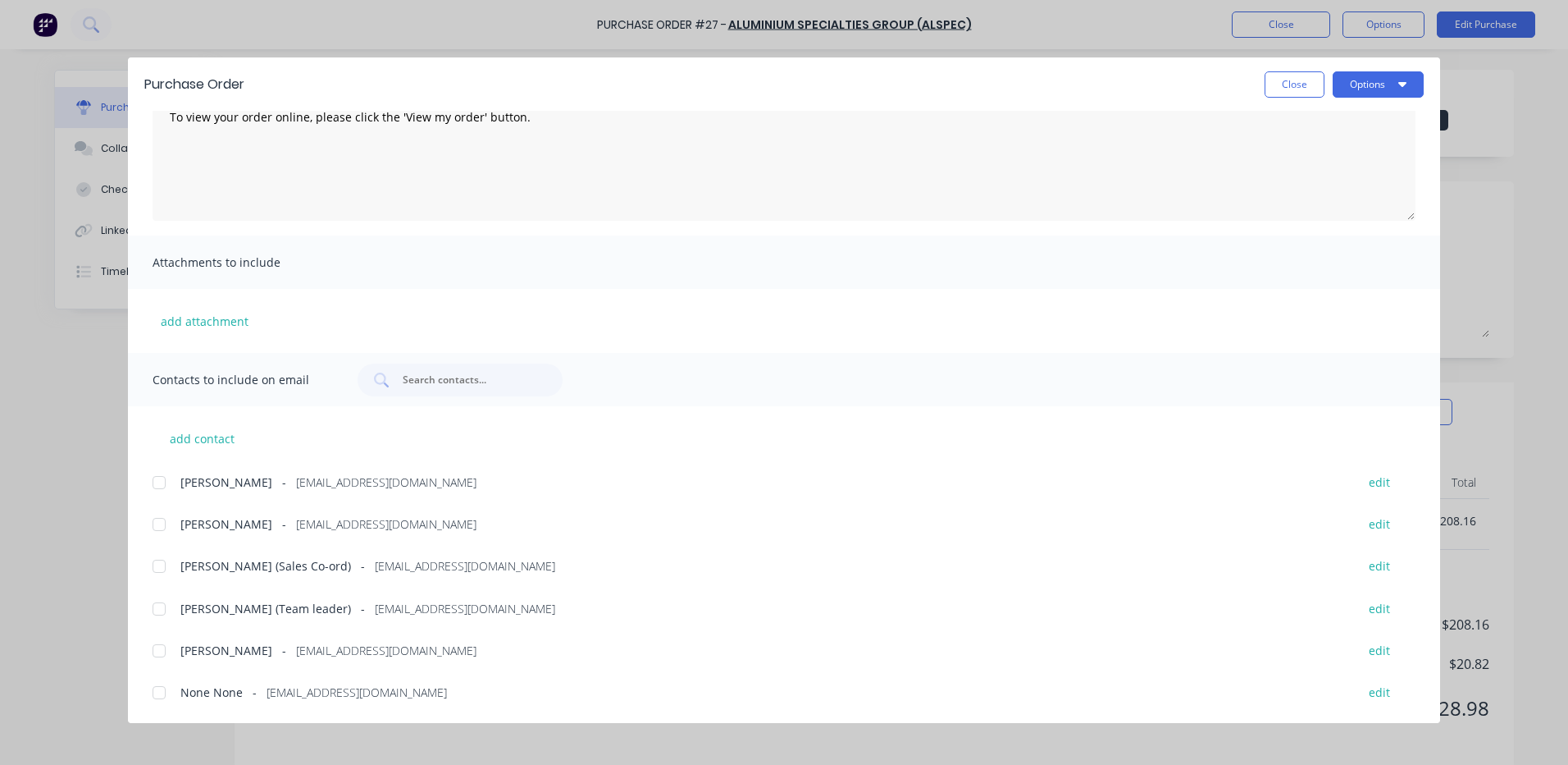
click at [239, 384] on span "Contacts to include on email" at bounding box center [243, 380] width 181 height 23
click at [186, 431] on button "add contact" at bounding box center [202, 438] width 98 height 25
select select "AU"
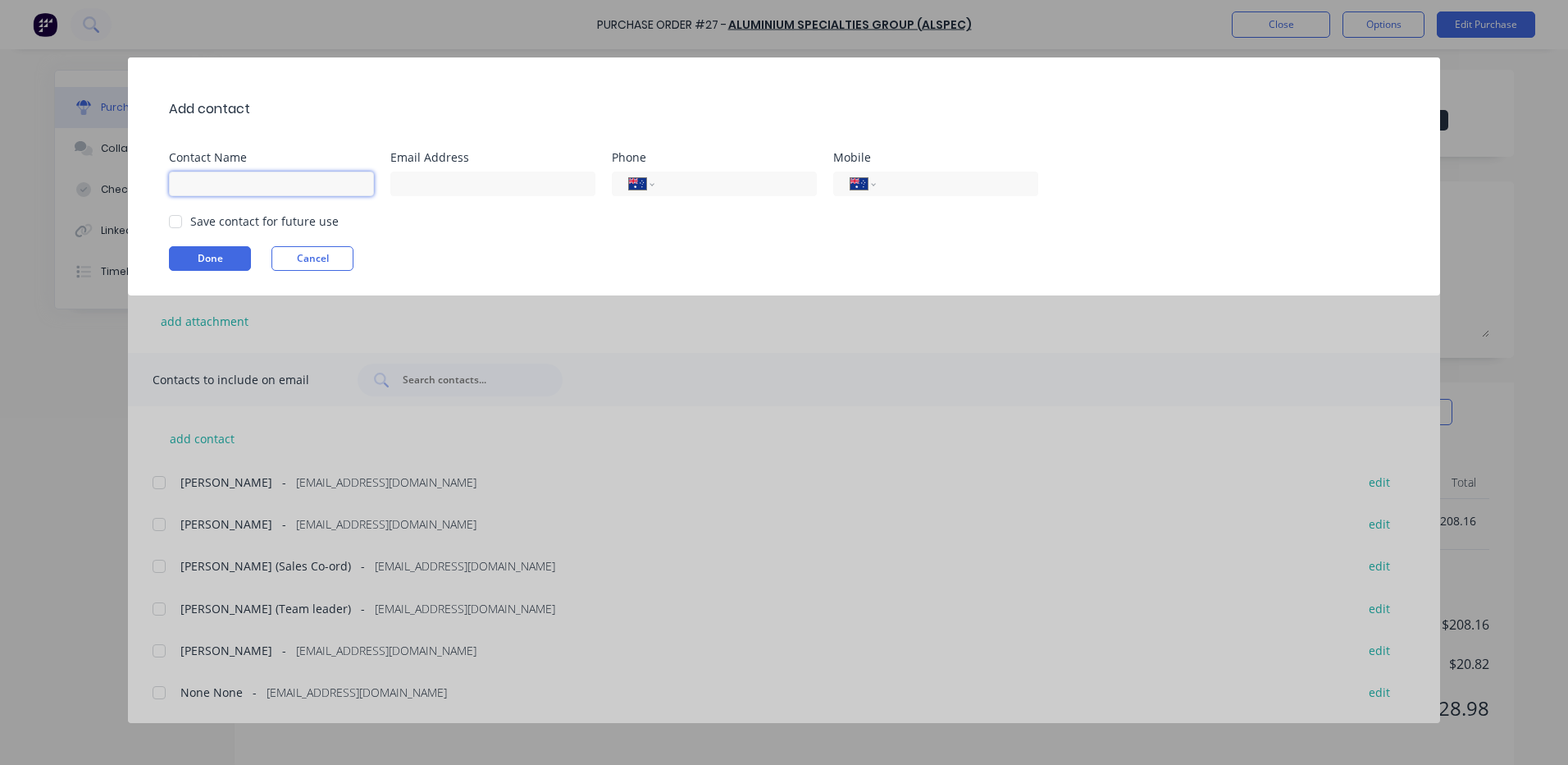
click at [203, 182] on input at bounding box center [271, 184] width 205 height 25
type input "BRAD"
click at [418, 190] on input at bounding box center [493, 184] width 205 height 25
type input "bjamieson@alspec.com.au"
click at [212, 191] on input "BRAD" at bounding box center [271, 184] width 205 height 25
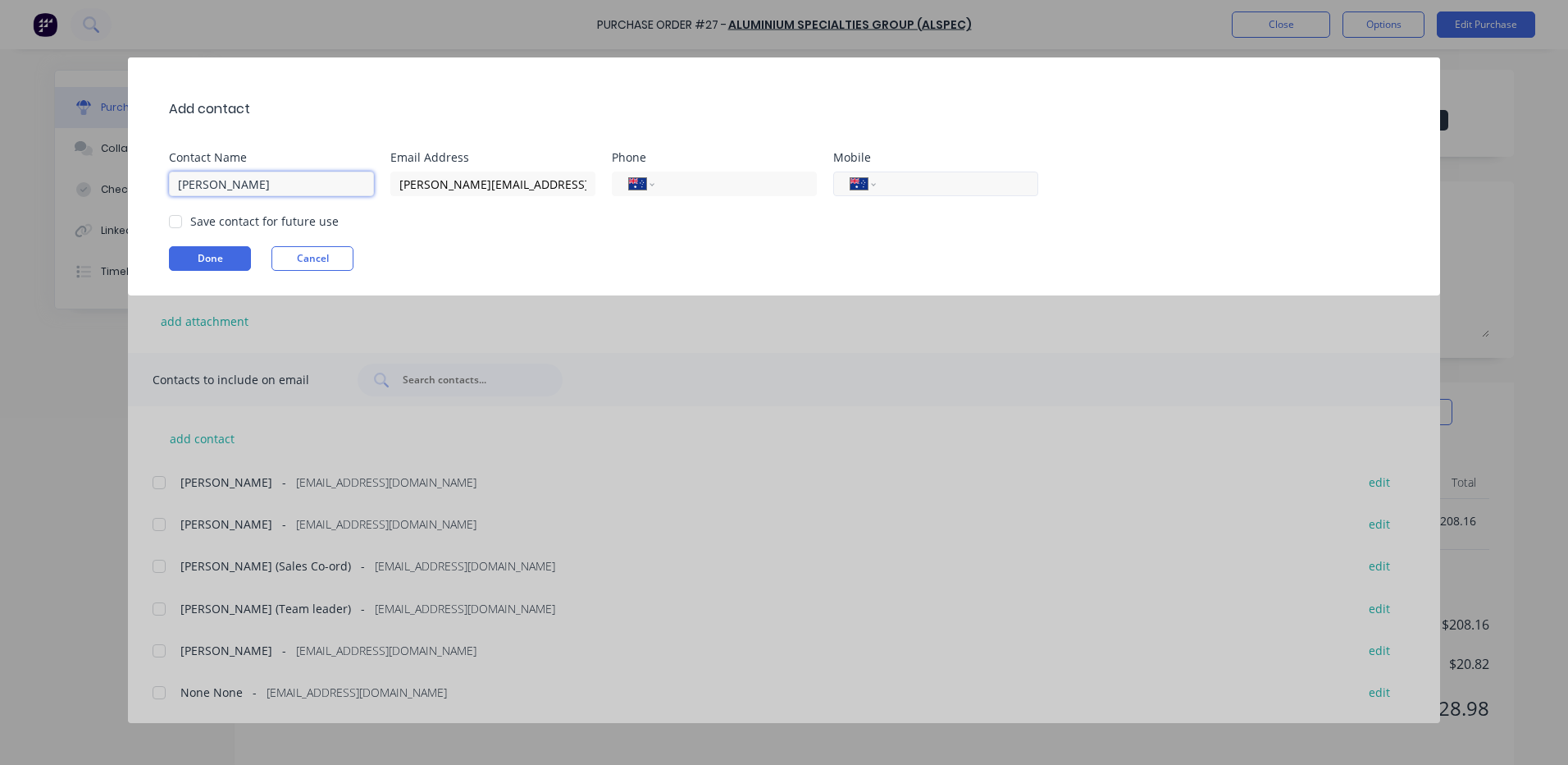
type input "Brad jamieson"
click at [912, 182] on input "tel" at bounding box center [954, 184] width 134 height 19
click at [174, 223] on div at bounding box center [175, 221] width 33 height 33
type input "0449 903 100"
click at [205, 255] on button "Done" at bounding box center [210, 258] width 82 height 25
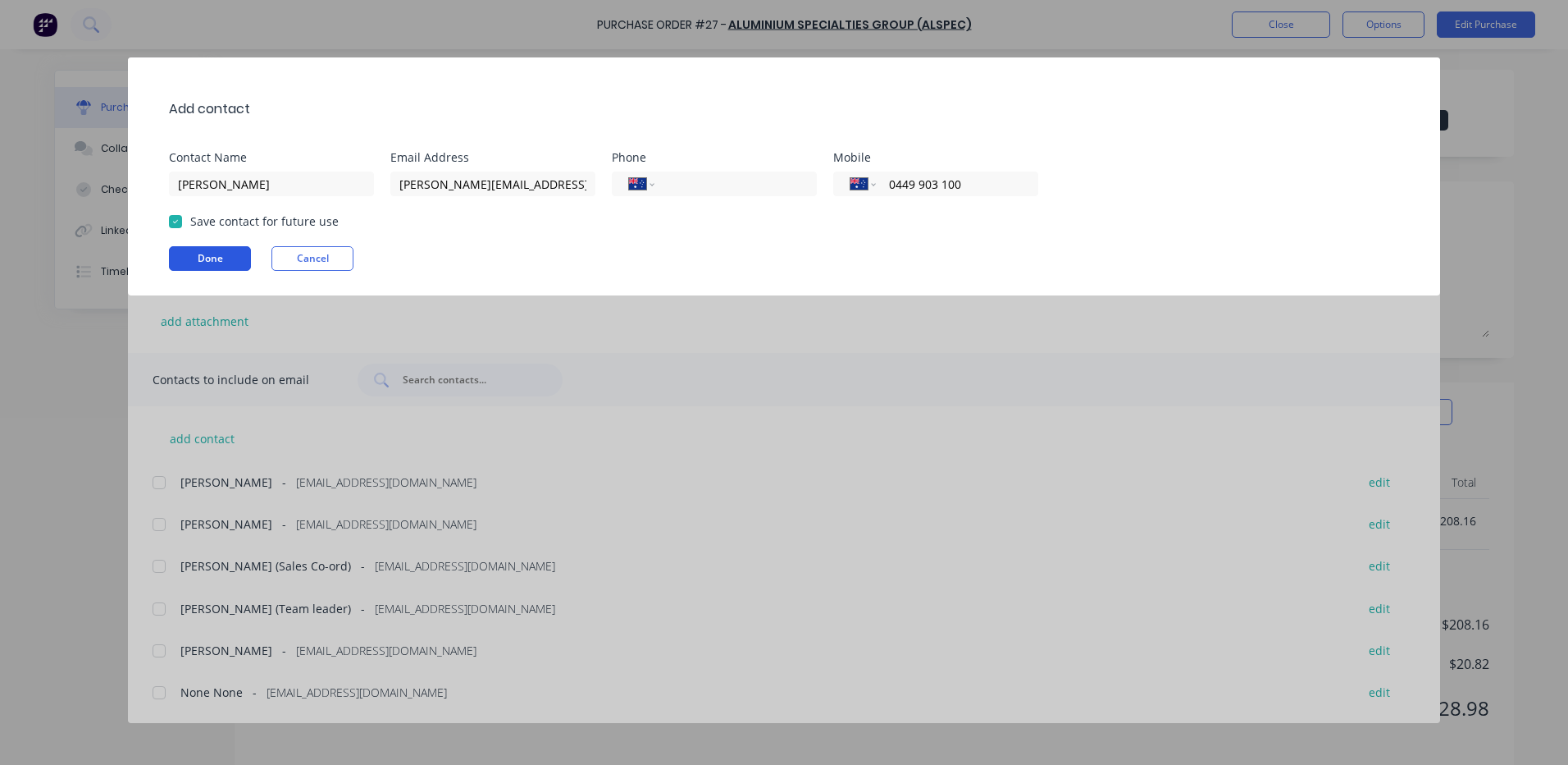
type textarea "x"
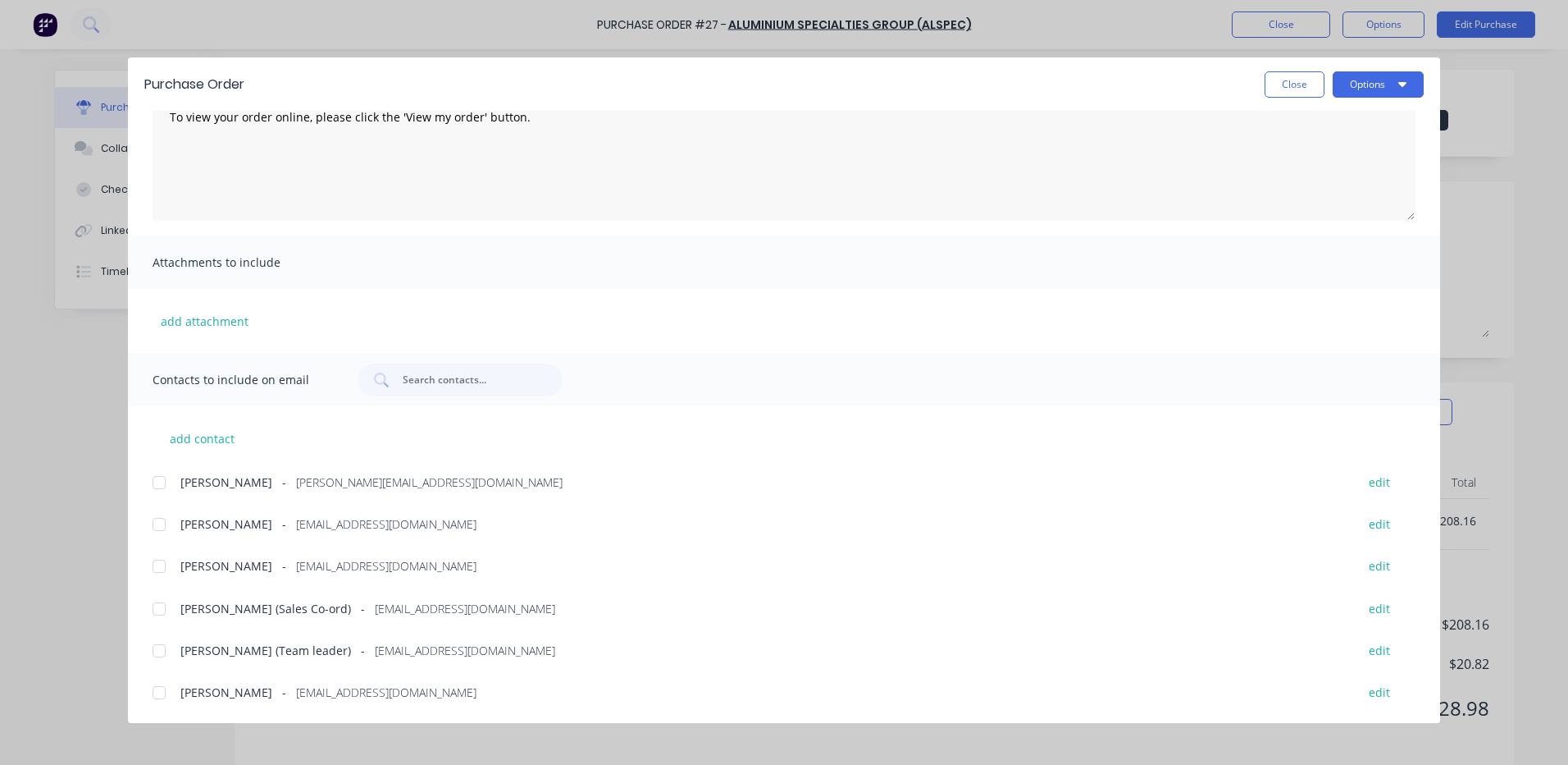
scroll to position [165, 0]
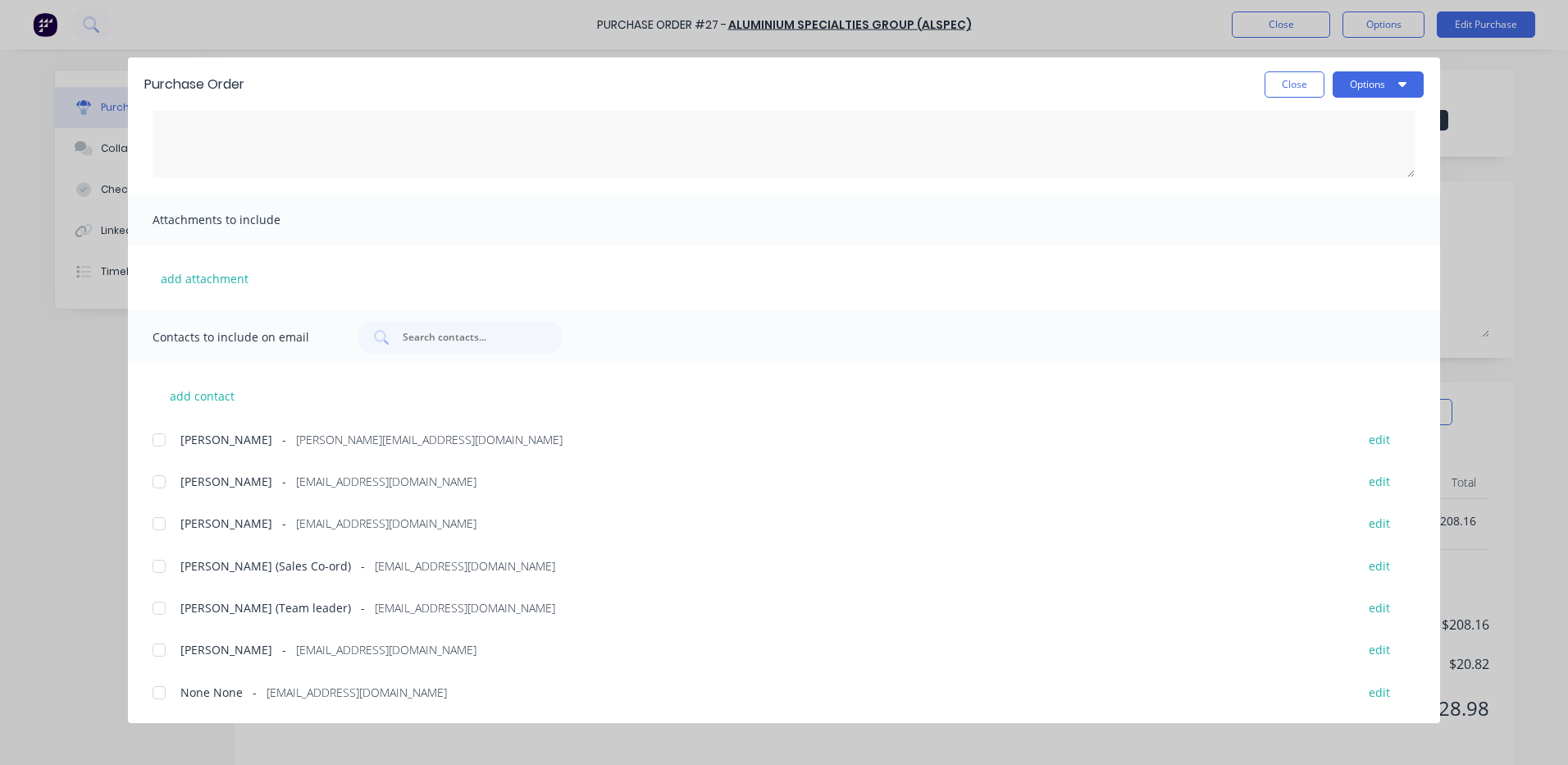
click at [161, 437] on div at bounding box center [159, 439] width 33 height 33
click at [195, 335] on span "Contacts to include on email" at bounding box center [243, 337] width 181 height 23
click at [204, 337] on span "Contacts to include on email" at bounding box center [243, 337] width 181 height 23
click at [194, 394] on button "add contact" at bounding box center [202, 395] width 98 height 25
select select "AU"
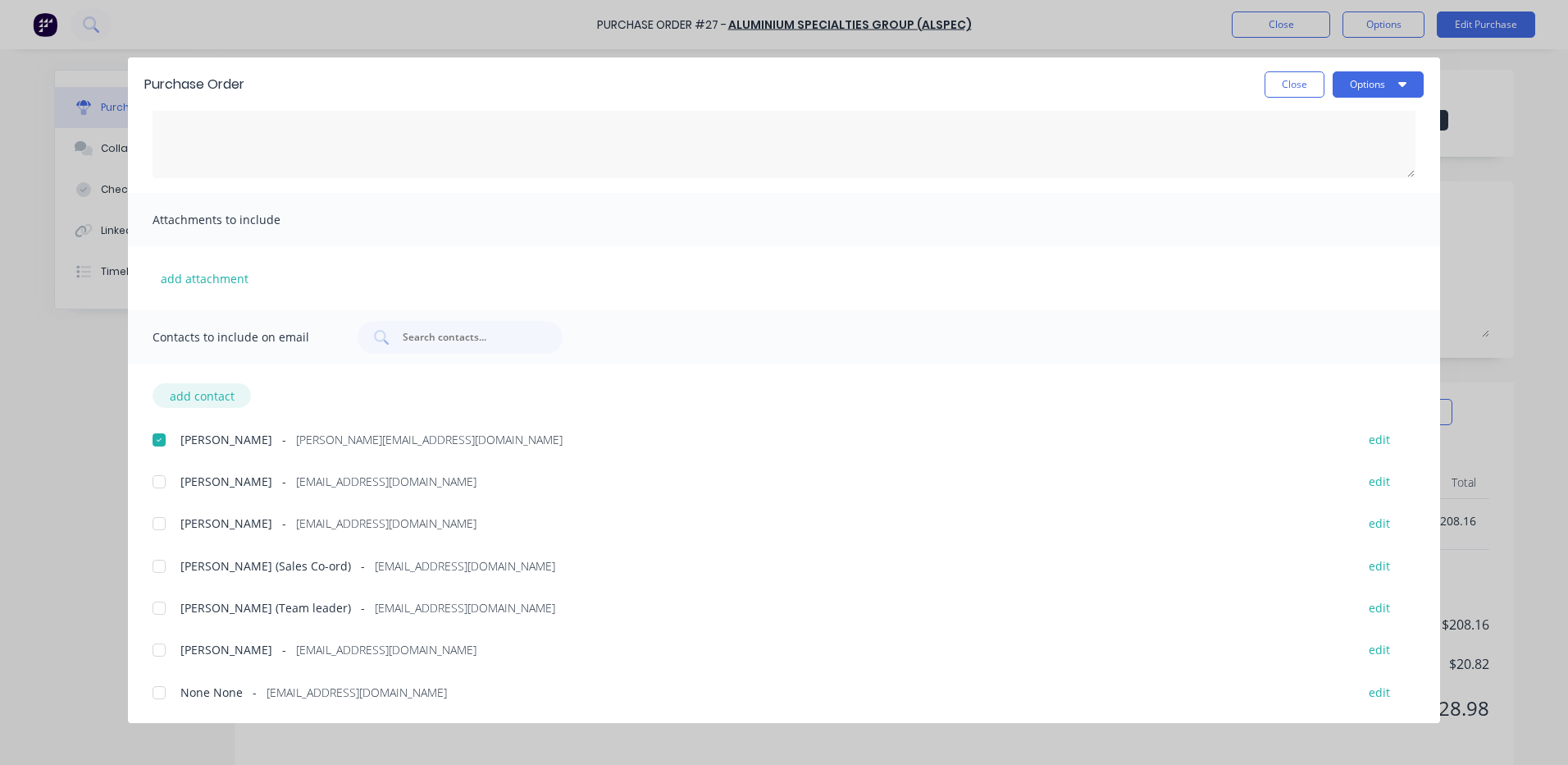
select select "AU"
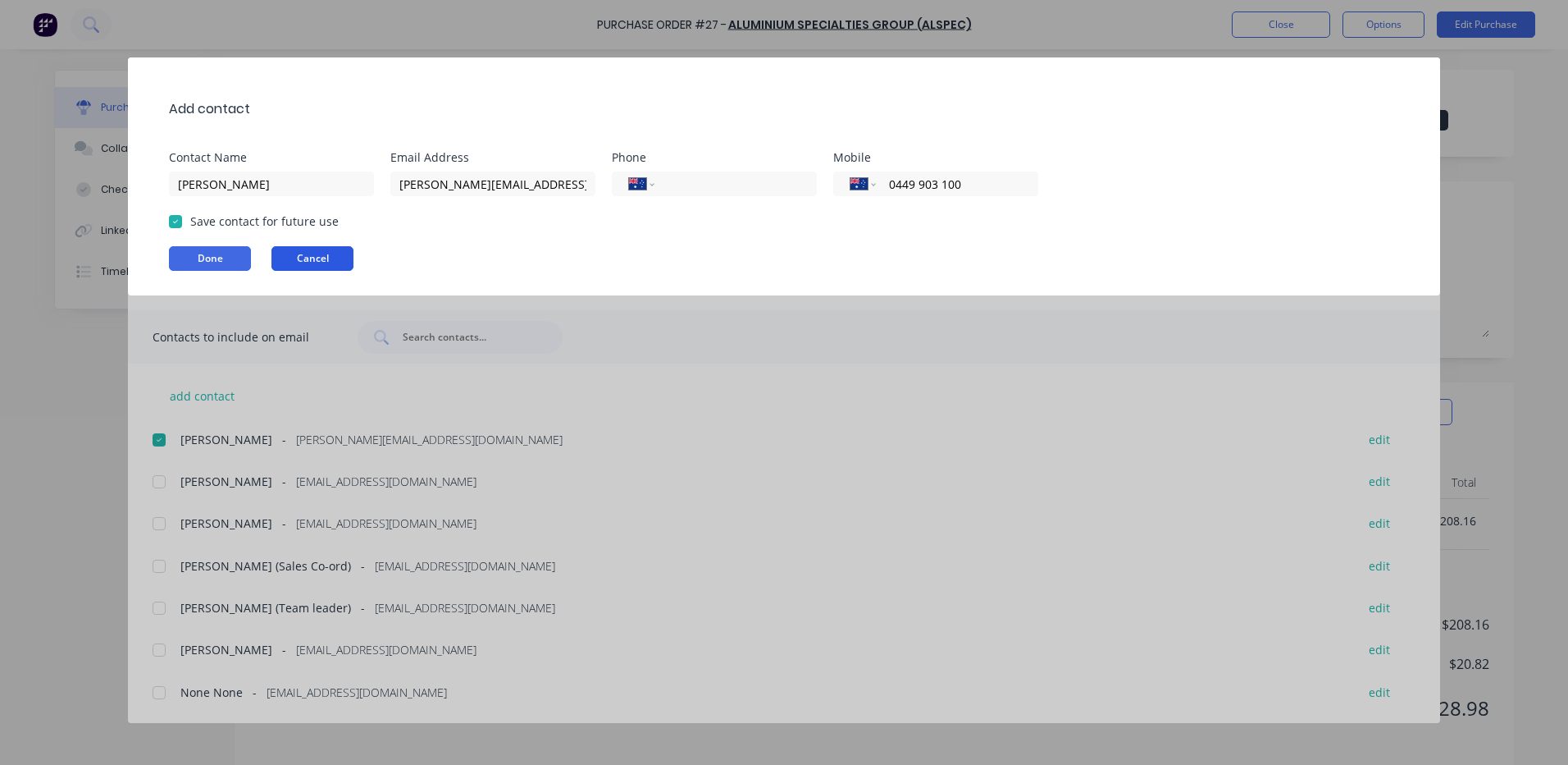
click at [309, 256] on button "Cancel" at bounding box center [312, 258] width 82 height 25
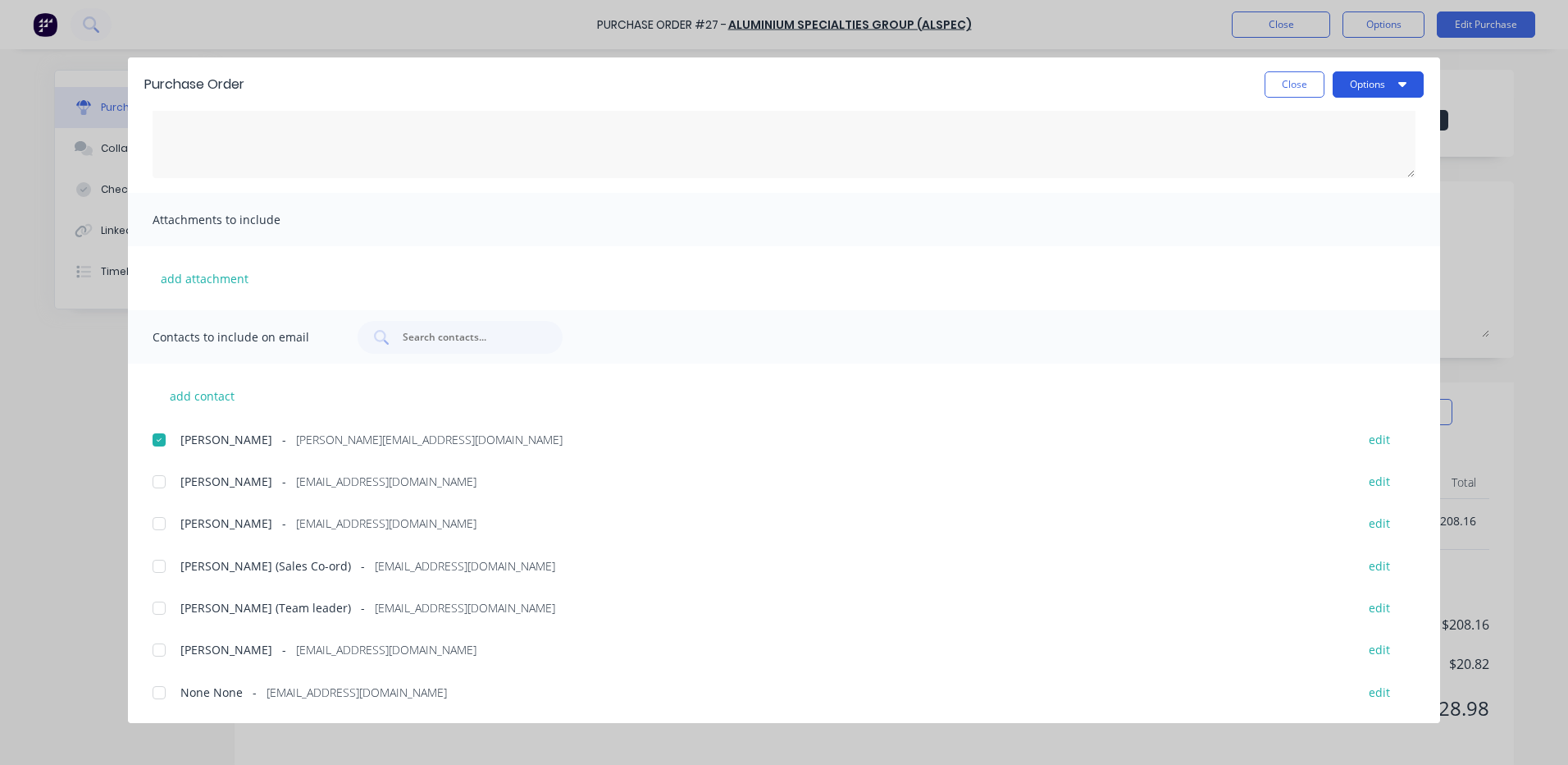
click at [1372, 81] on button "Options" at bounding box center [1378, 84] width 91 height 26
click at [1298, 186] on div "Email" at bounding box center [1346, 192] width 126 height 24
click at [1288, 76] on button "Close" at bounding box center [1294, 84] width 60 height 26
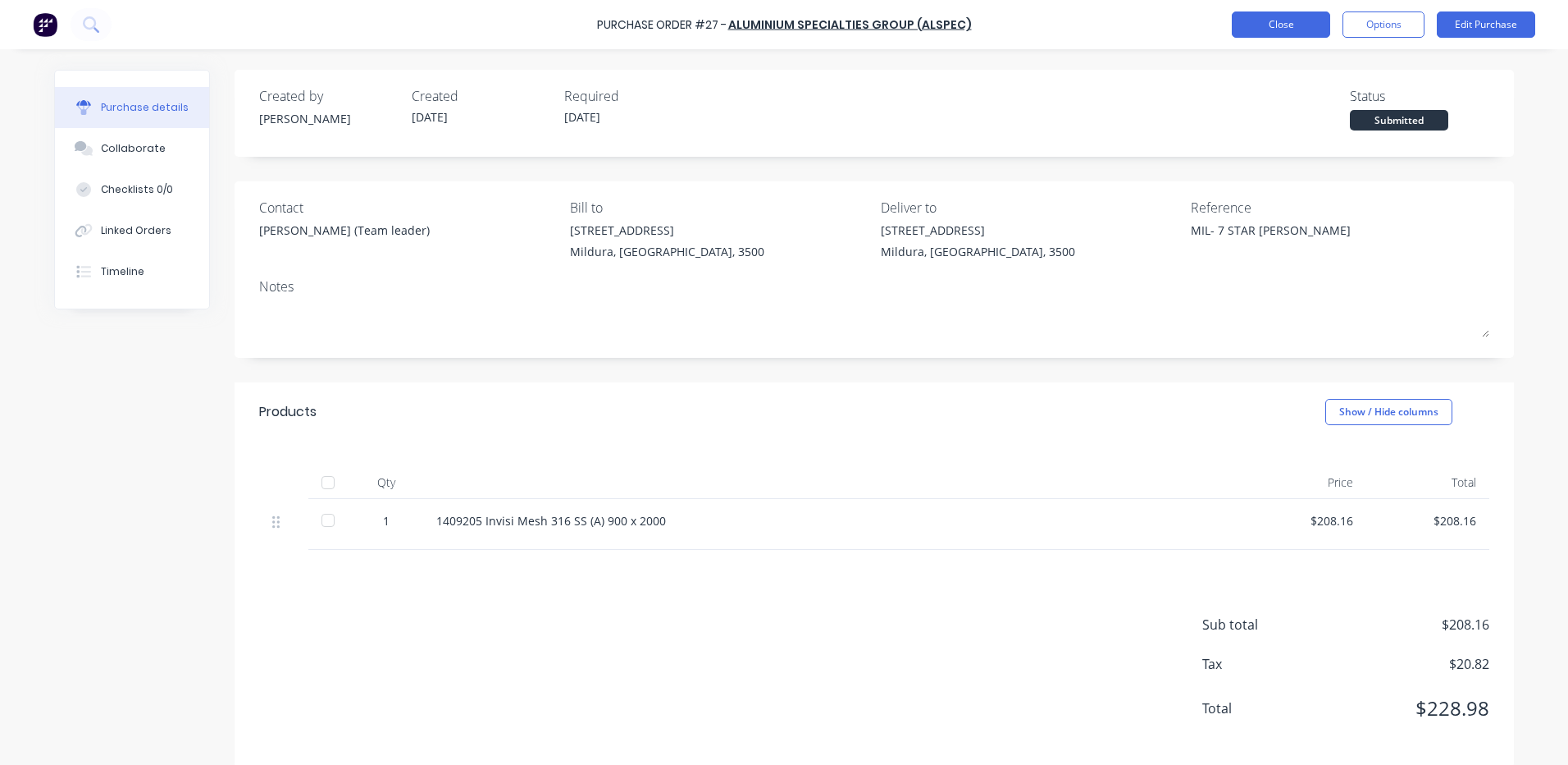
click at [1287, 21] on button "Close" at bounding box center [1280, 25] width 98 height 26
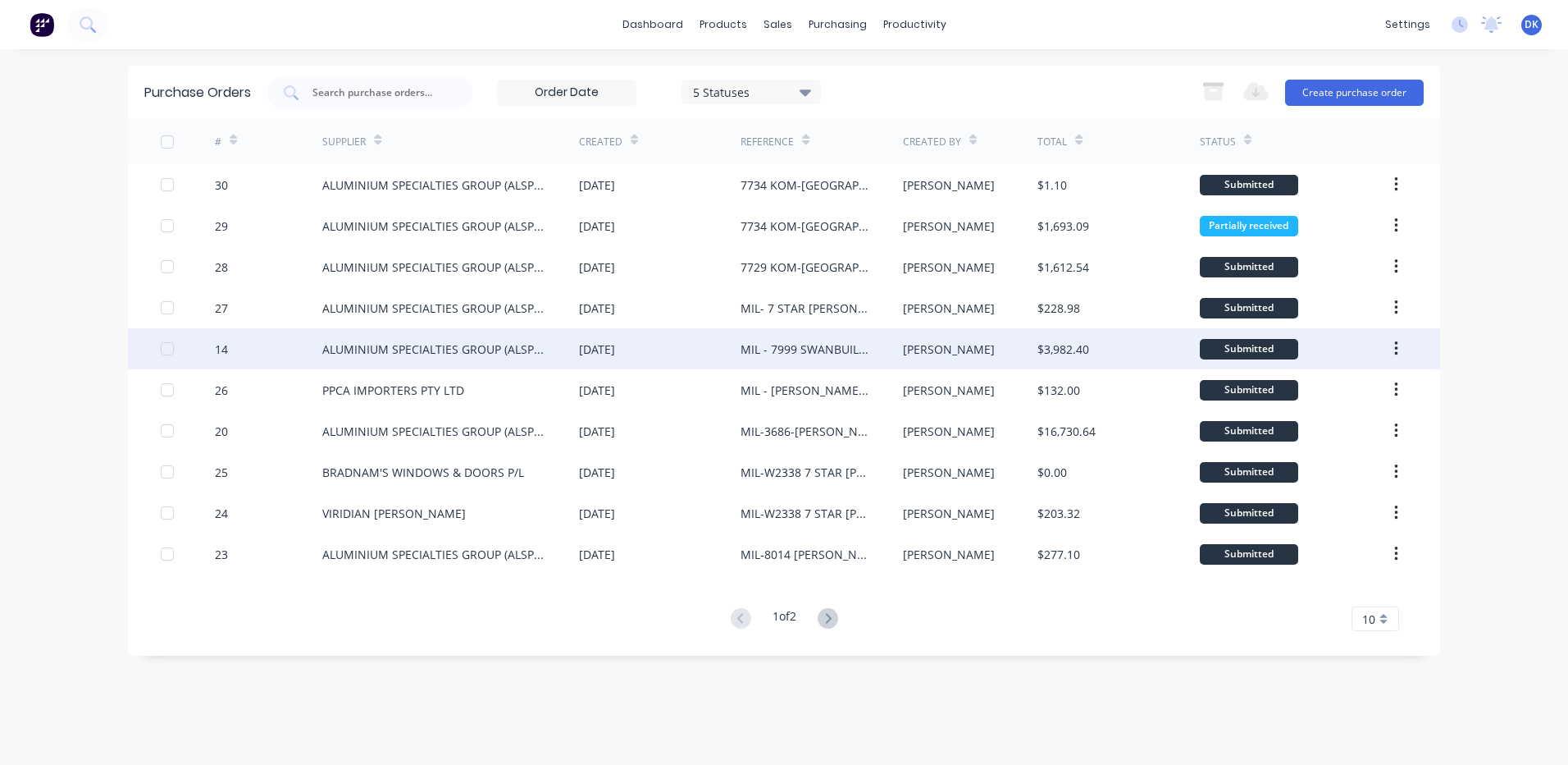
click at [791, 349] on div "MIL - 7999 SWANBUILD CROOKE" at bounding box center [805, 349] width 129 height 17
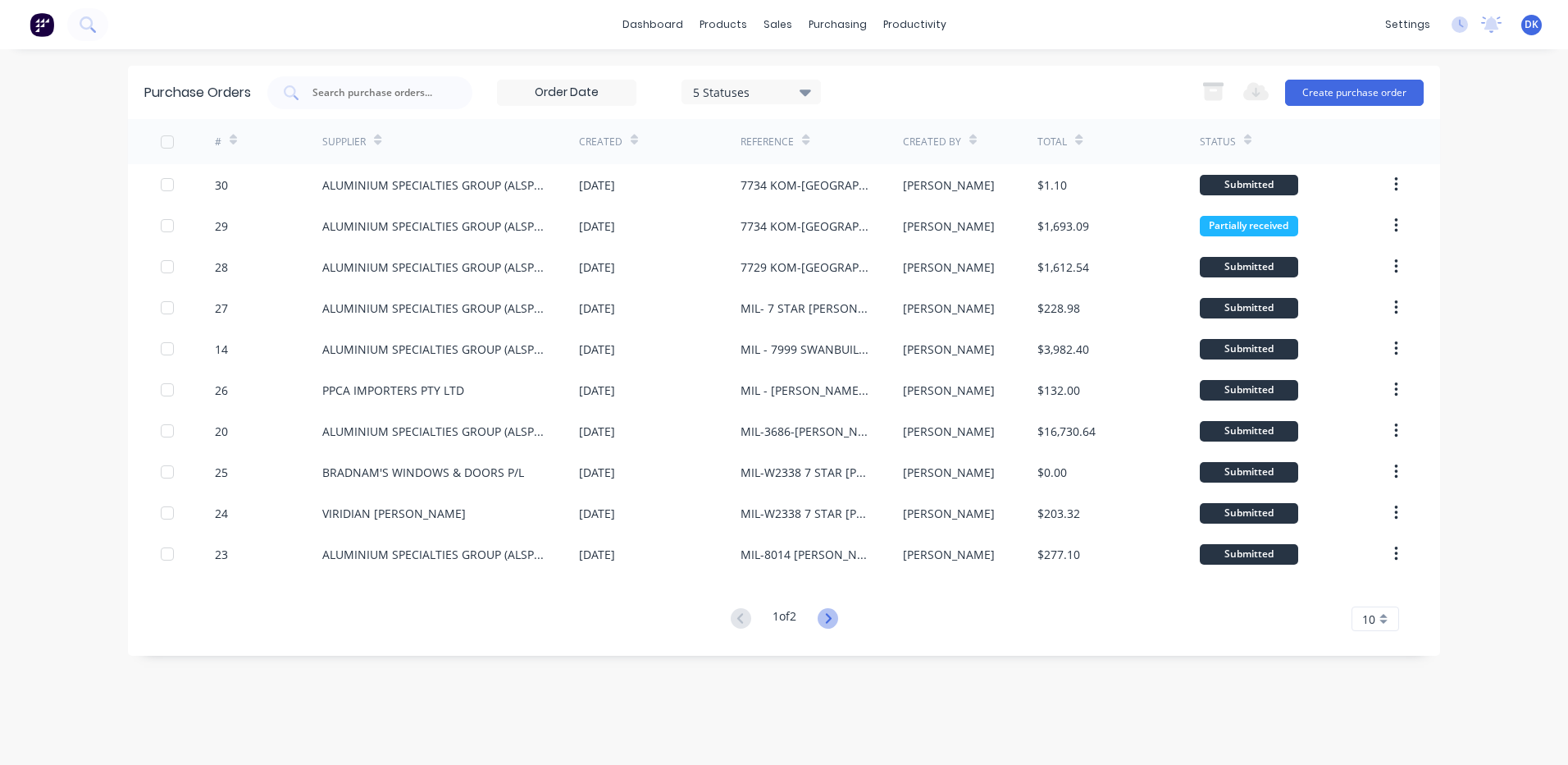
click at [831, 618] on icon at bounding box center [827, 618] width 21 height 21
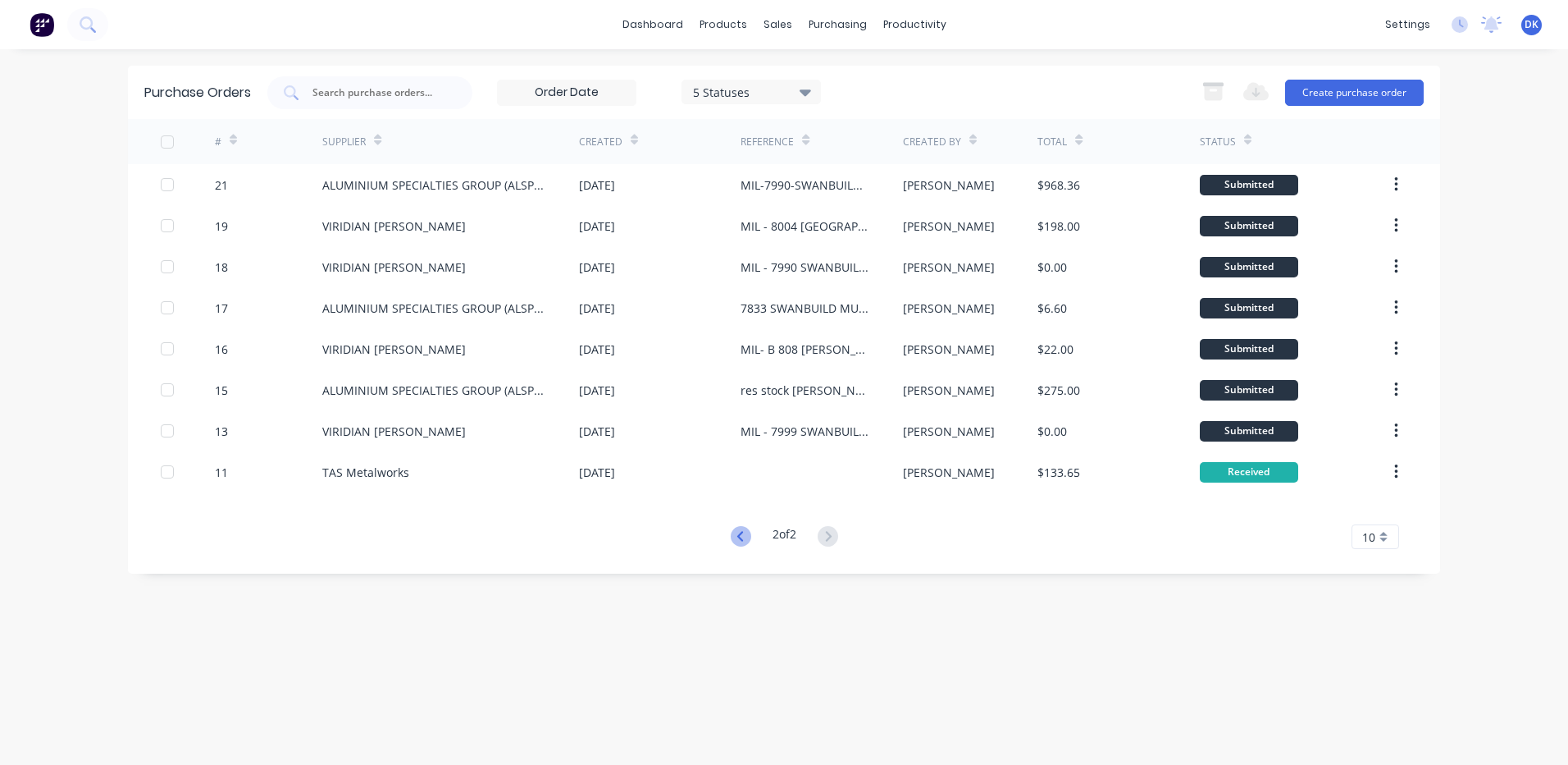
click at [736, 528] on icon at bounding box center [741, 536] width 21 height 21
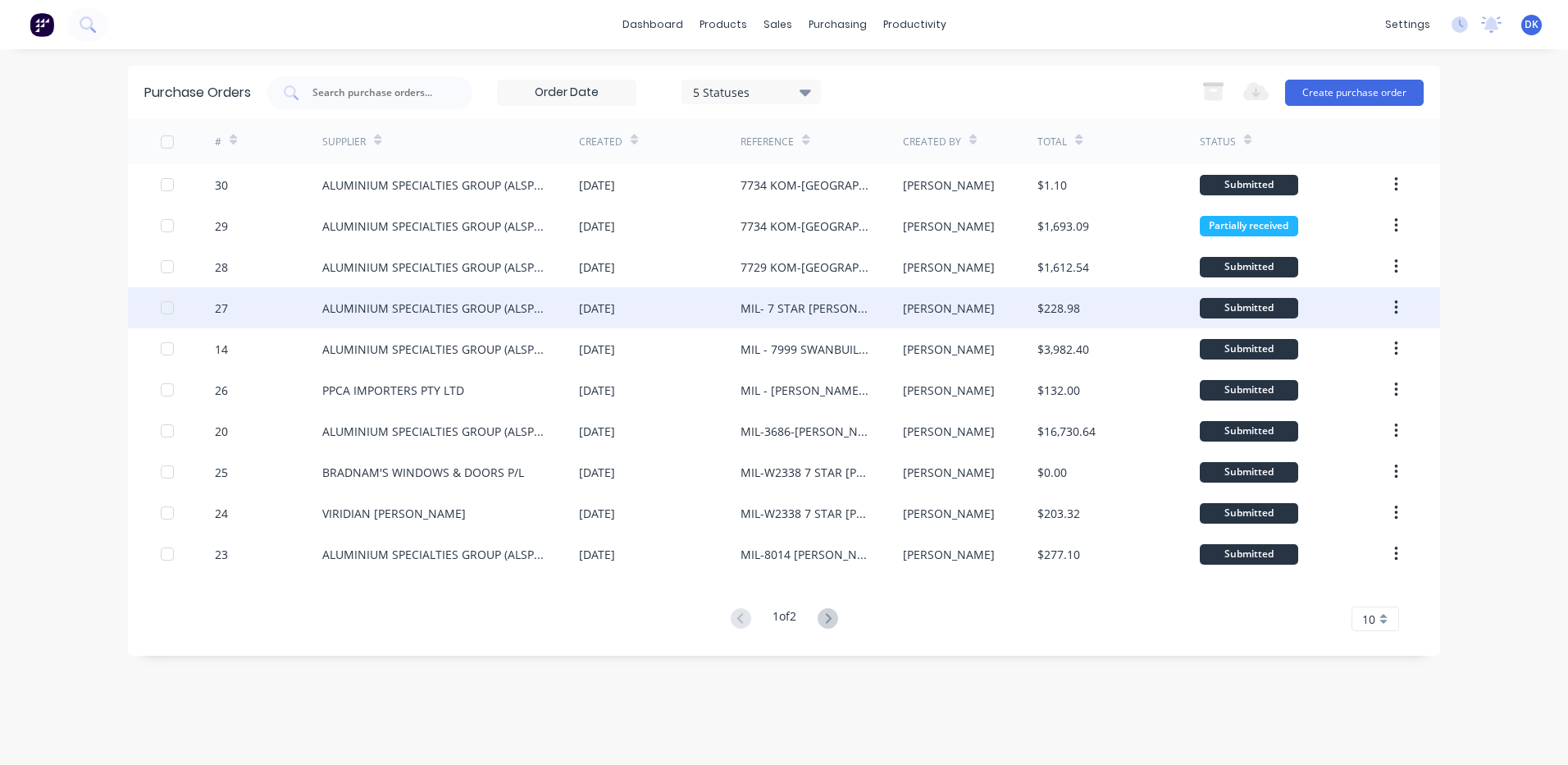
click at [793, 308] on div "MIL- 7 STAR MARIA CROWLEY" at bounding box center [805, 307] width 129 height 17
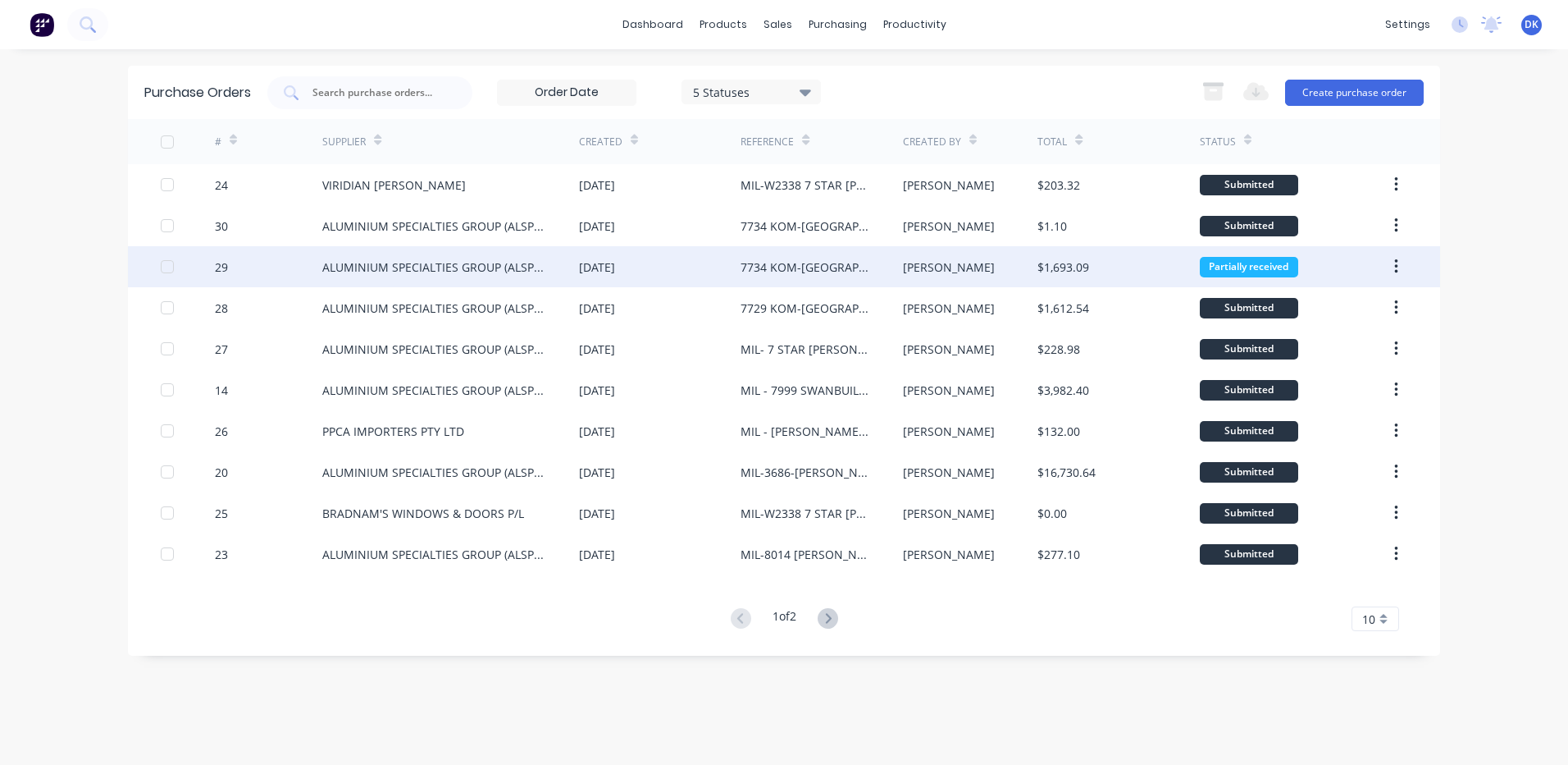
click at [759, 265] on div "7734 KOM-RIVERVIEW LUTHERAN" at bounding box center [805, 266] width 129 height 17
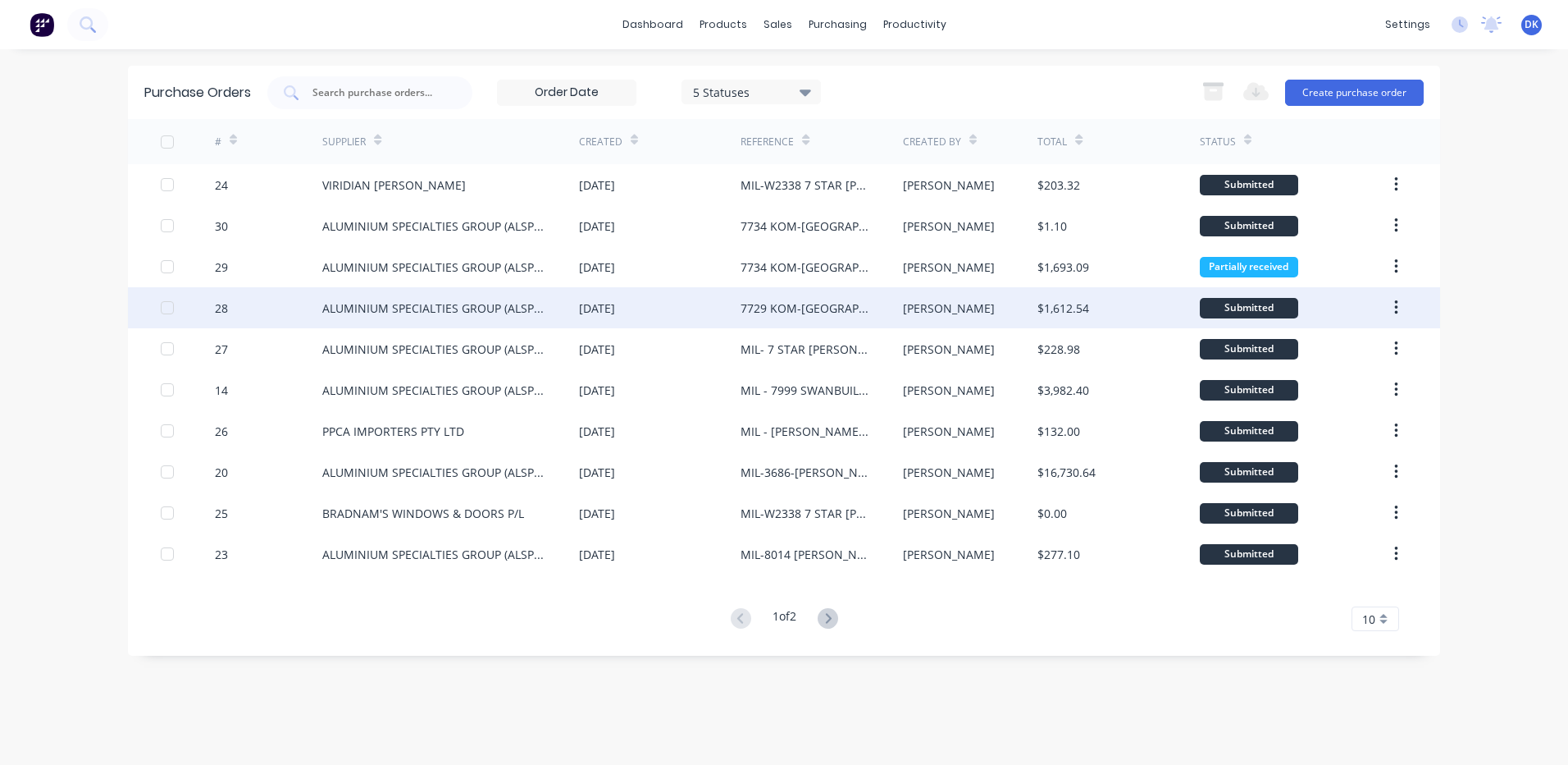
click at [736, 313] on div "07 Oct 2025" at bounding box center [659, 307] width 162 height 41
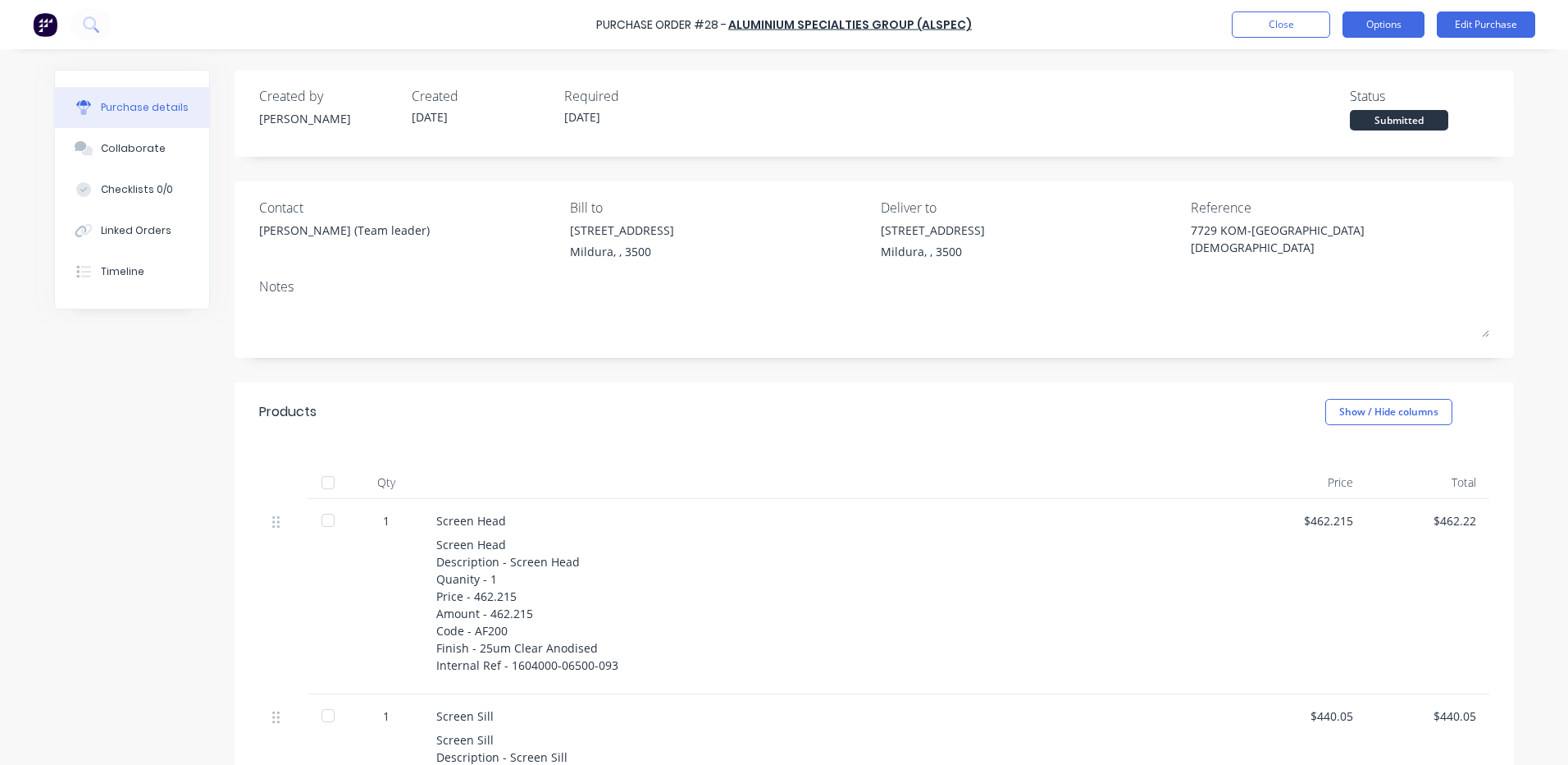
click at [1376, 23] on button "Options" at bounding box center [1383, 25] width 82 height 26
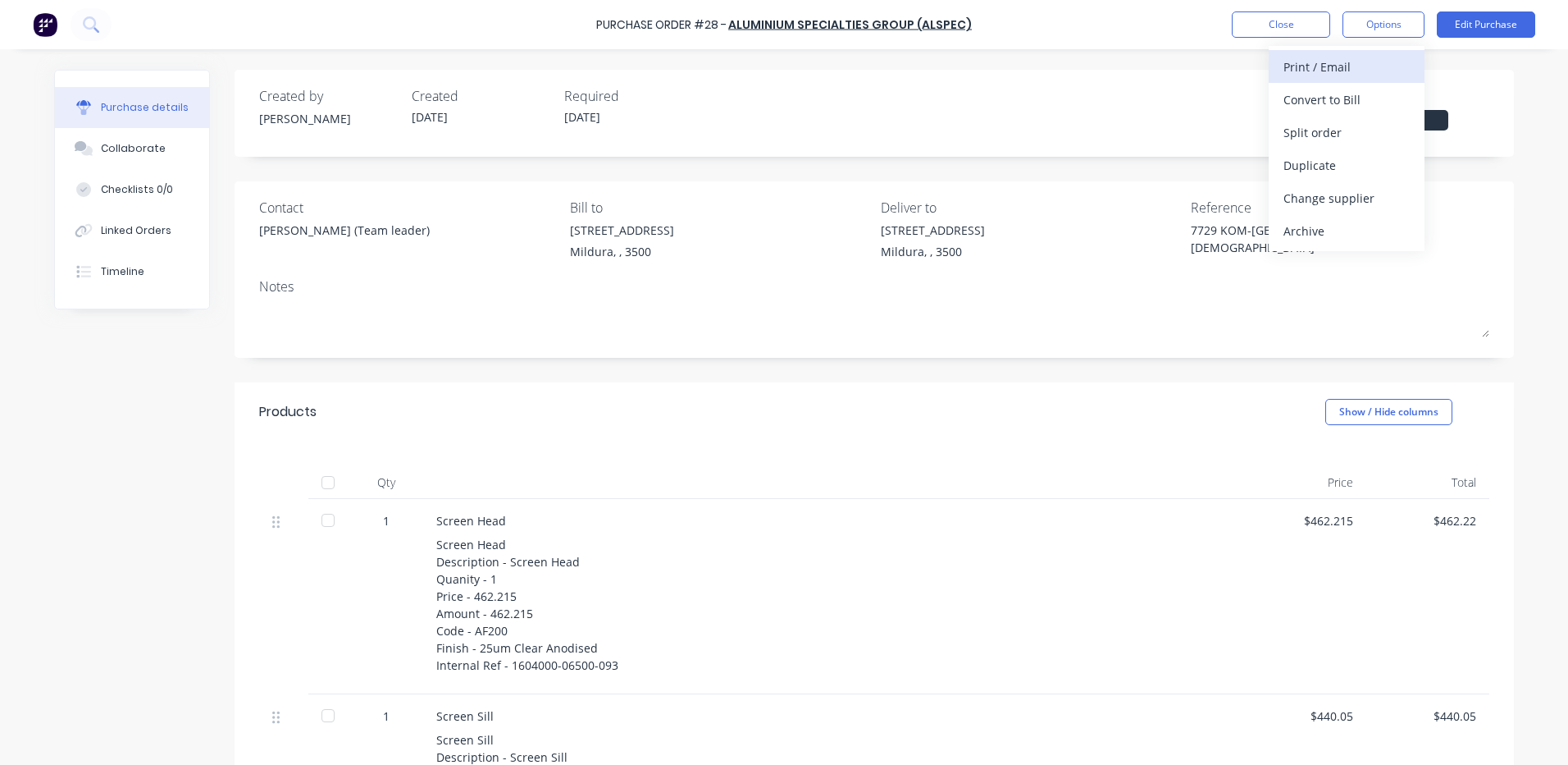
click at [1298, 64] on div "Print / Email" at bounding box center [1346, 67] width 126 height 24
click at [1302, 92] on div "With pricing" at bounding box center [1346, 99] width 126 height 24
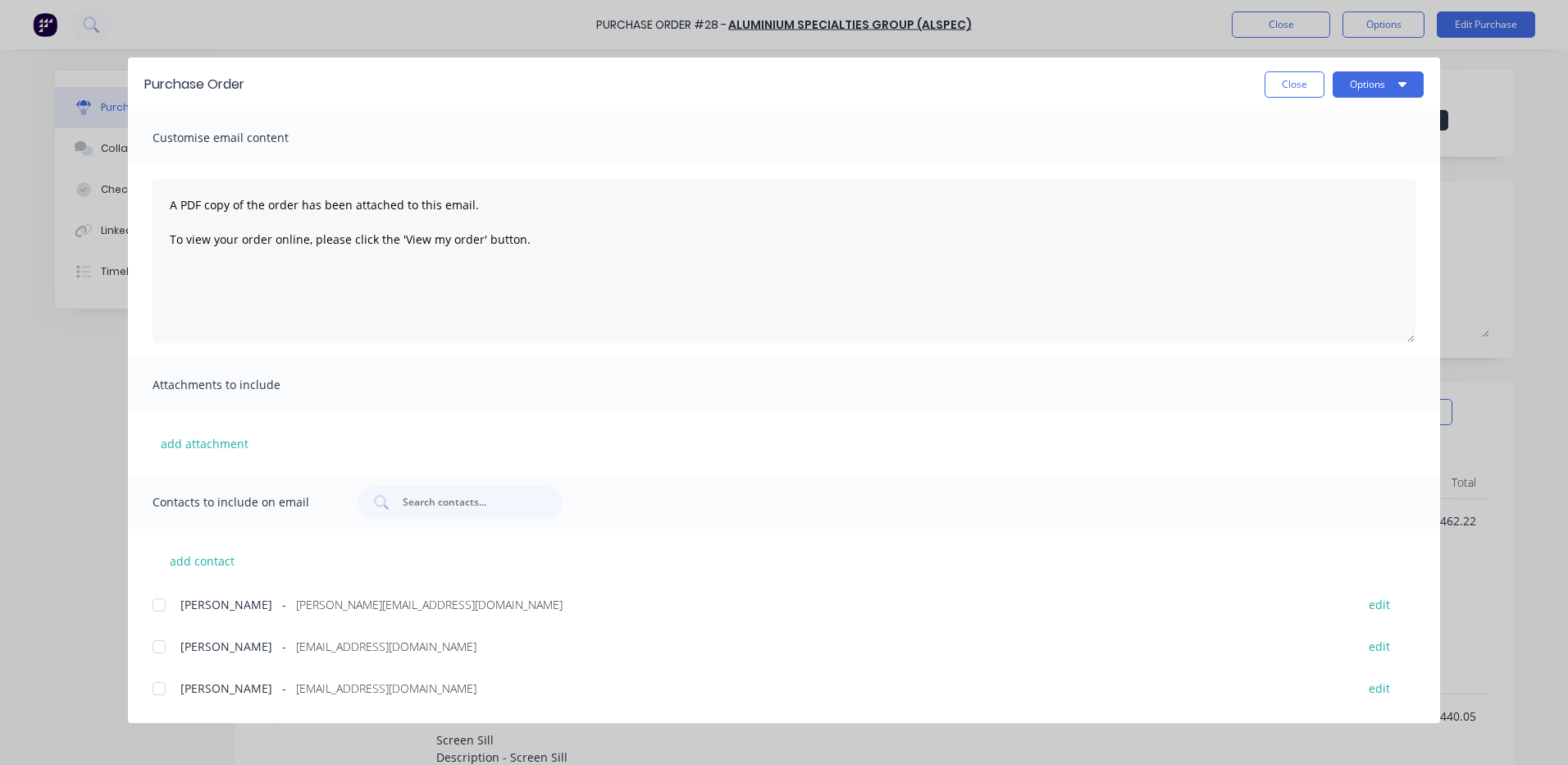
click at [164, 604] on div at bounding box center [159, 604] width 33 height 33
click at [1367, 82] on button "Options" at bounding box center [1378, 84] width 91 height 26
click at [1295, 187] on div "Email" at bounding box center [1346, 192] width 126 height 24
click at [1300, 83] on button "Close" at bounding box center [1294, 84] width 60 height 26
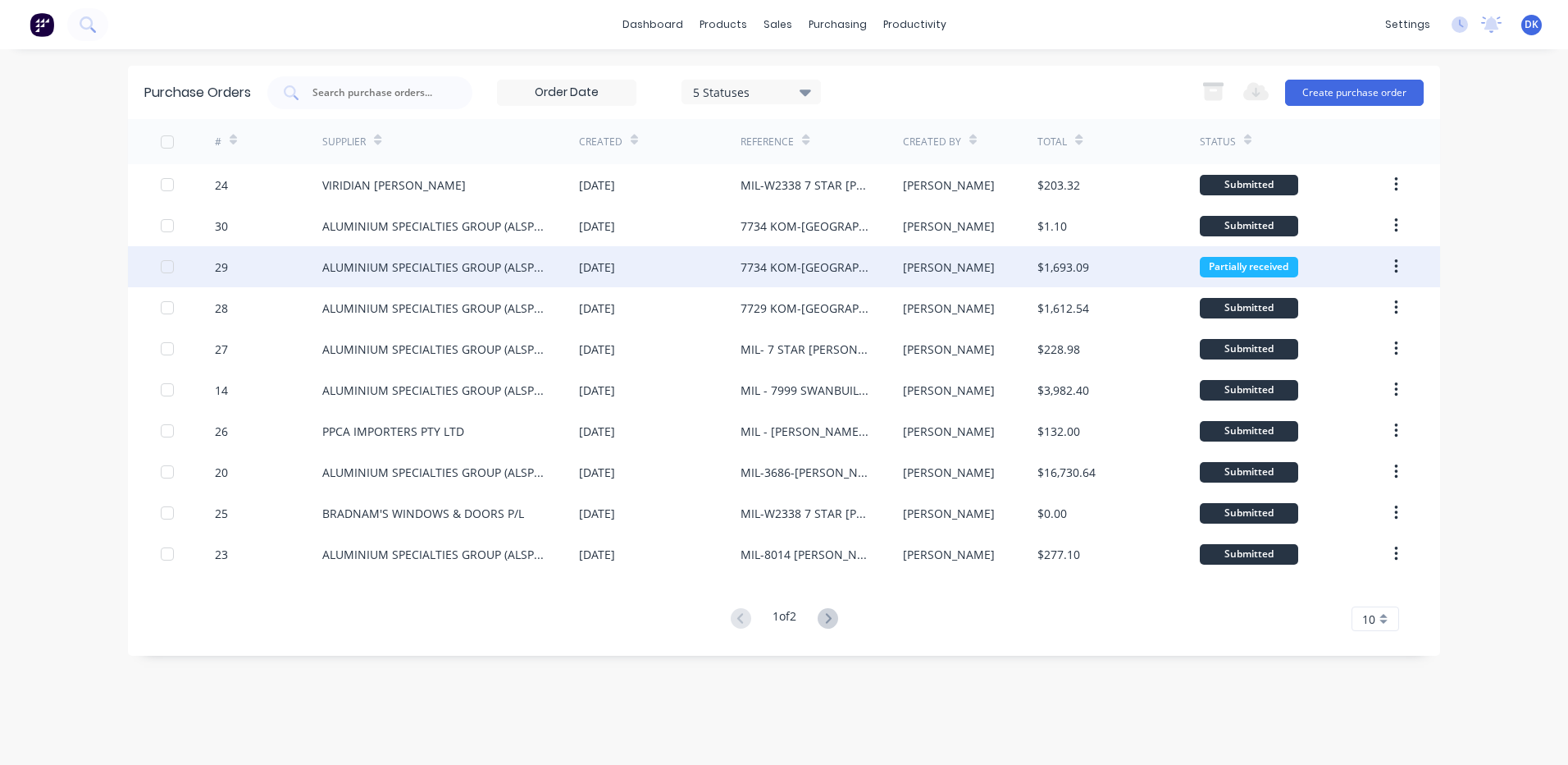
click at [771, 264] on div "7734 KOM-RIVERVIEW LUTHERAN" at bounding box center [805, 266] width 129 height 17
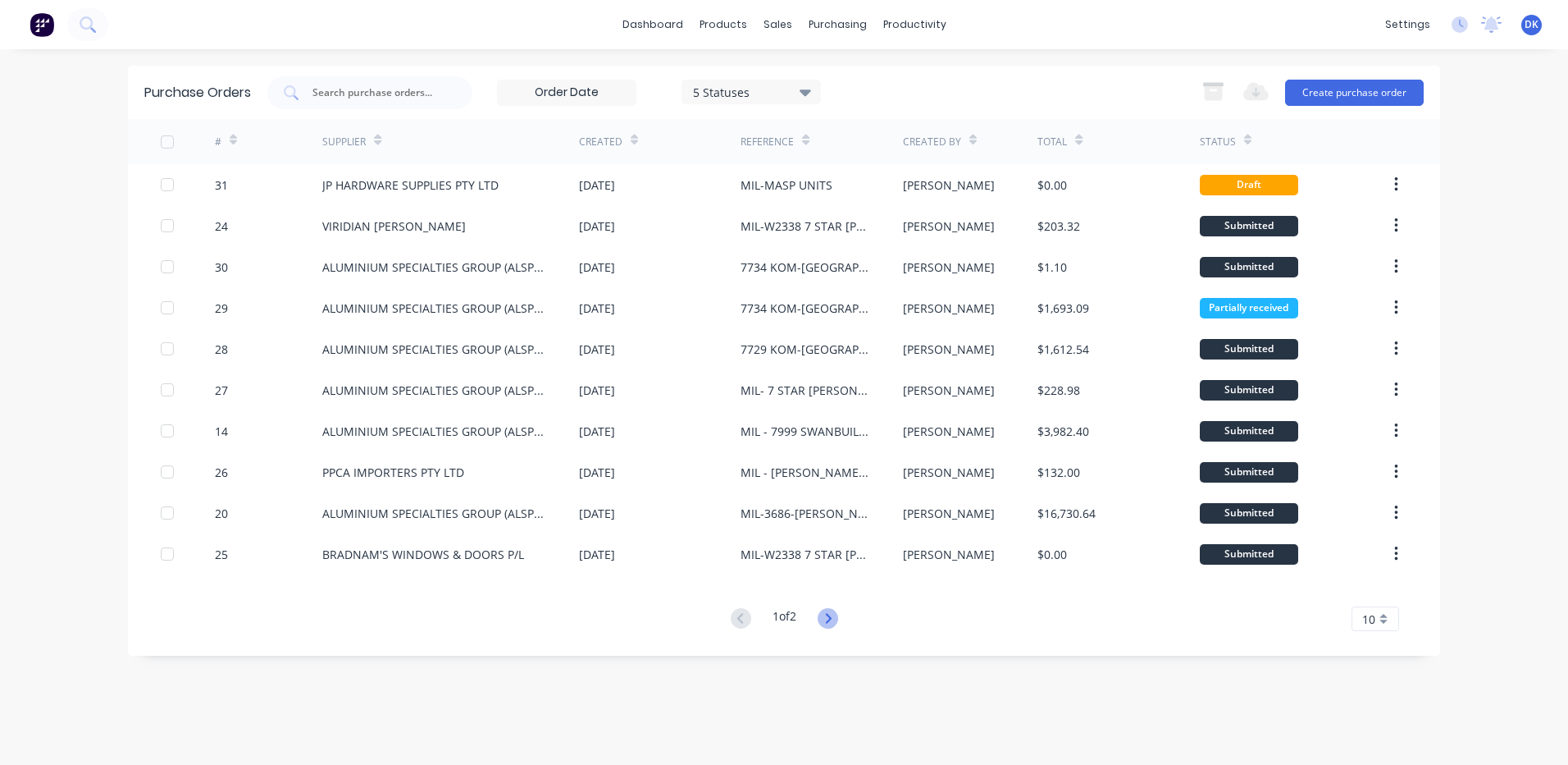
click at [825, 611] on icon at bounding box center [827, 618] width 21 height 21
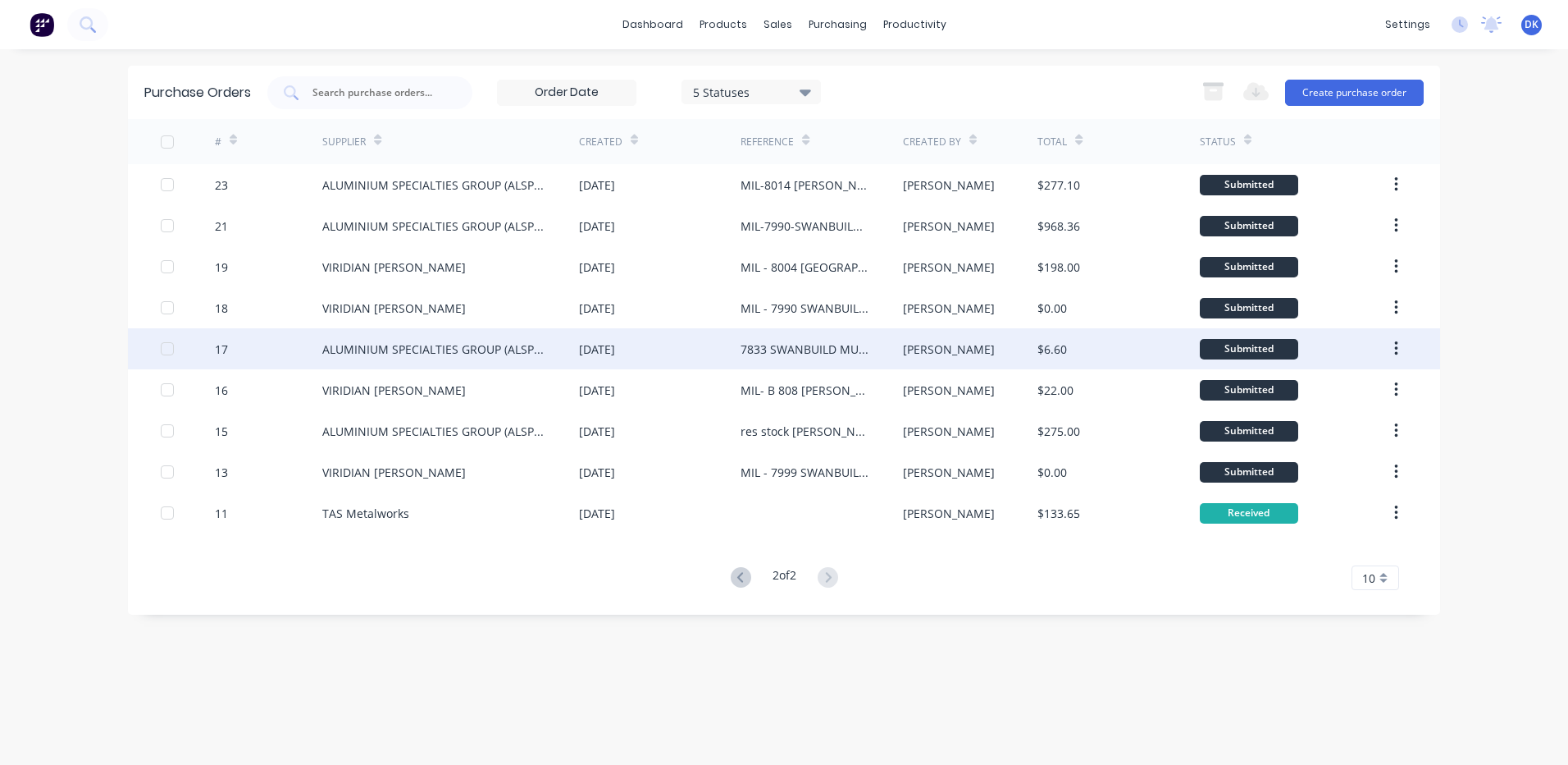
click at [780, 346] on div "7833 SWANBUILD MURLONG SET E" at bounding box center [805, 349] width 129 height 17
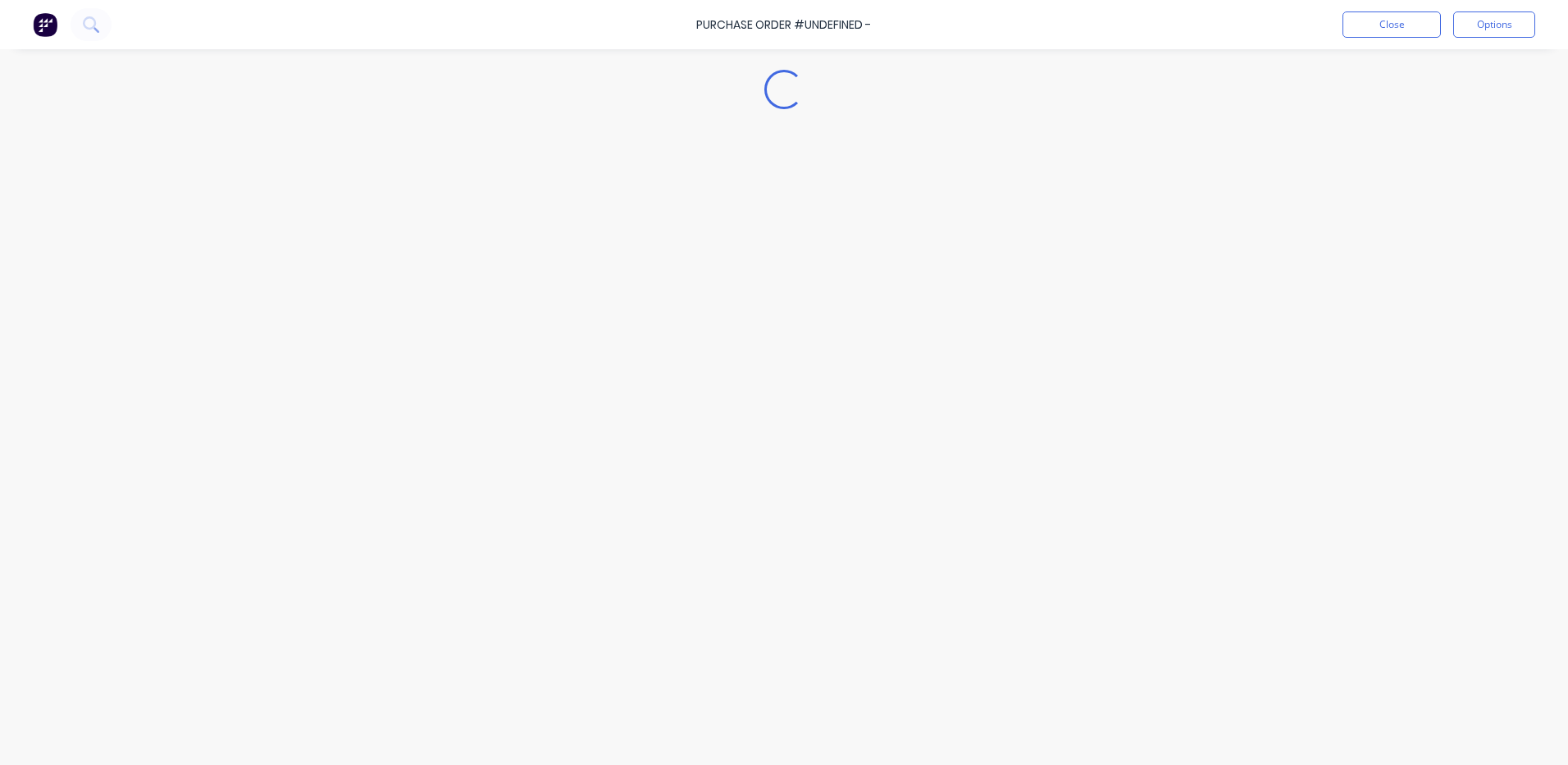
type textarea "x"
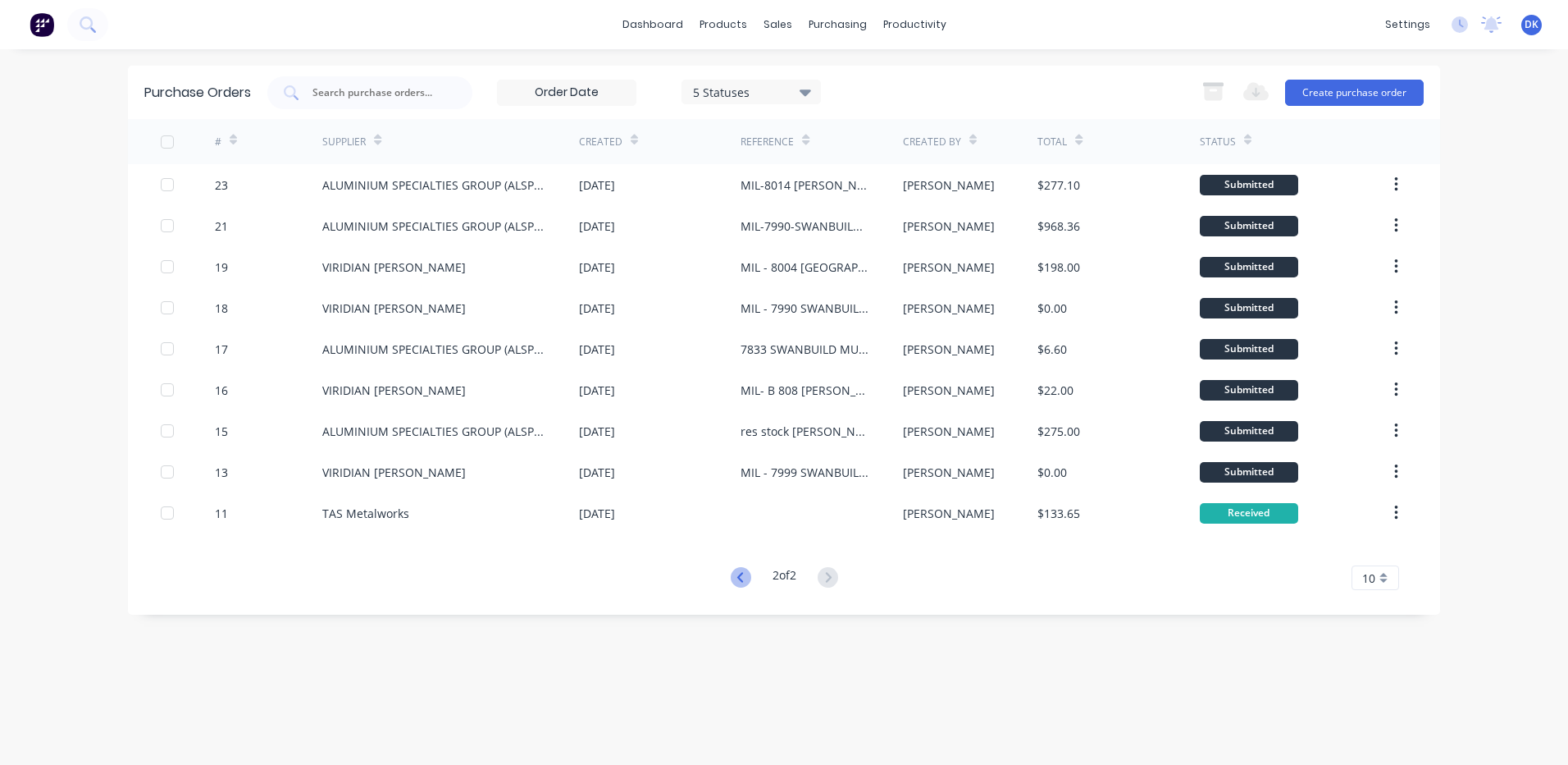
click at [739, 577] on icon at bounding box center [741, 577] width 21 height 21
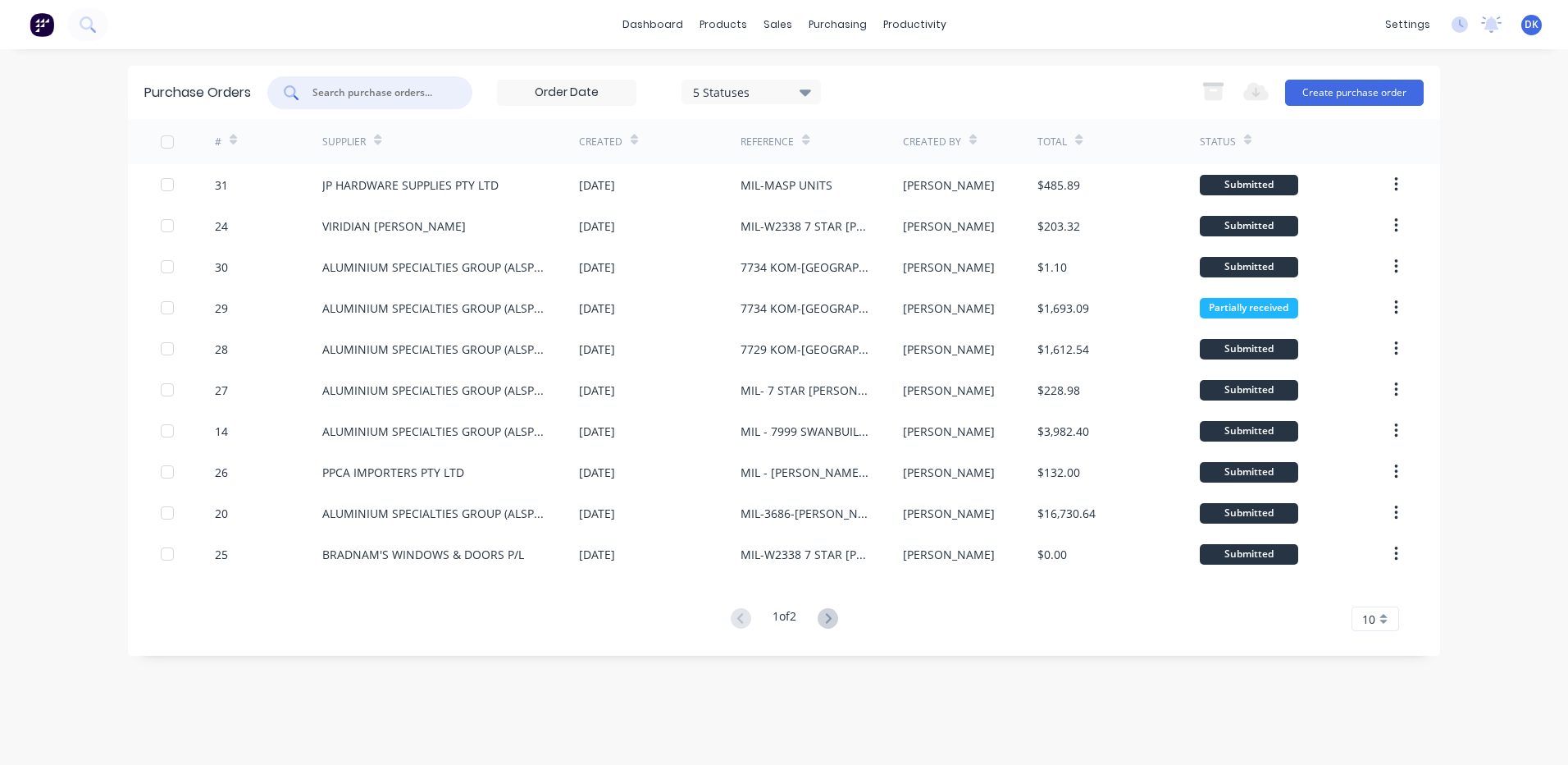
click at [345, 91] on input "text" at bounding box center [378, 92] width 136 height 17
click at [805, 86] on icon at bounding box center [805, 91] width 12 height 18
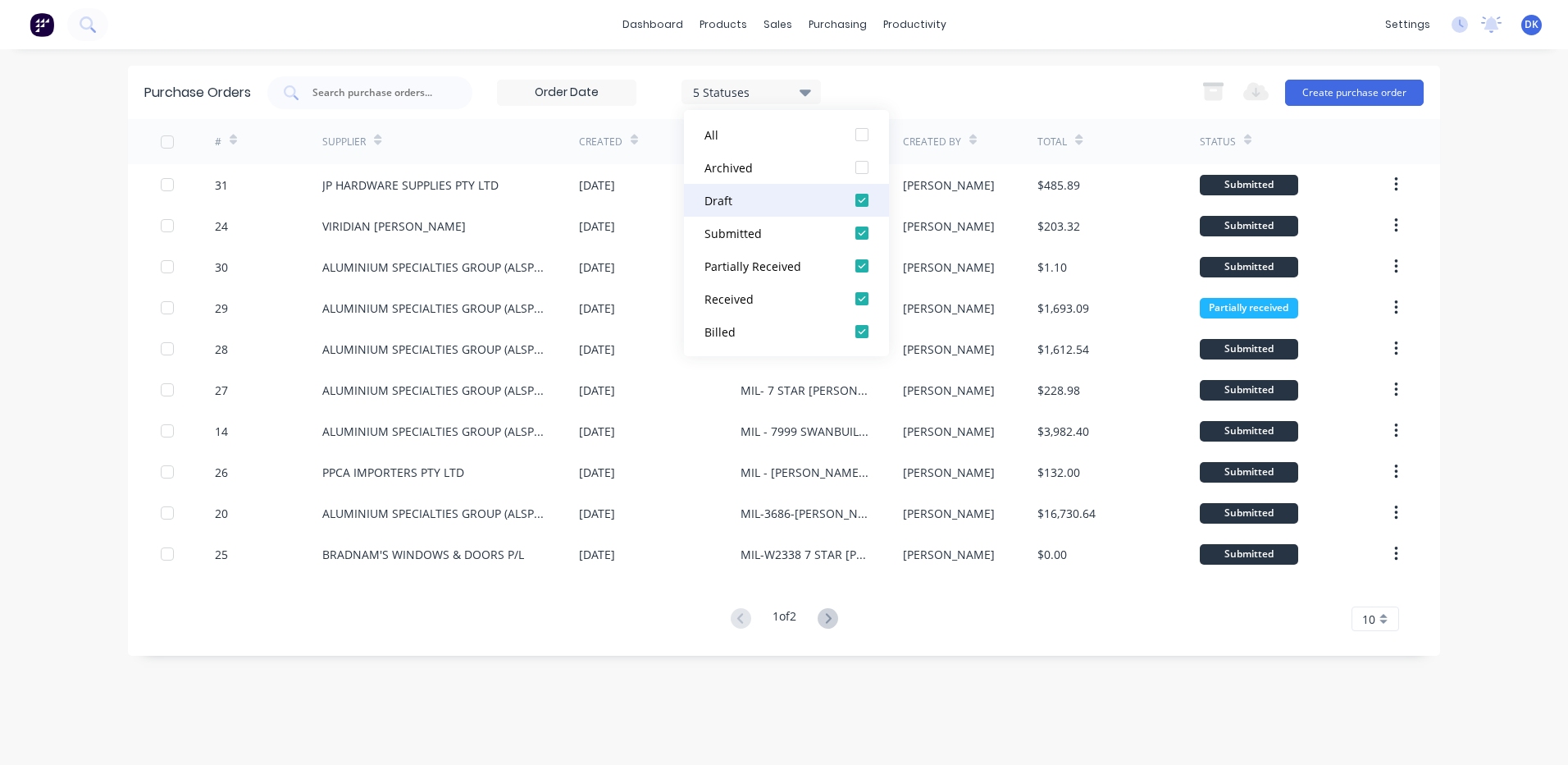
click at [864, 201] on div at bounding box center [861, 200] width 33 height 33
click at [860, 266] on div at bounding box center [861, 265] width 33 height 33
click at [865, 297] on div at bounding box center [861, 298] width 33 height 33
click at [867, 332] on div at bounding box center [861, 331] width 33 height 33
click at [945, 99] on div "1 Statuses 1 Statuses Export to Excel (XLSX) Create purchase order" at bounding box center [845, 92] width 1156 height 33
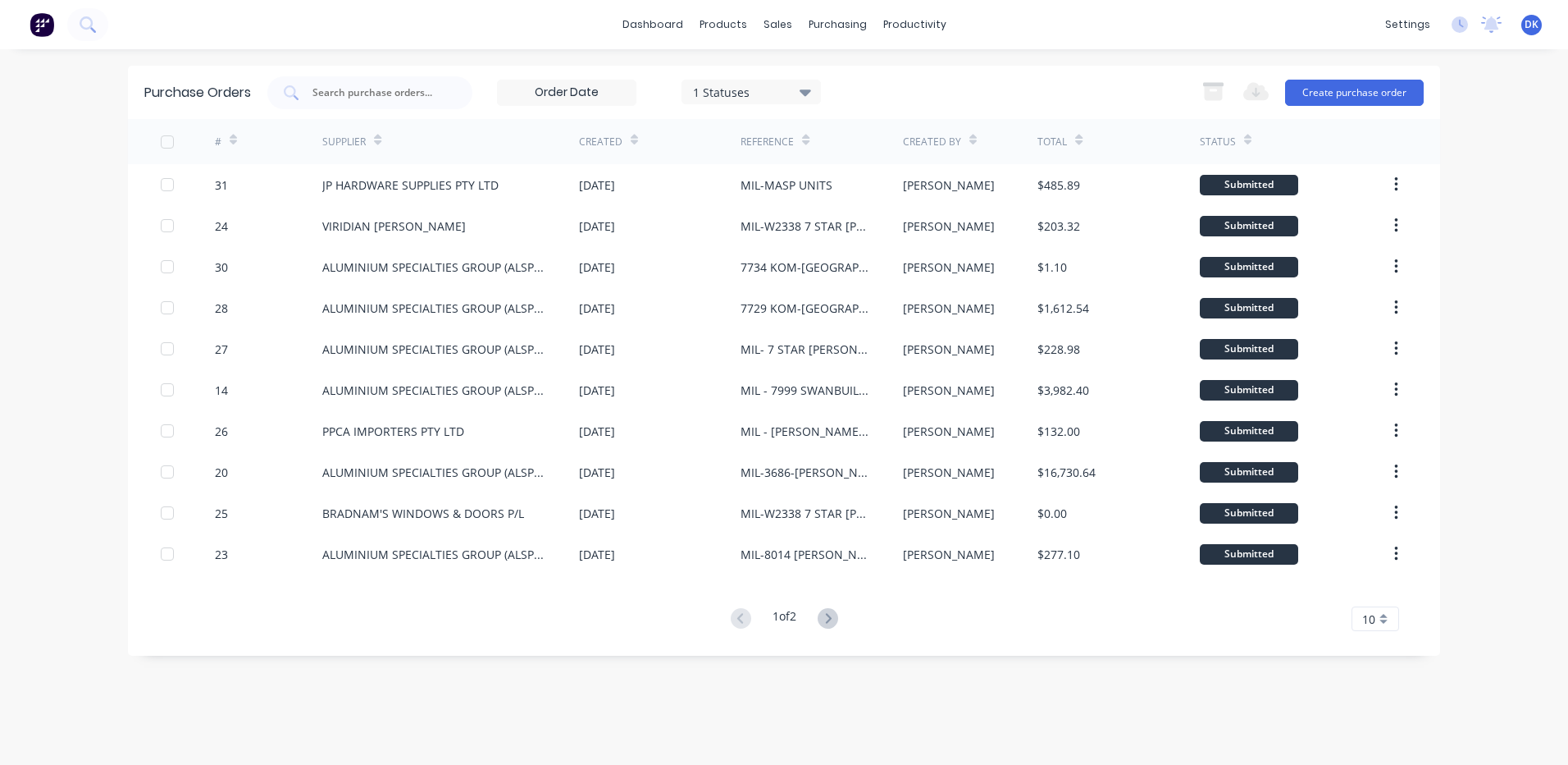
click at [374, 142] on icon at bounding box center [377, 140] width 7 height 12
click at [834, 620] on icon at bounding box center [827, 618] width 21 height 21
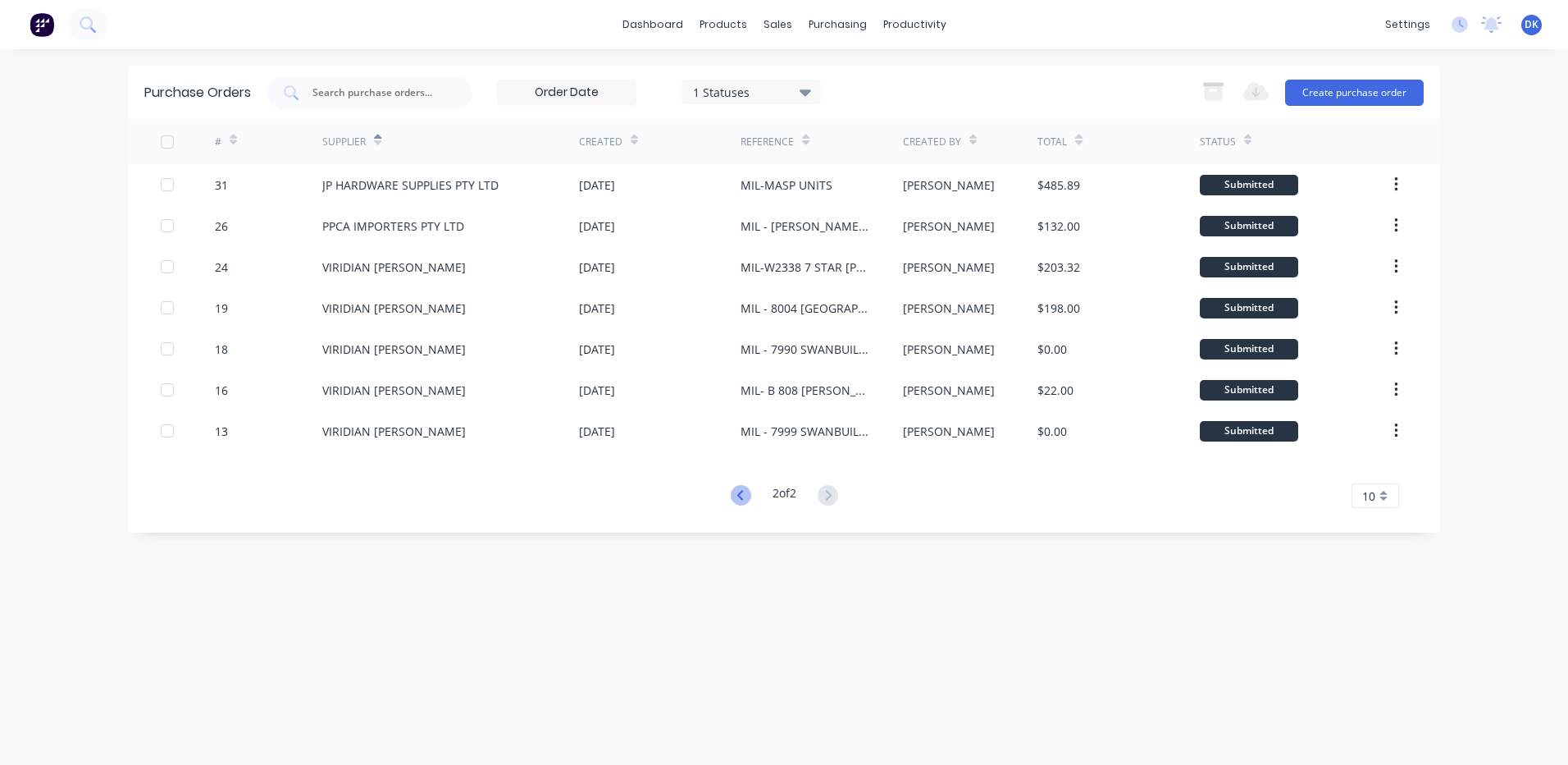
click at [740, 492] on icon at bounding box center [741, 495] width 21 height 21
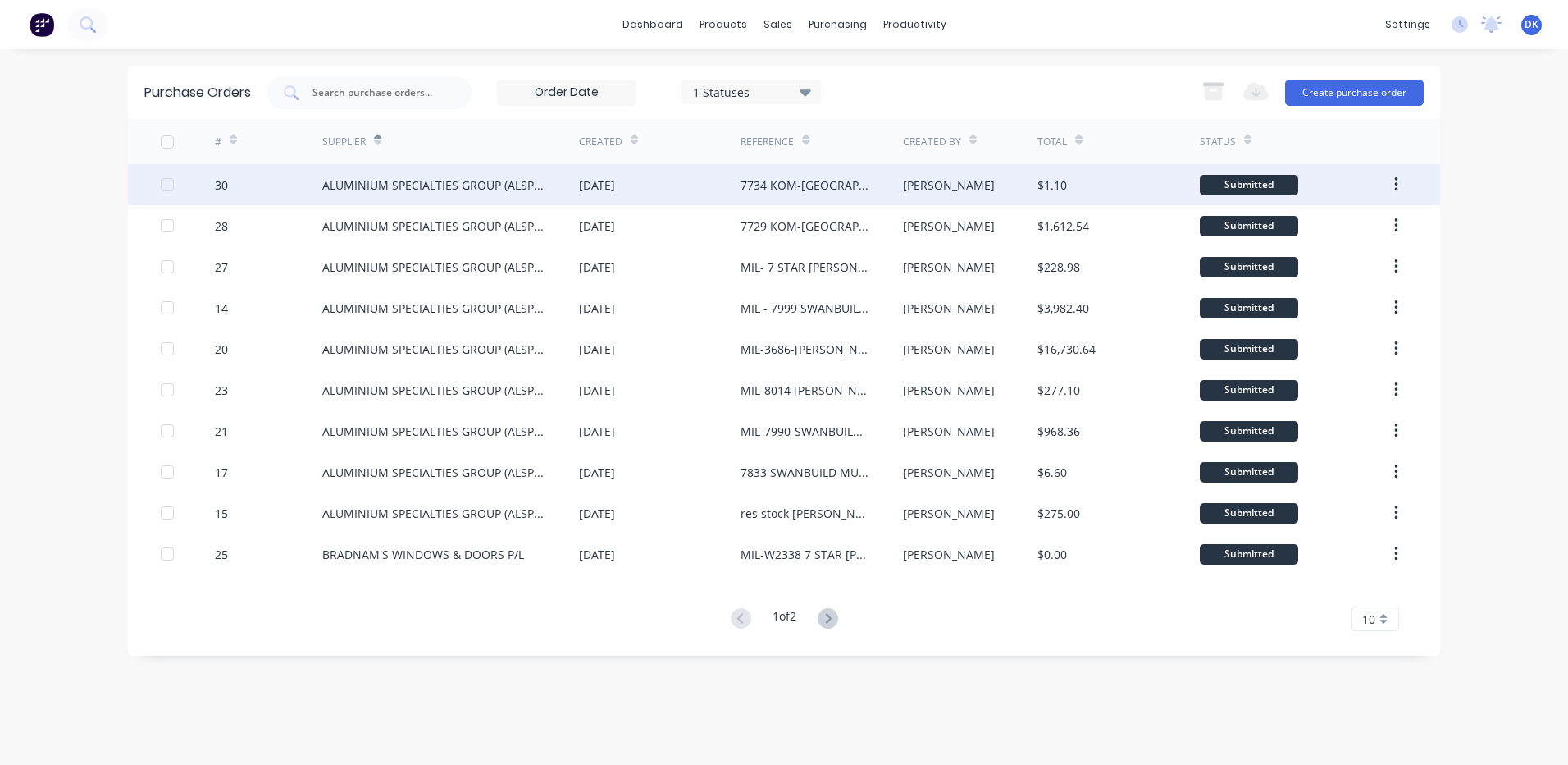
click at [1401, 182] on button "button" at bounding box center [1396, 185] width 39 height 30
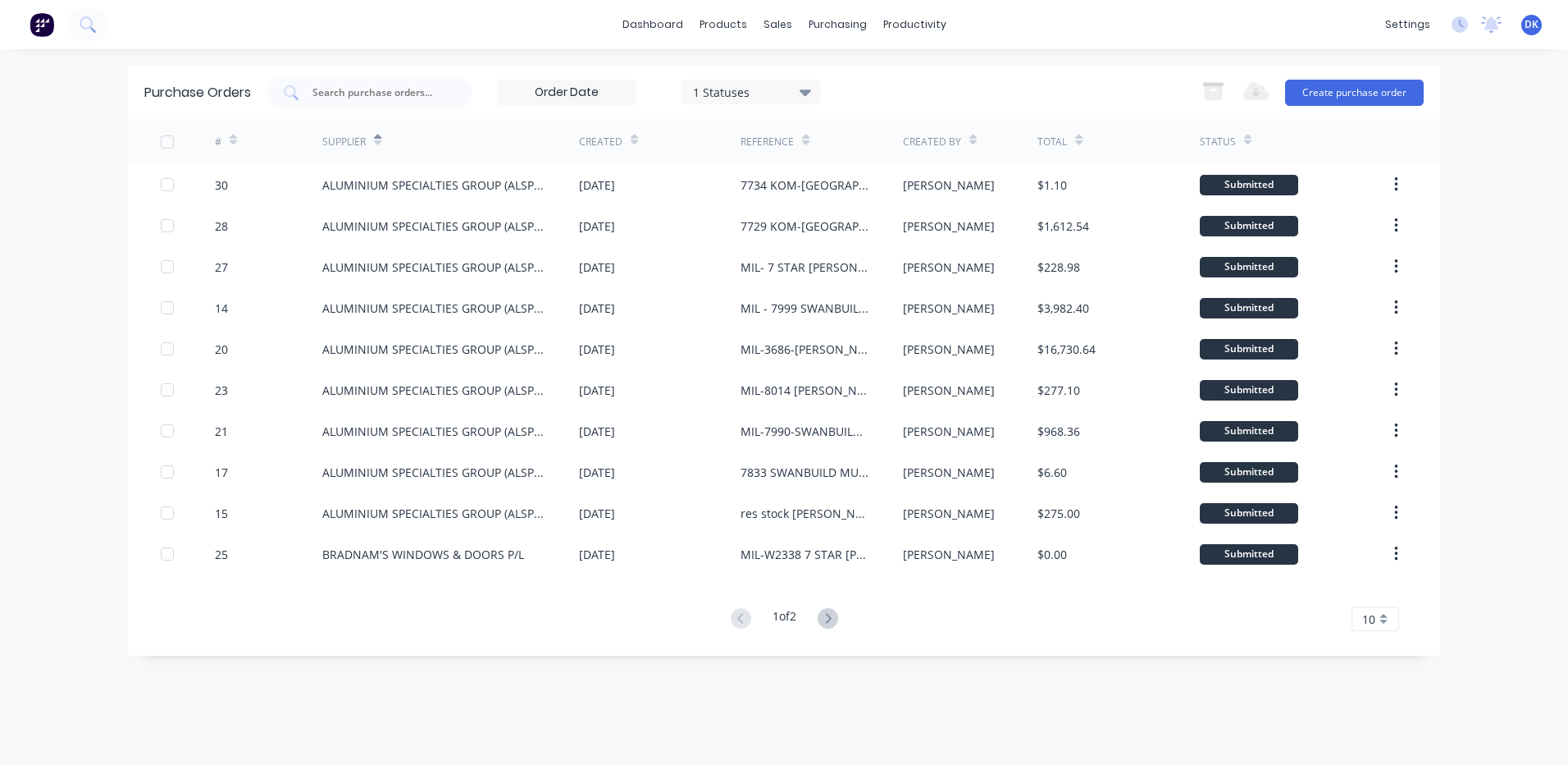
click at [1509, 176] on div "dashboard products sales purchasing productivity dashboard products Product Cat…" at bounding box center [784, 382] width 1568 height 765
